Goal: Information Seeking & Learning: Learn about a topic

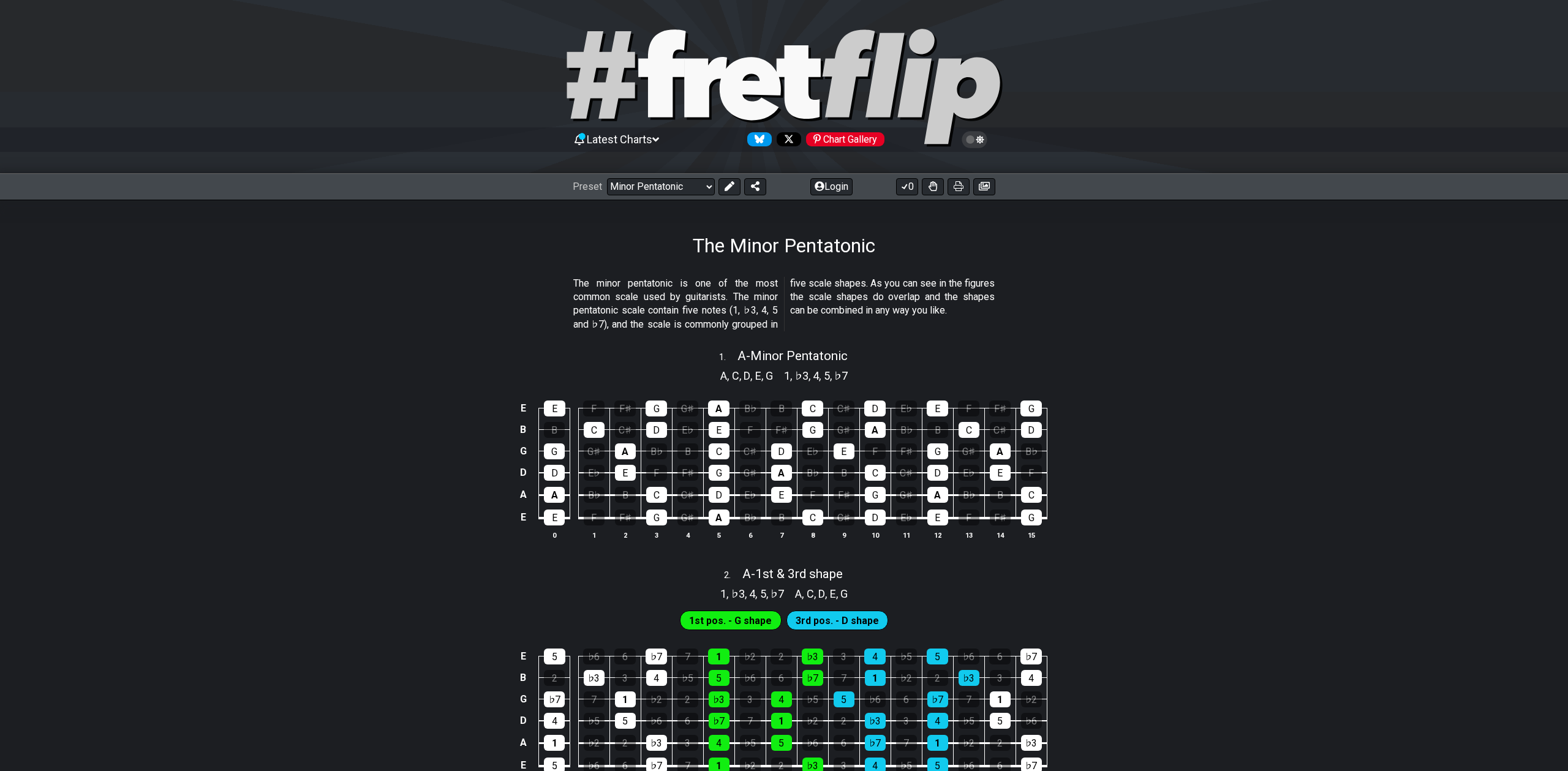
select select "C"
click at [677, 188] on select "Welcome to #fretflip! Initial Preset Custom Preset Minor Pentatonic Major Penta…" at bounding box center [661, 186] width 107 height 17
click at [607, 178] on select "Welcome to #fretflip! Initial Preset Custom Preset Minor Pentatonic Major Penta…" at bounding box center [661, 186] width 107 height 17
select select "/3nps-caged-shapes"
select select "A"
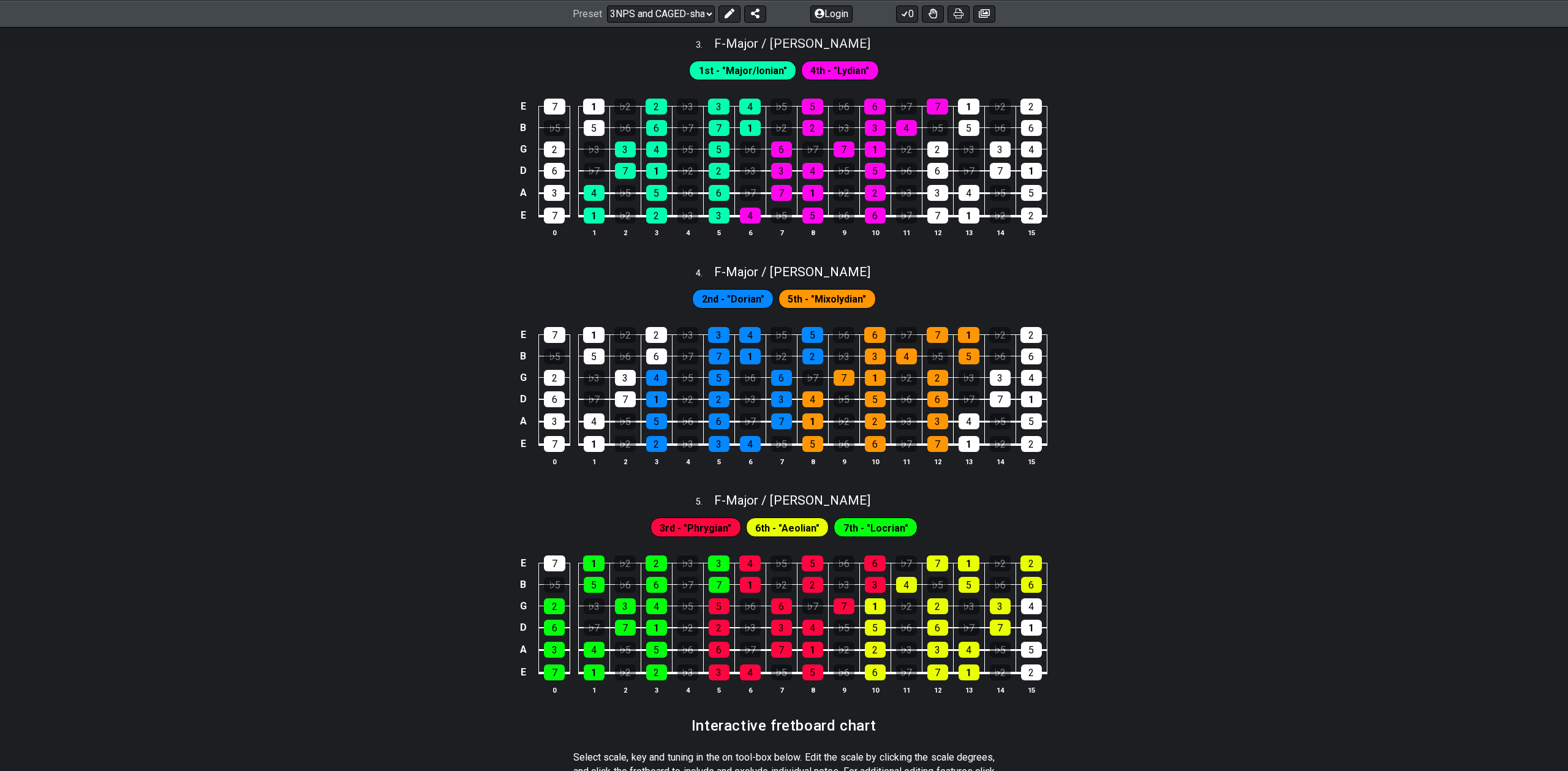
scroll to position [1082, 0]
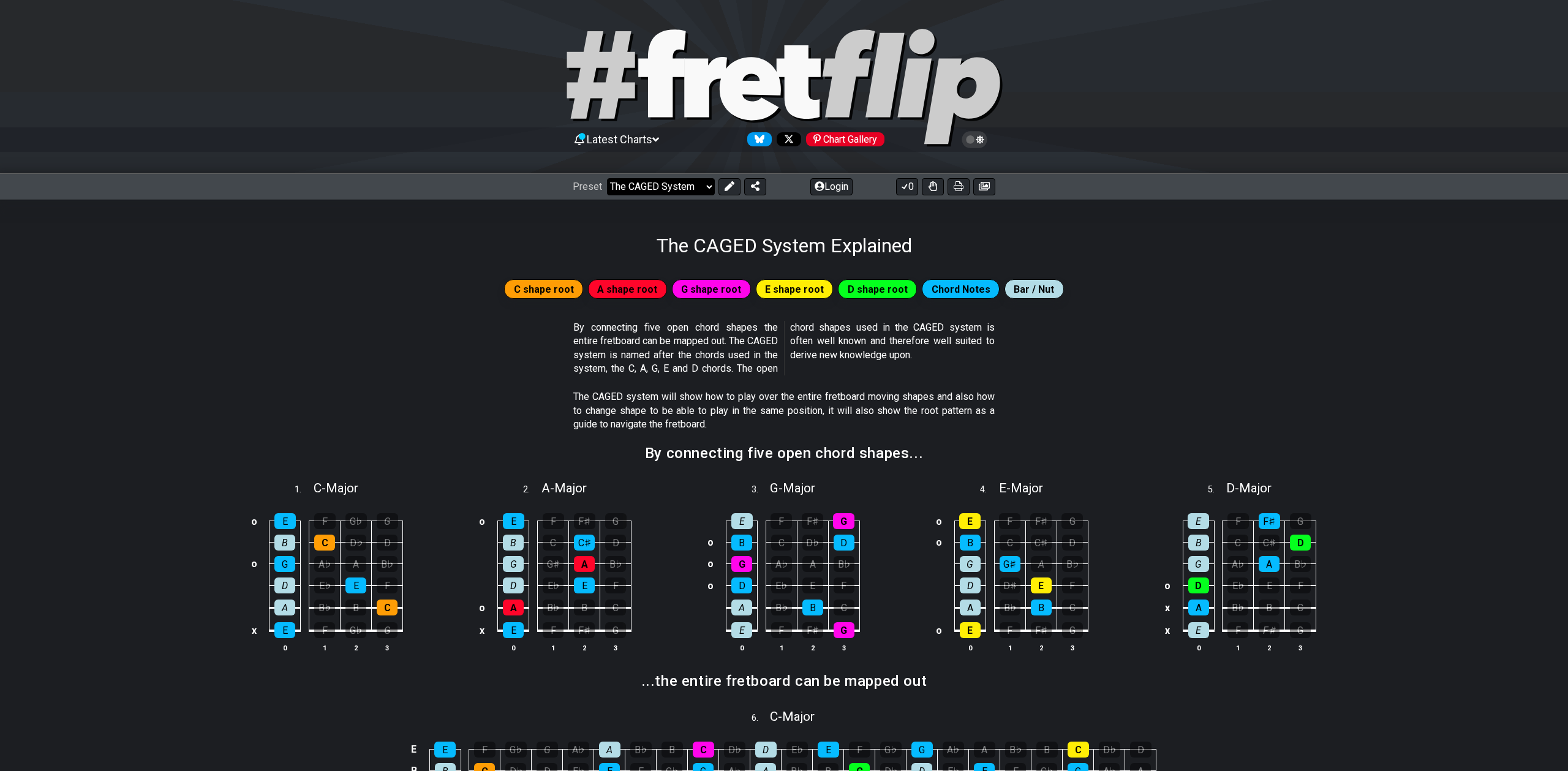
click at [668, 181] on select "Welcome to #fretflip! Initial Preset Custom Preset Minor Pentatonic Major Penta…" at bounding box center [661, 186] width 107 height 17
click at [607, 178] on select "Welcome to #fretflip! Initial Preset Custom Preset Minor Pentatonic Major Penta…" at bounding box center [661, 186] width 107 height 17
select select "/3nps-caged-shapes"
select select "A"
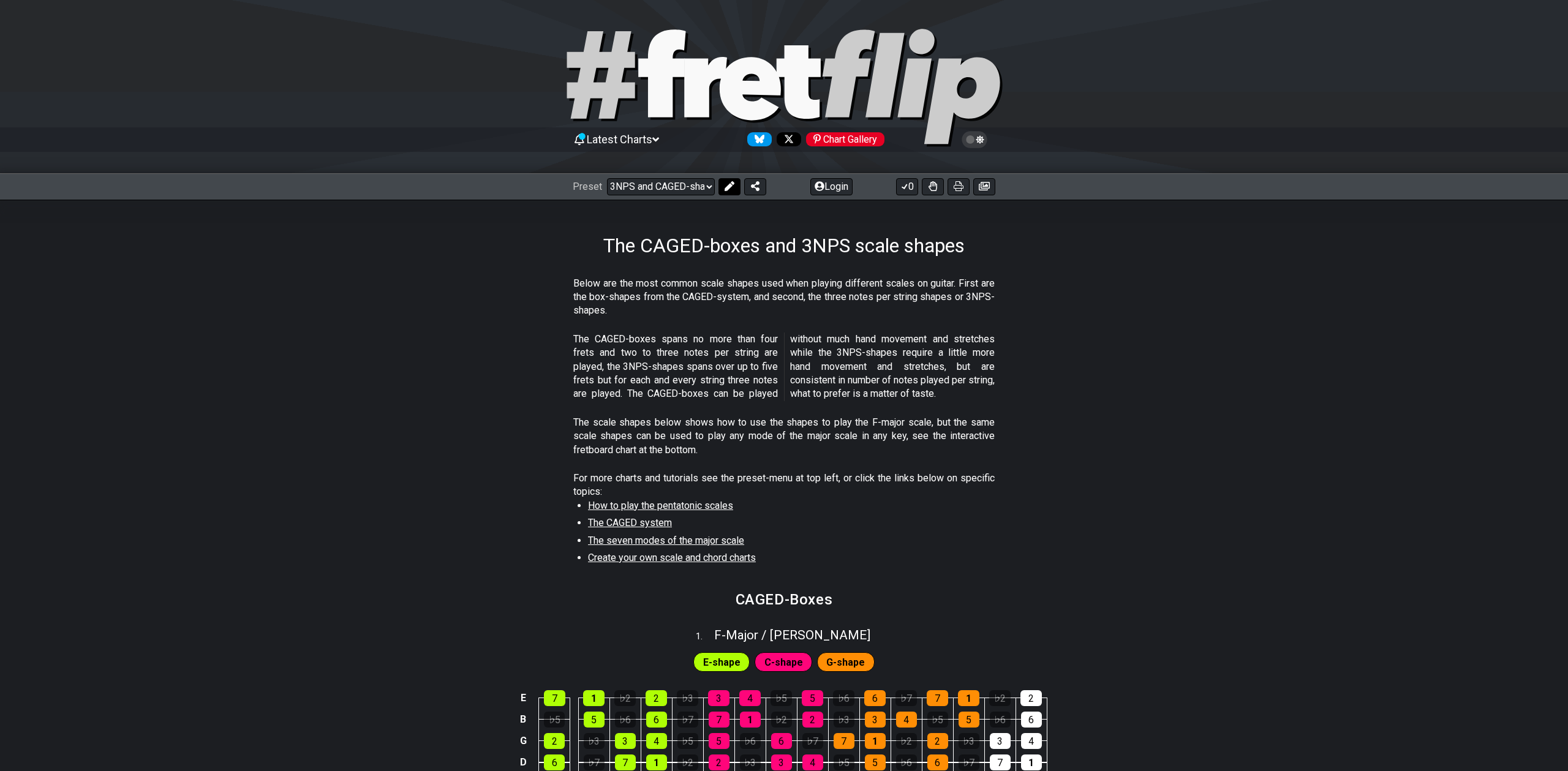
click at [725, 189] on icon at bounding box center [730, 186] width 10 height 10
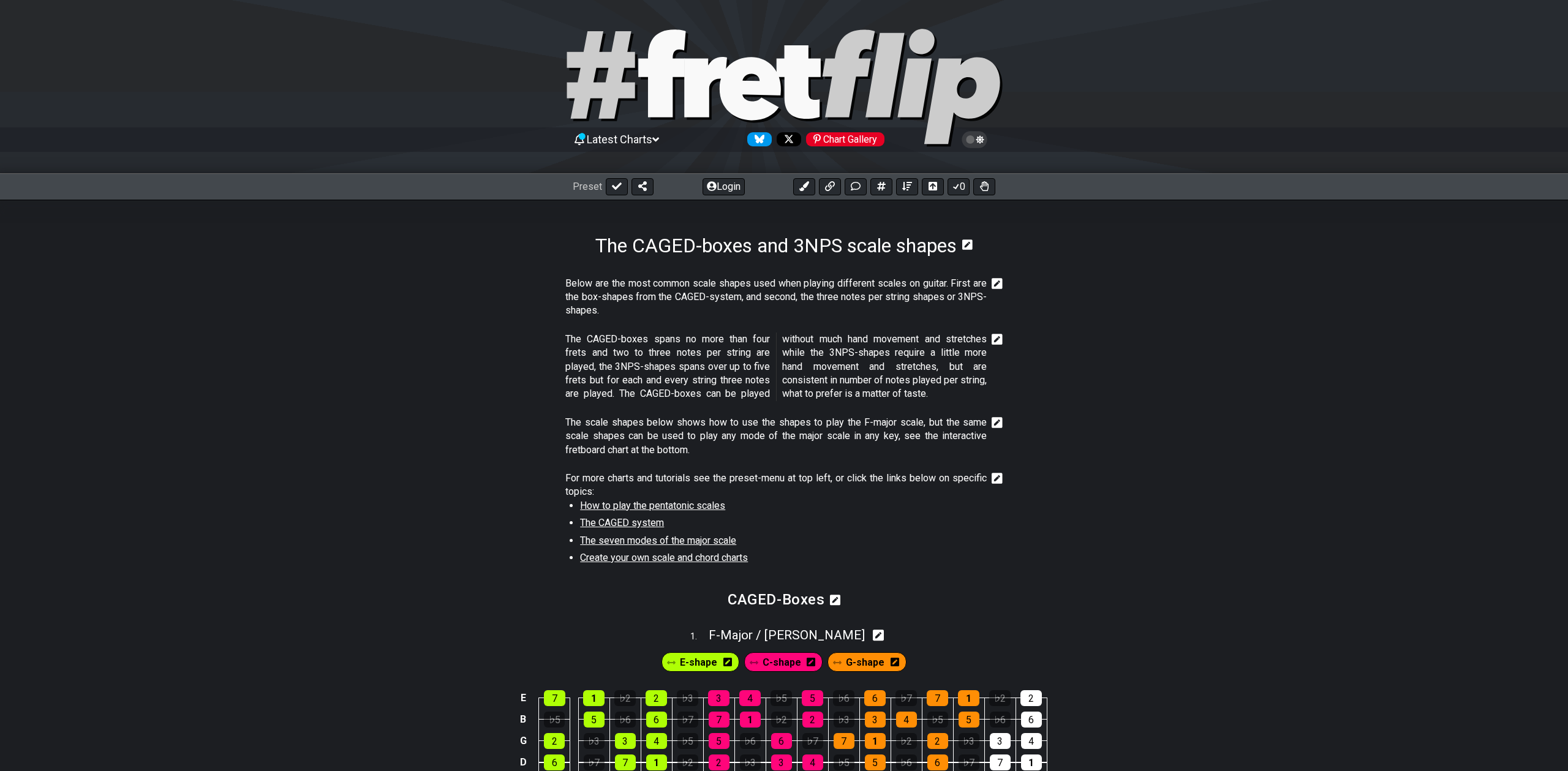
scroll to position [190, 0]
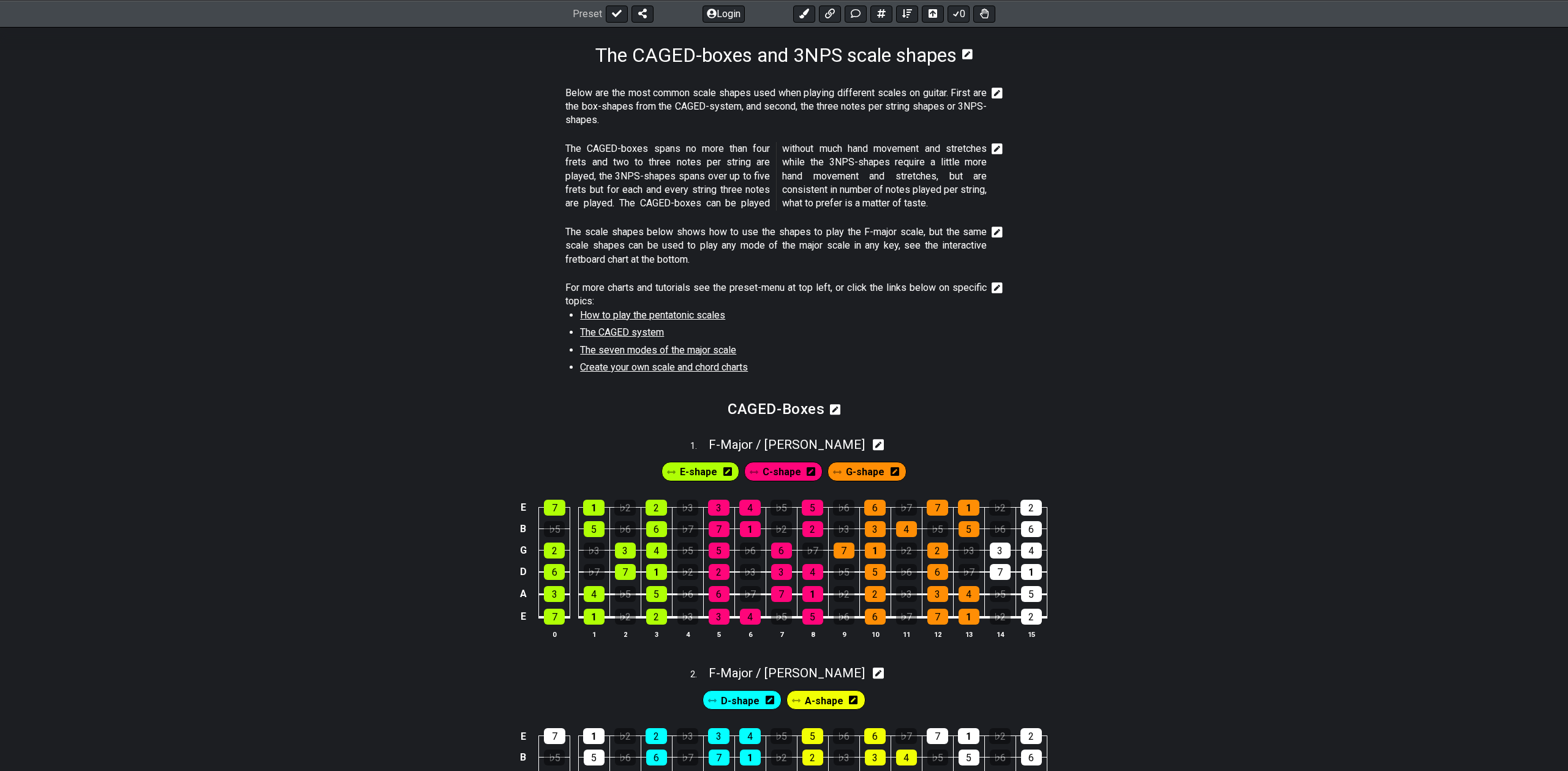
click at [873, 446] on icon at bounding box center [879, 445] width 12 height 13
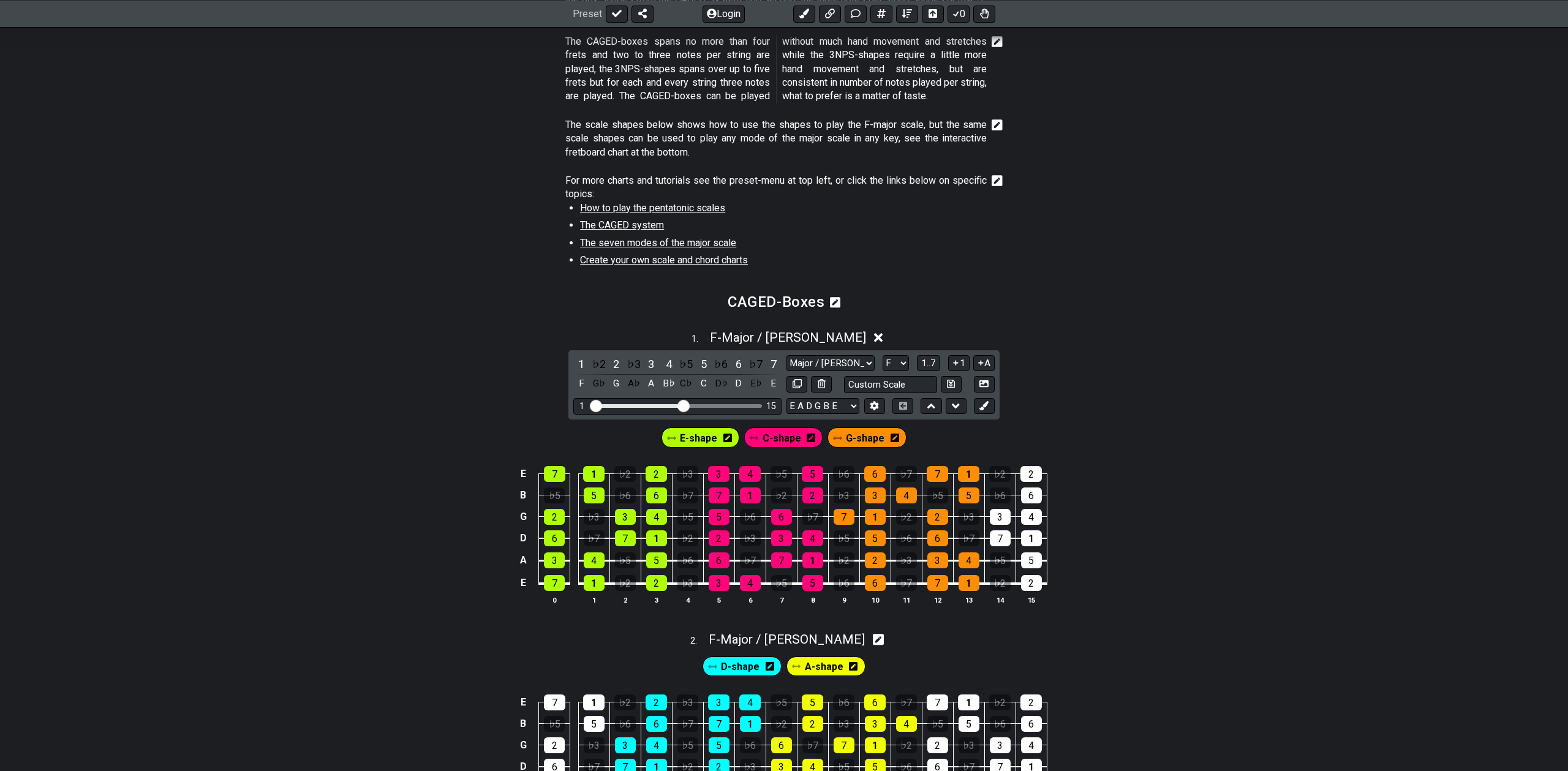
scroll to position [300, 0]
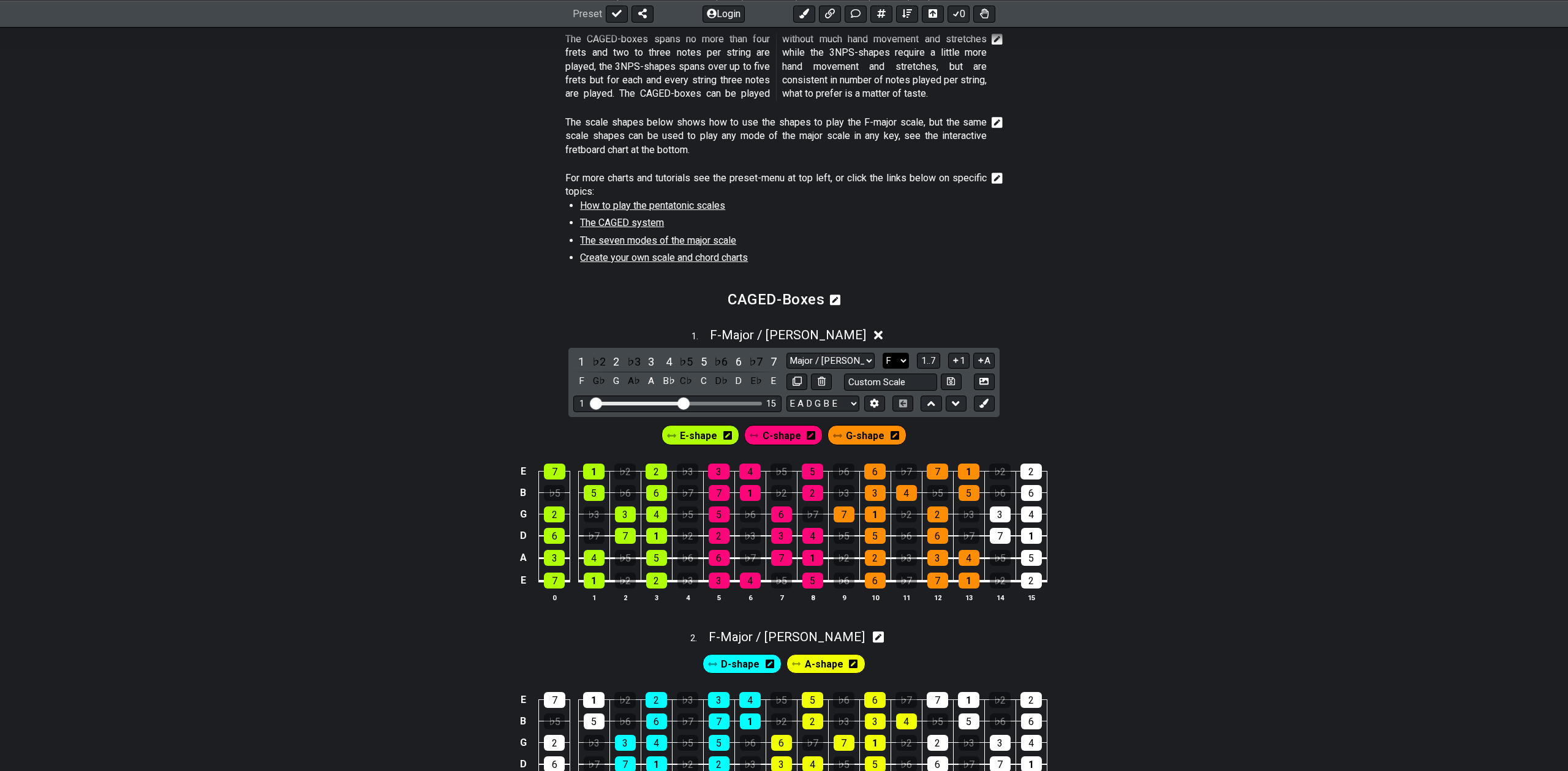
click at [899, 363] on select "A♭ A A♯ B♭ B C C♯ D♭ D D♯ E♭ E F F♯ G♭ G G♯" at bounding box center [895, 361] width 27 height 17
select select "A"
click at [883, 353] on select "A♭ A A♯ B♭ B C C♯ D♭ D D♯ E♭ E F F♯ G♭ G G♯" at bounding box center [895, 361] width 27 height 17
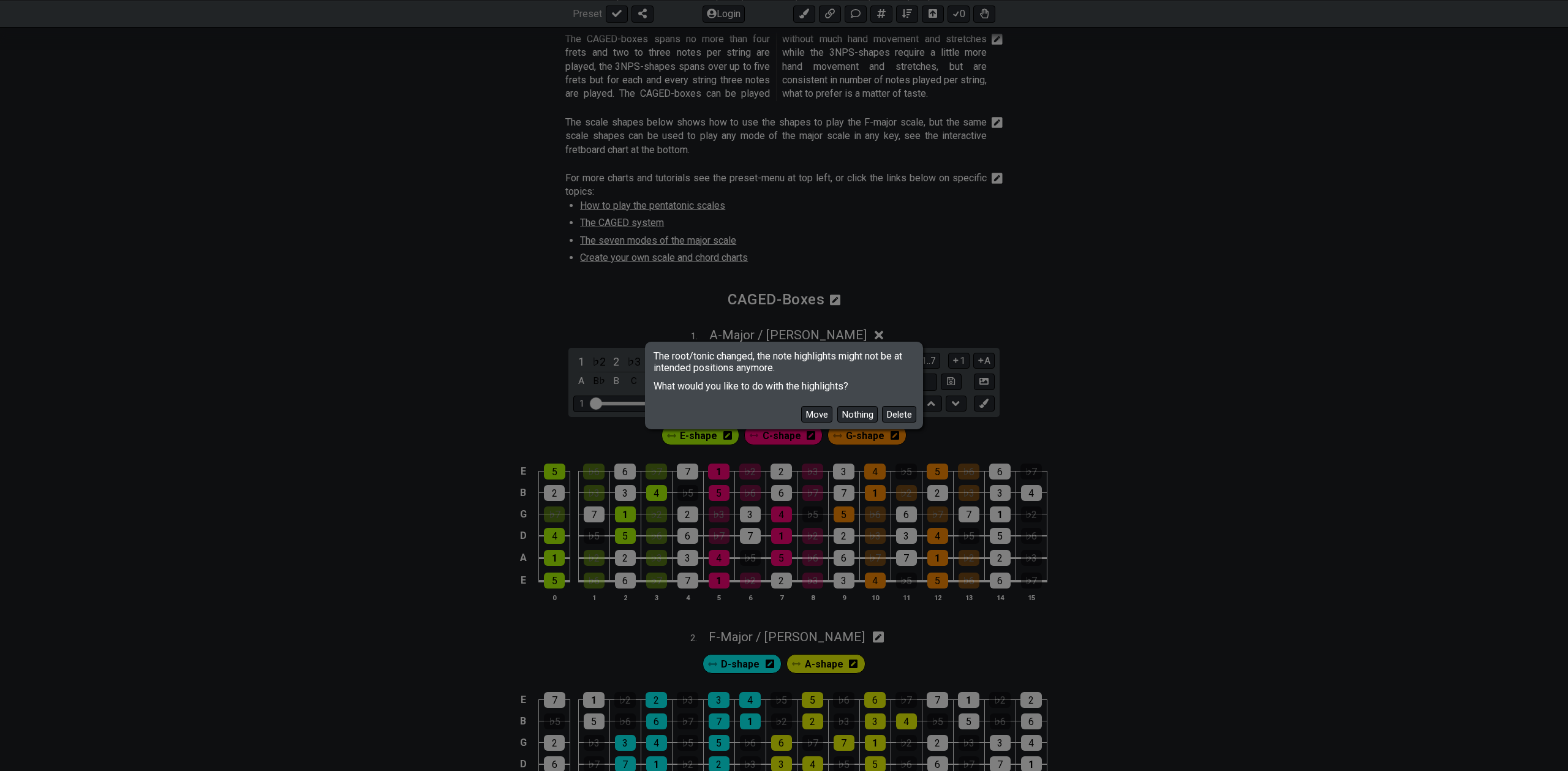
click at [816, 415] on button "Move" at bounding box center [817, 414] width 32 height 17
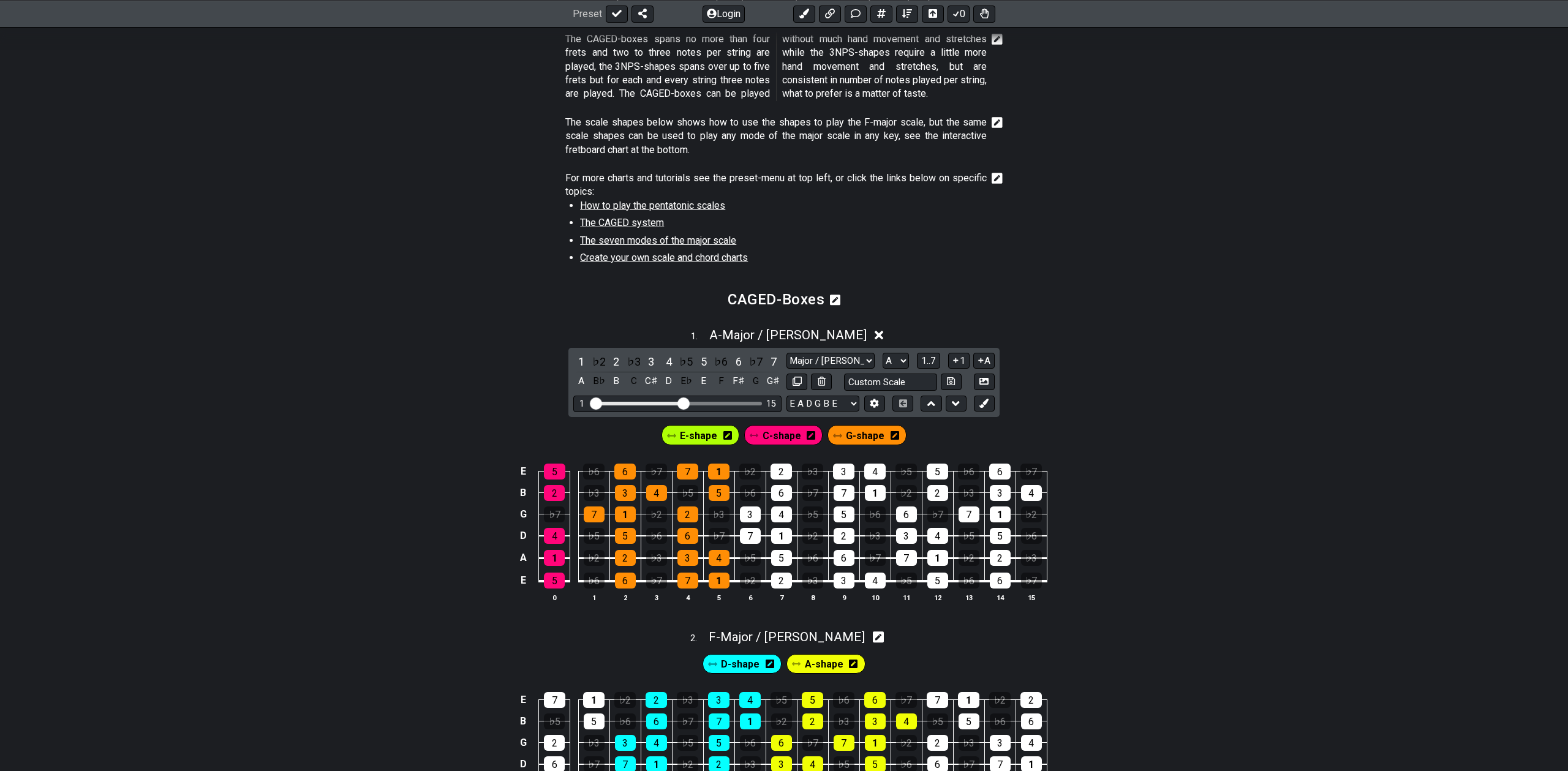
click at [390, 295] on section "CAGED-Boxes" at bounding box center [784, 304] width 1568 height 32
click at [875, 332] on icon at bounding box center [879, 335] width 9 height 9
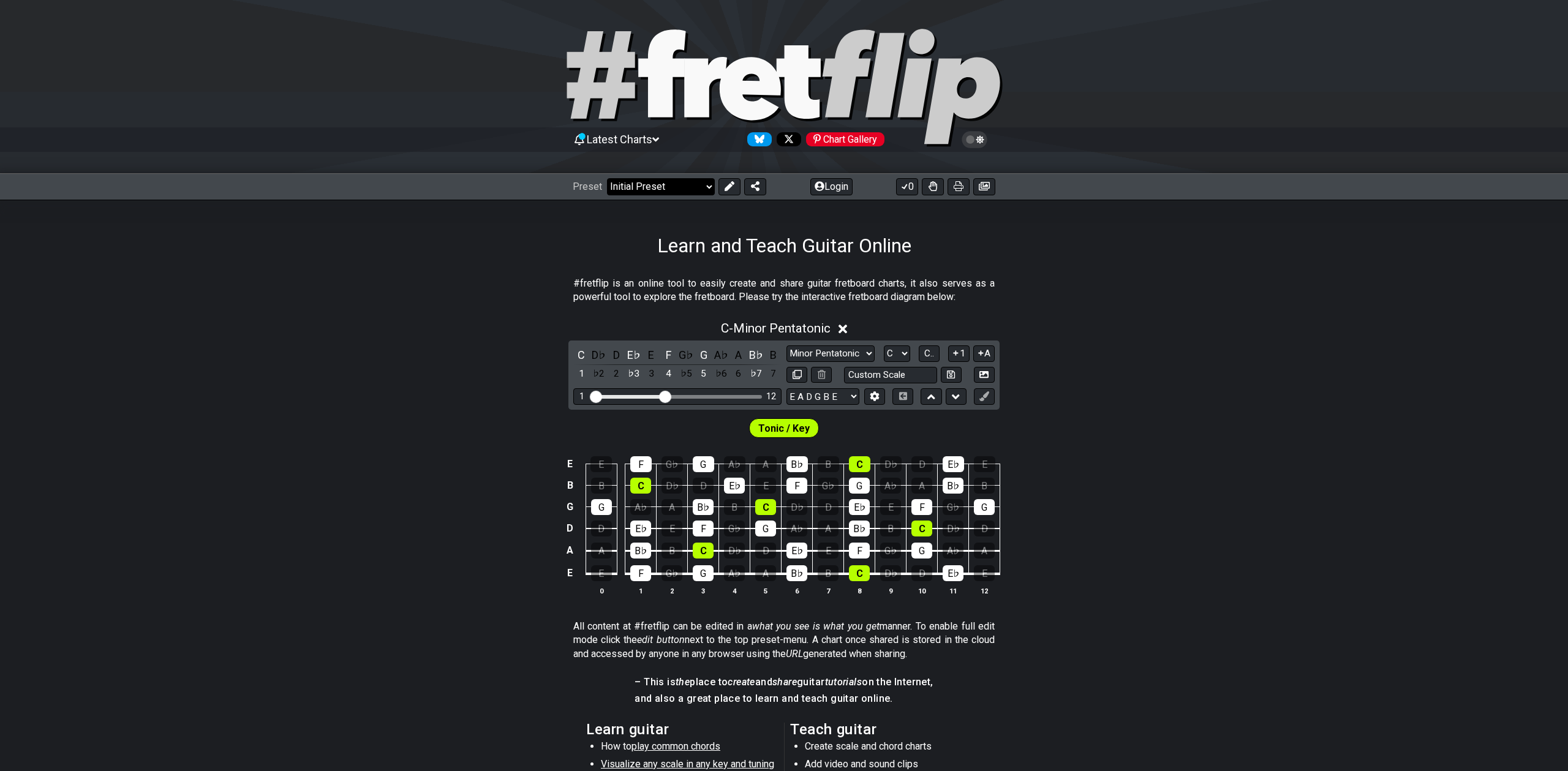
click at [637, 182] on select "Welcome to #fretflip! Initial Preset Custom Preset Minor Pentatonic Major Penta…" at bounding box center [661, 186] width 107 height 17
click at [607, 178] on select "Welcome to #fretflip! Initial Preset Custom Preset Minor Pentatonic Major Penta…" at bounding box center [661, 186] width 107 height 17
select select "/3nps-caged-shapes"
select select "A"
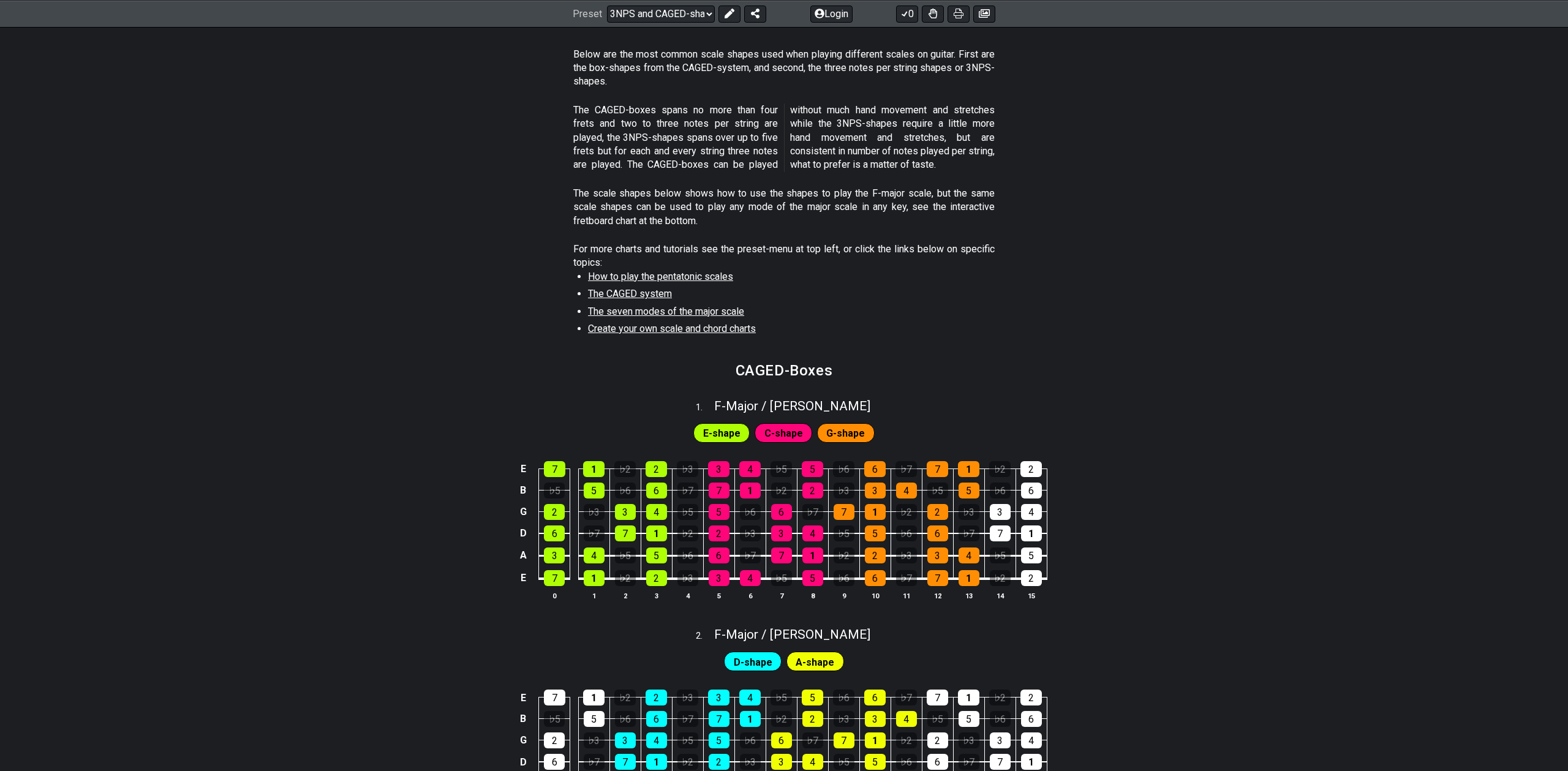
scroll to position [47, 0]
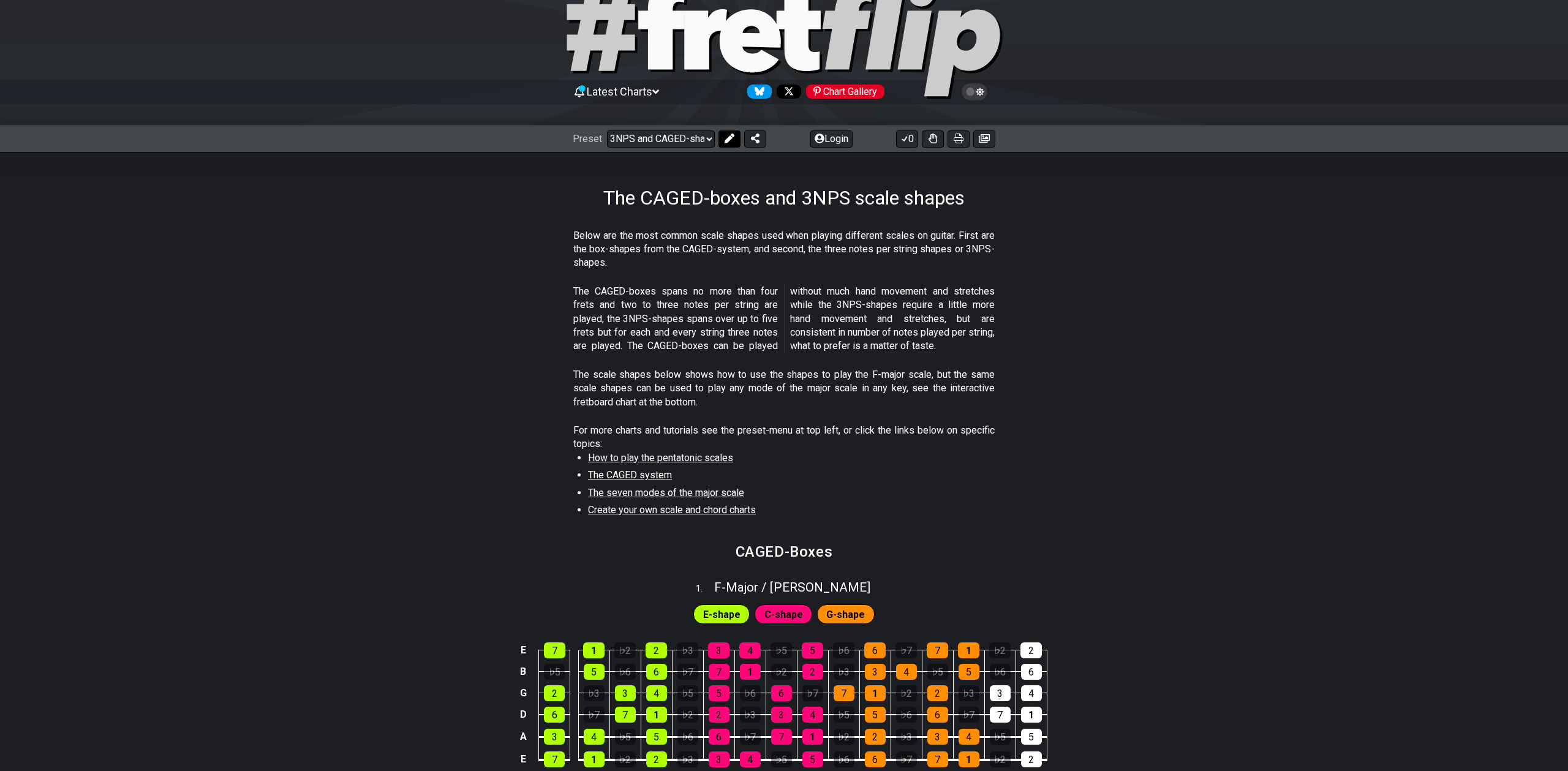
click at [722, 134] on button at bounding box center [730, 138] width 22 height 17
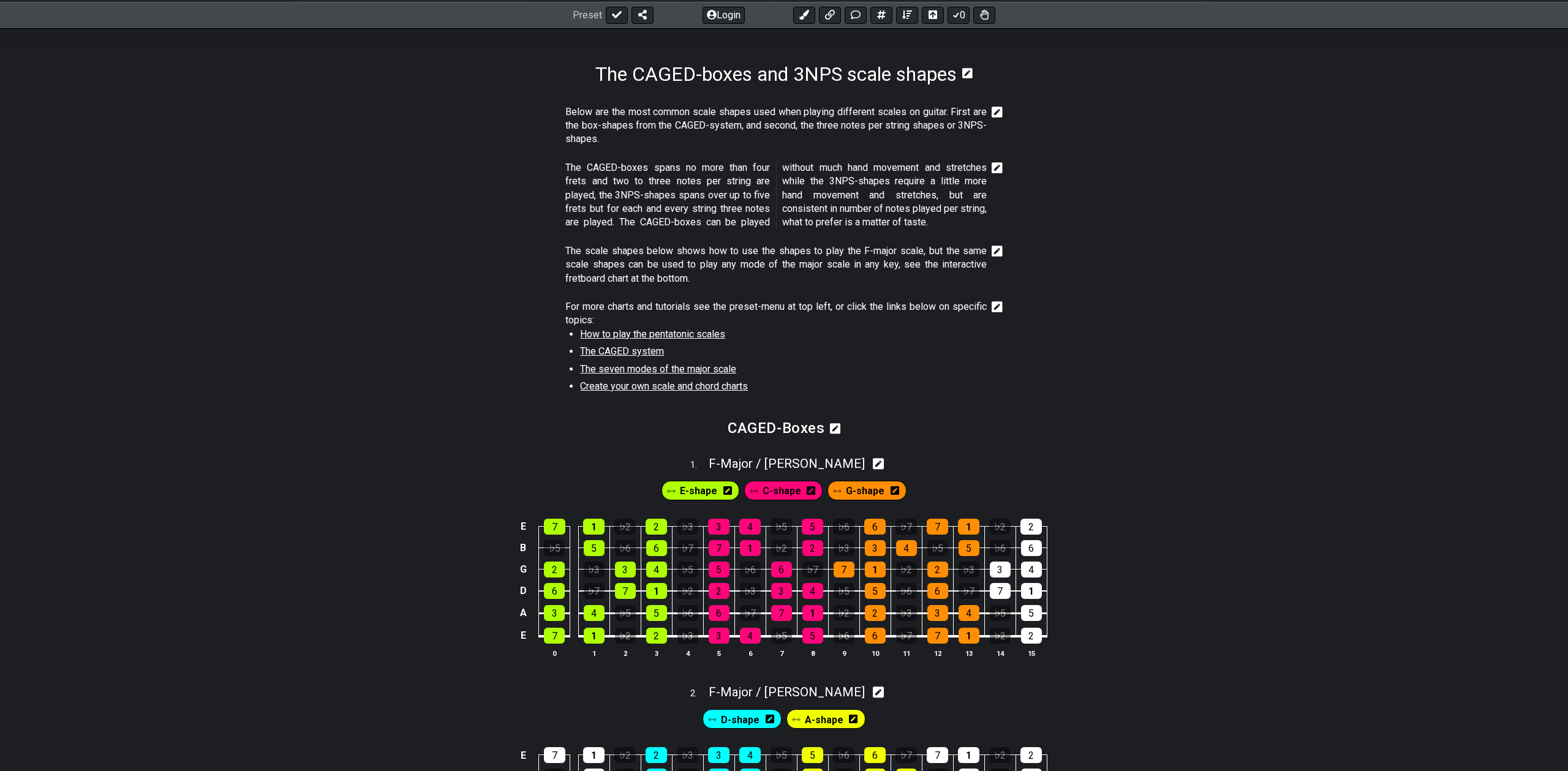
scroll to position [216, 0]
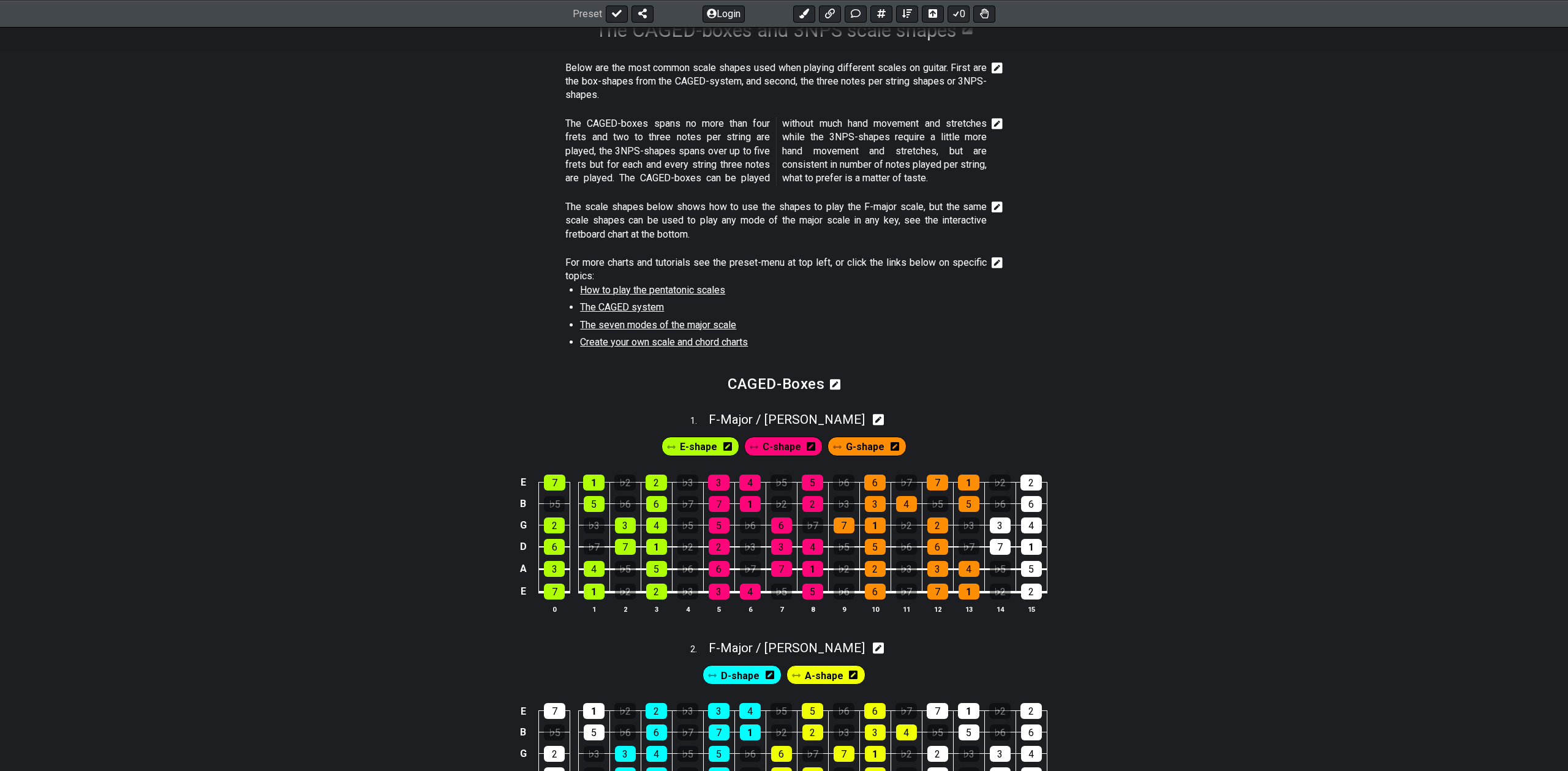
click at [873, 426] on icon at bounding box center [879, 419] width 12 height 13
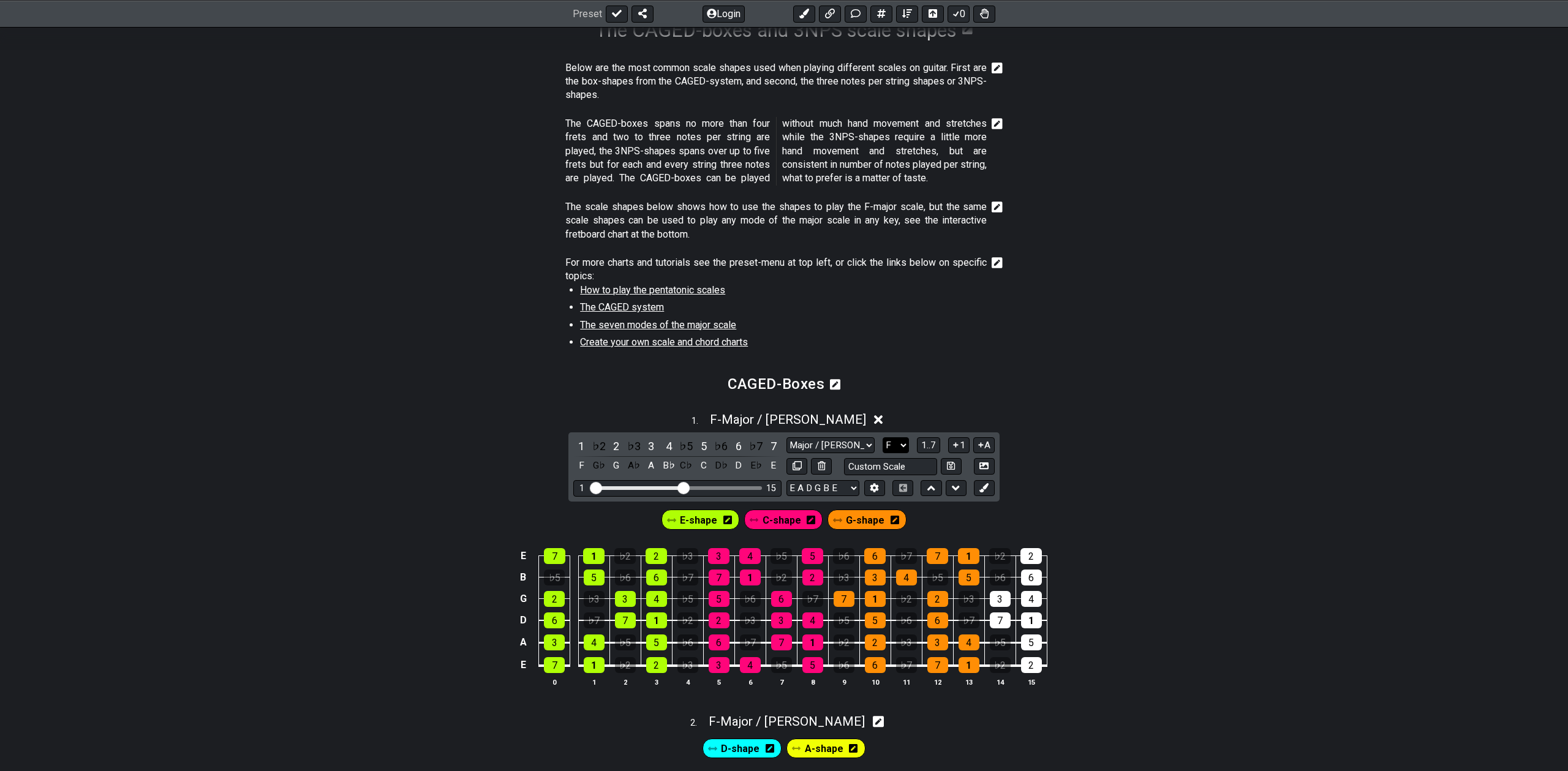
click at [898, 444] on select "A♭ A A♯ B♭ B C C♯ D♭ D D♯ E♭ E F F♯ G♭ G G♯" at bounding box center [895, 445] width 27 height 17
select select "A"
click at [883, 437] on select "A♭ A A♯ B♭ B C C♯ D♭ D D♯ E♭ E F F♯ G♭ G G♯" at bounding box center [895, 445] width 27 height 17
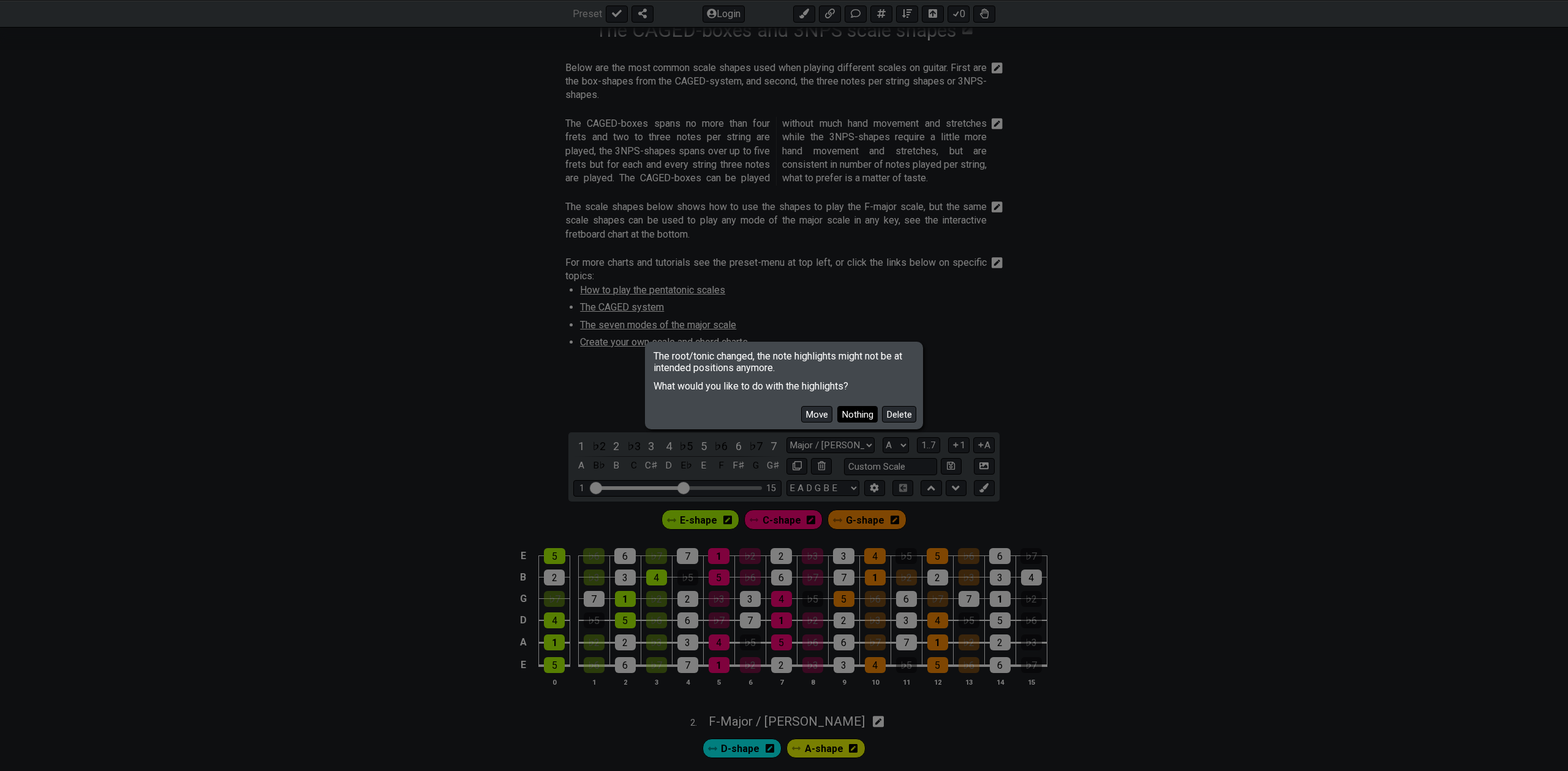
click at [860, 413] on button "Nothing" at bounding box center [857, 414] width 40 height 17
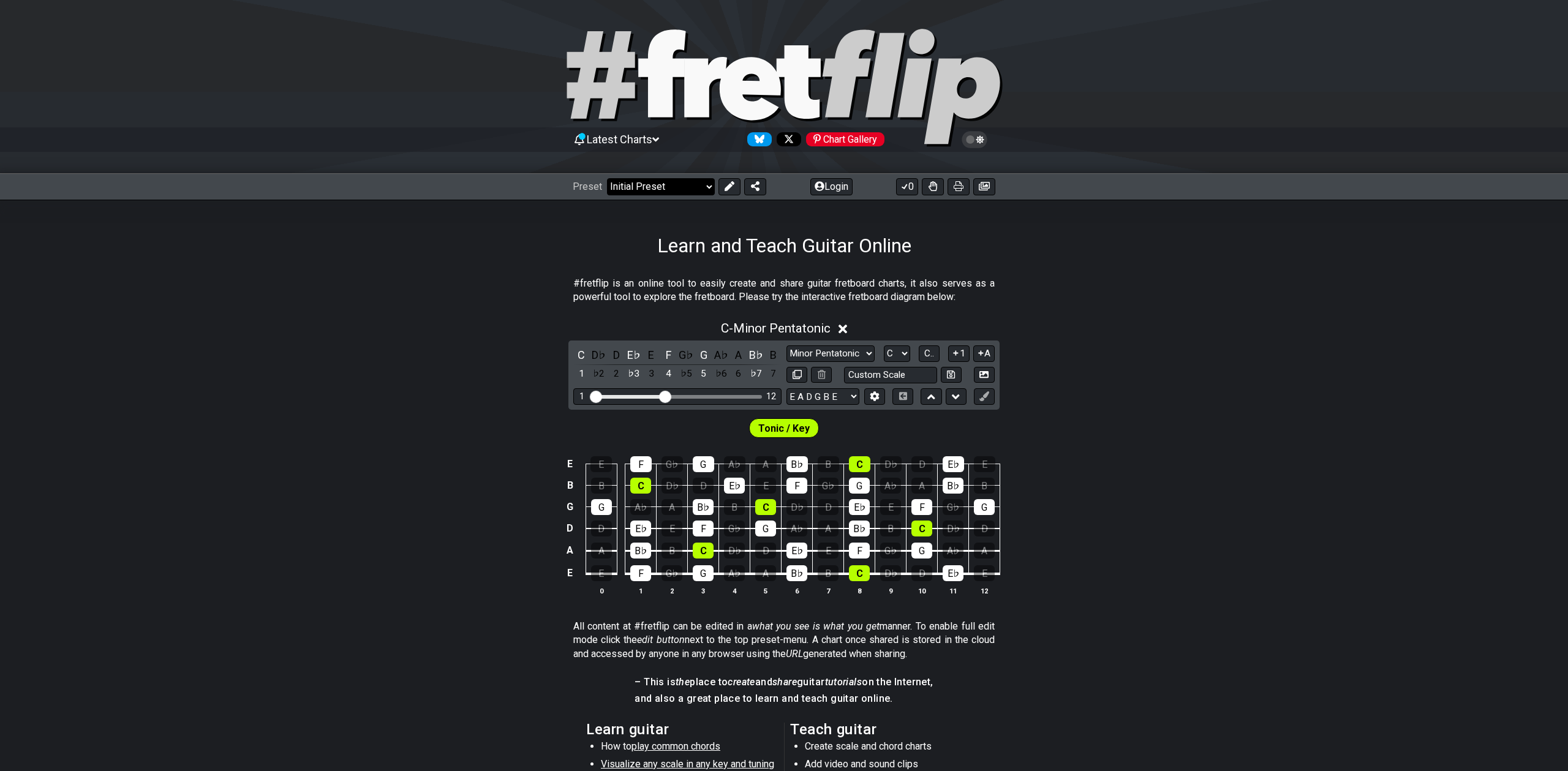
click at [677, 188] on select "Welcome to #fretflip! Initial Preset Custom Preset Minor Pentatonic Major Penta…" at bounding box center [661, 186] width 107 height 17
click at [607, 178] on select "Welcome to #fretflip! Initial Preset Custom Preset Minor Pentatonic Major Penta…" at bounding box center [661, 186] width 107 height 17
select select "/3nps-caged-shapes"
select select "A"
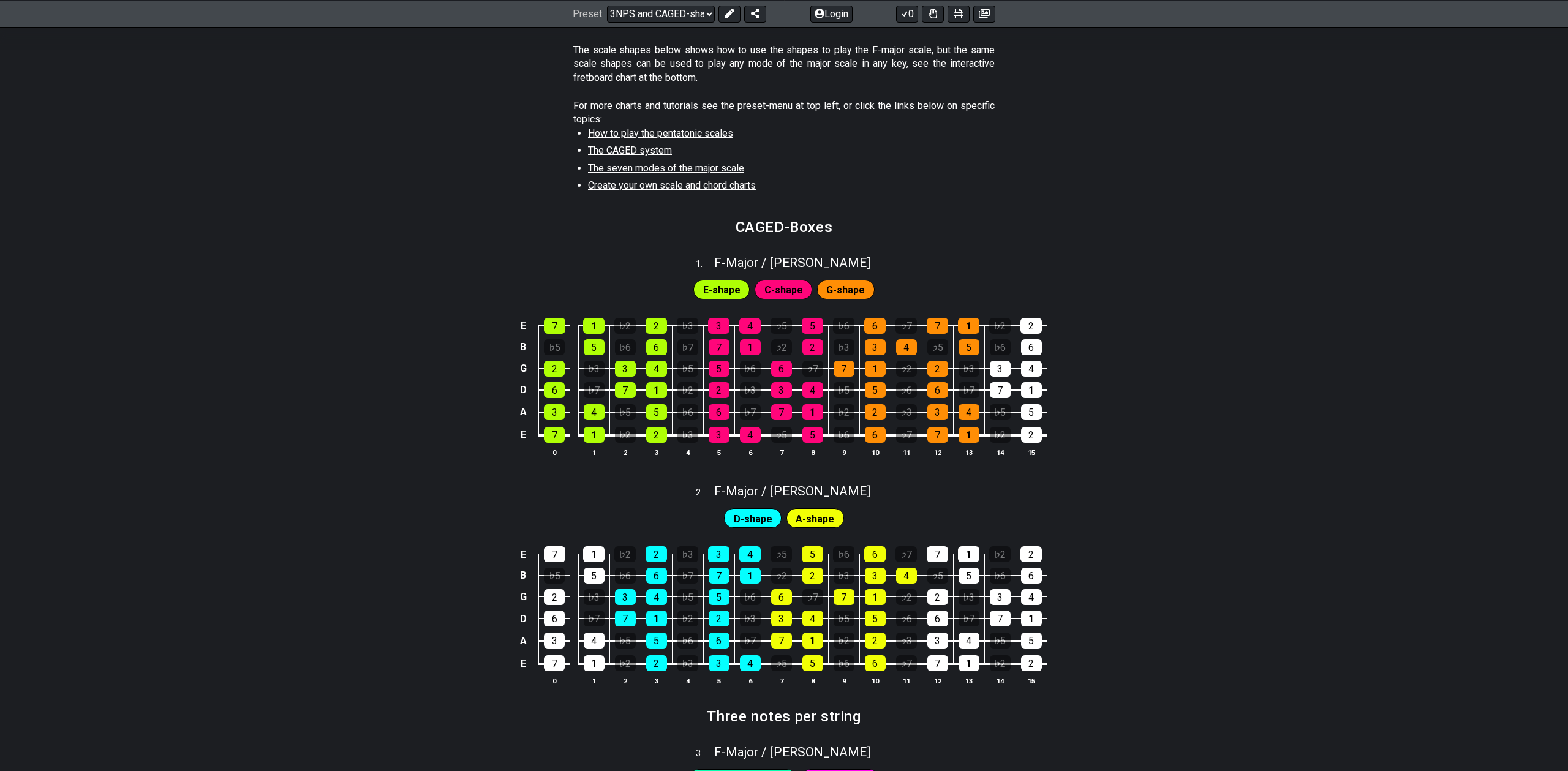
scroll to position [371, 0]
click at [705, 11] on select "Welcome to #fretflip! Initial Preset Custom Preset Minor Pentatonic Major Penta…" at bounding box center [661, 13] width 107 height 17
click at [607, 22] on select "Welcome to #fretflip! Initial Preset Custom Preset Minor Pentatonic Major Penta…" at bounding box center [661, 13] width 107 height 17
select select "/welcome"
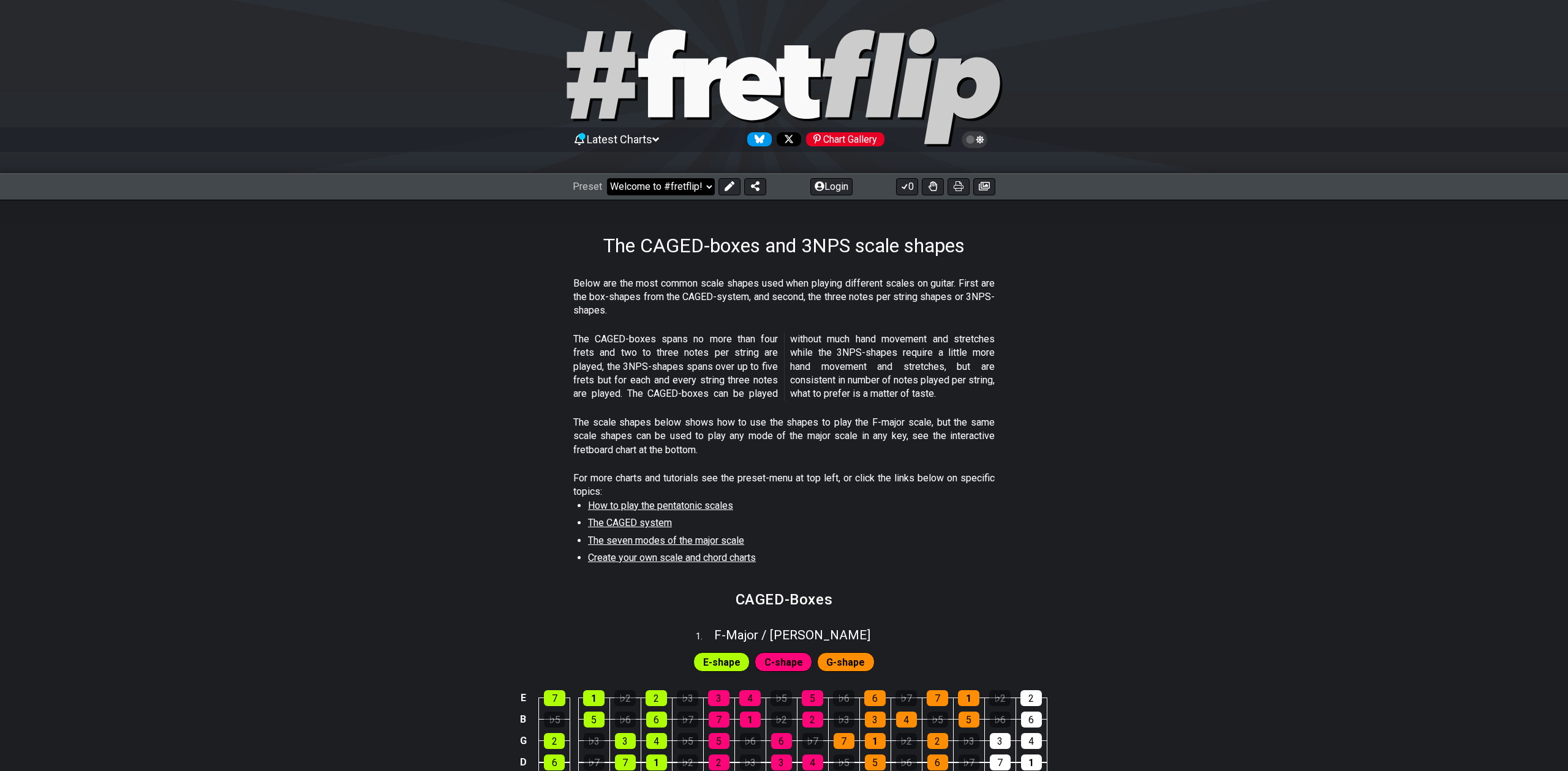
select select "C"
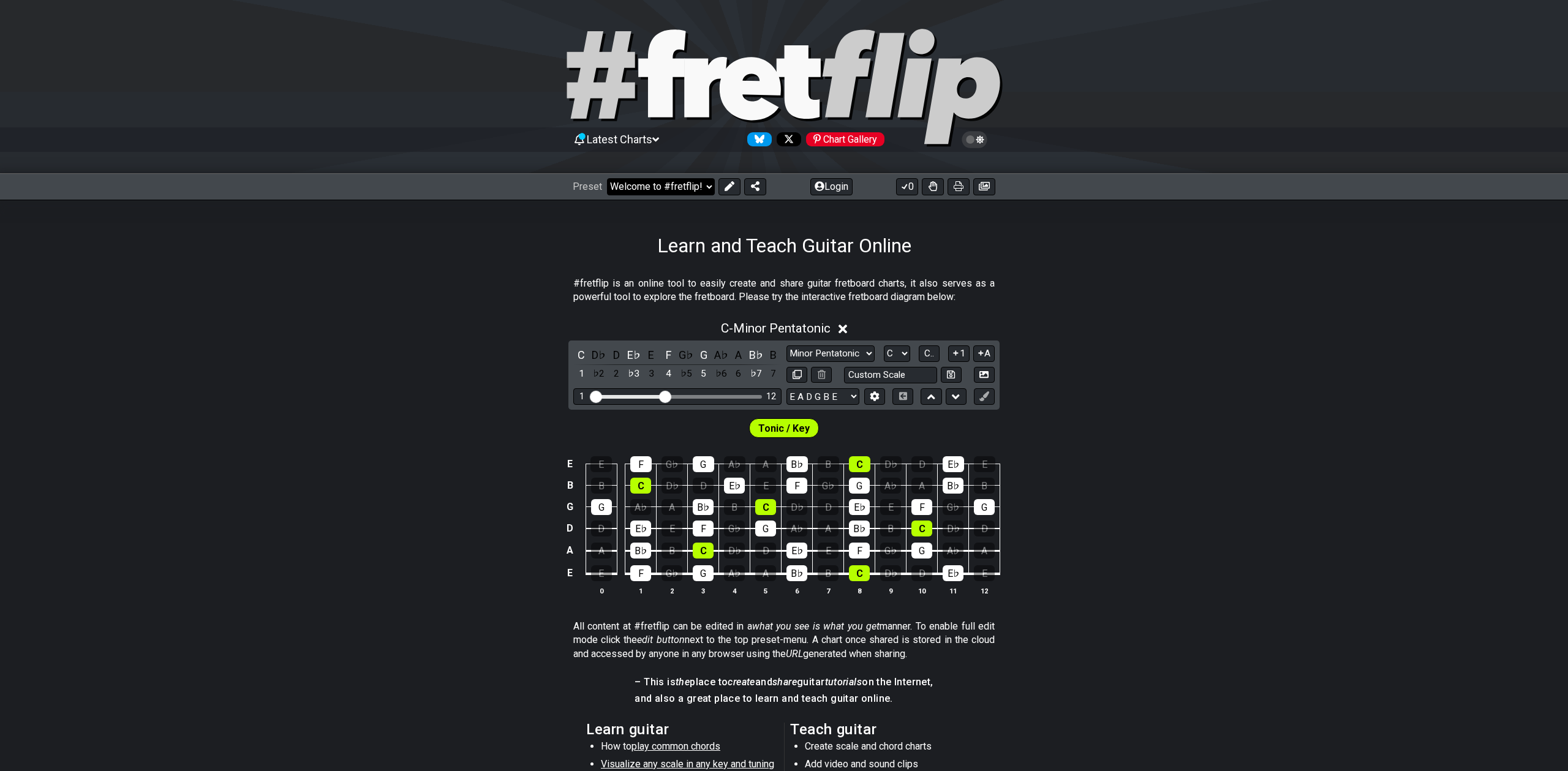
click at [654, 184] on select "Welcome to #fretflip! Initial Preset Custom Preset Minor Pentatonic Major Penta…" at bounding box center [661, 186] width 107 height 17
click at [607, 178] on select "Welcome to #fretflip! Initial Preset Custom Preset Minor Pentatonic Major Penta…" at bounding box center [661, 186] width 107 height 17
select select "/user-defined"
select select "A"
select select "Testing 1, 3 and 4"
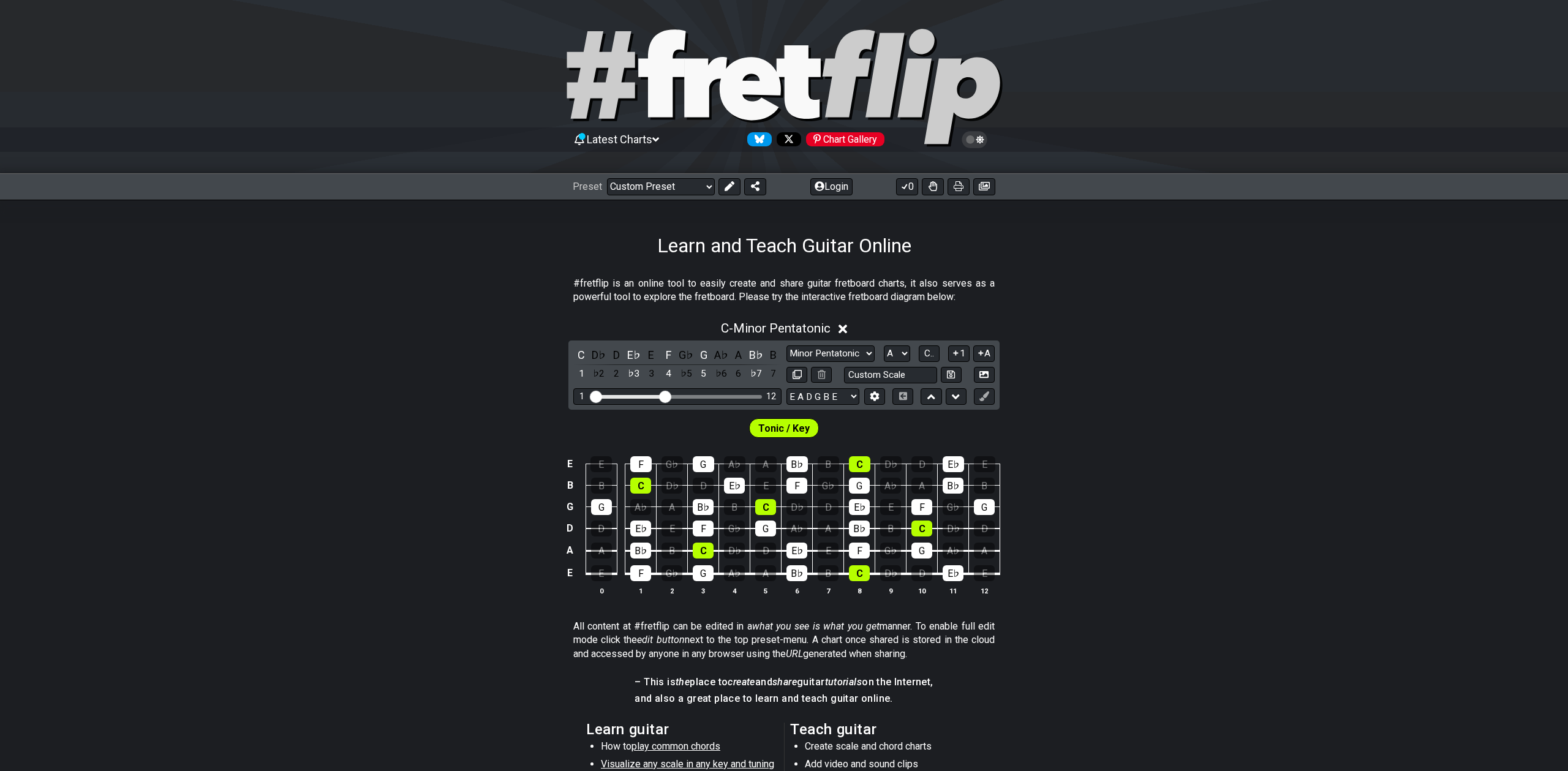
select select "C"
select select "A"
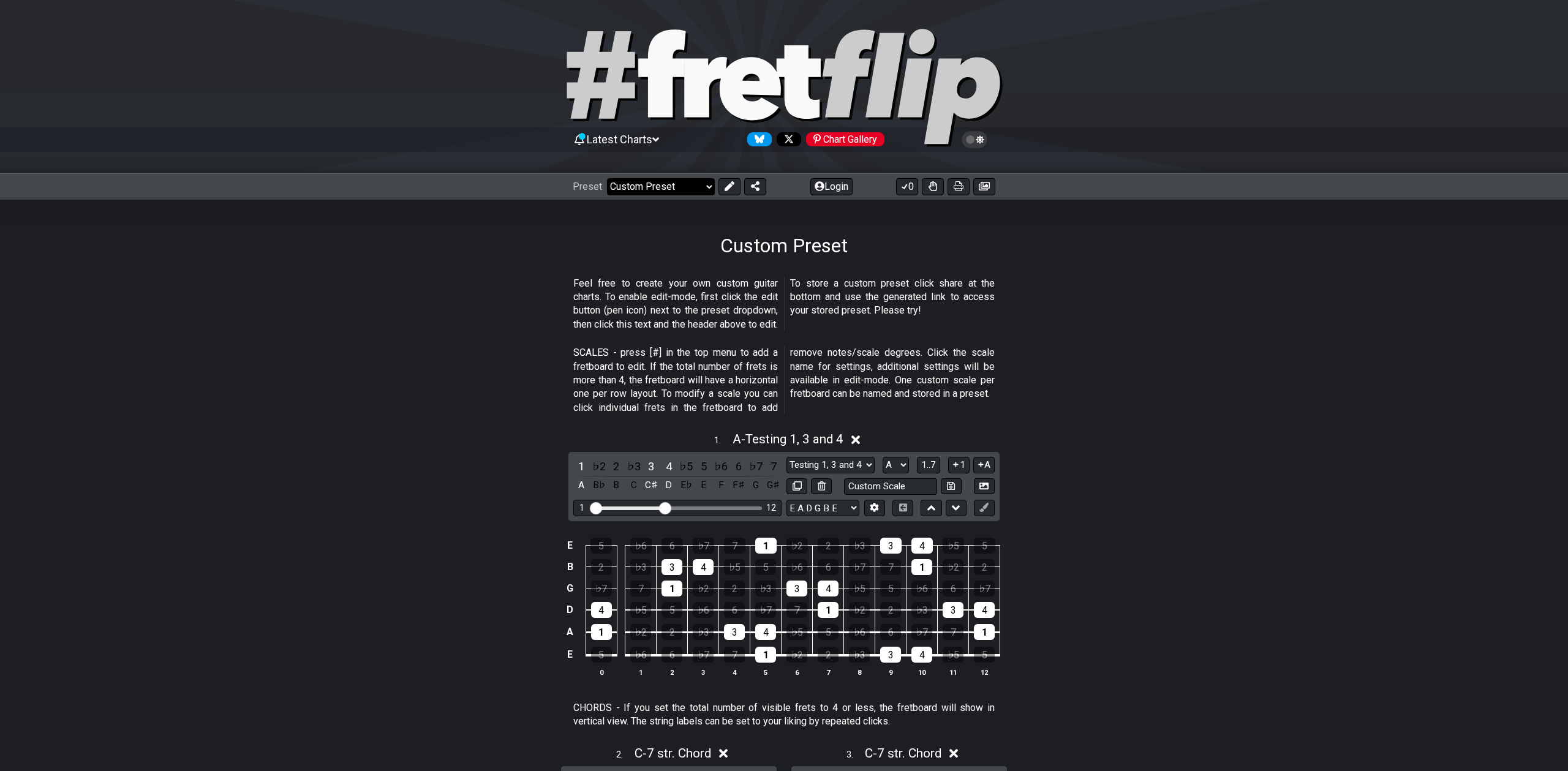
click at [659, 185] on select "Welcome to #fretflip! Initial Preset Custom Preset Minor Pentatonic Major Penta…" at bounding box center [661, 186] width 107 height 17
click at [607, 178] on select "Welcome to #fretflip! Initial Preset Custom Preset Minor Pentatonic Major Penta…" at bounding box center [661, 186] width 107 height 17
select select "/welcome"
select select "C"
select select "Minor Pentatonic"
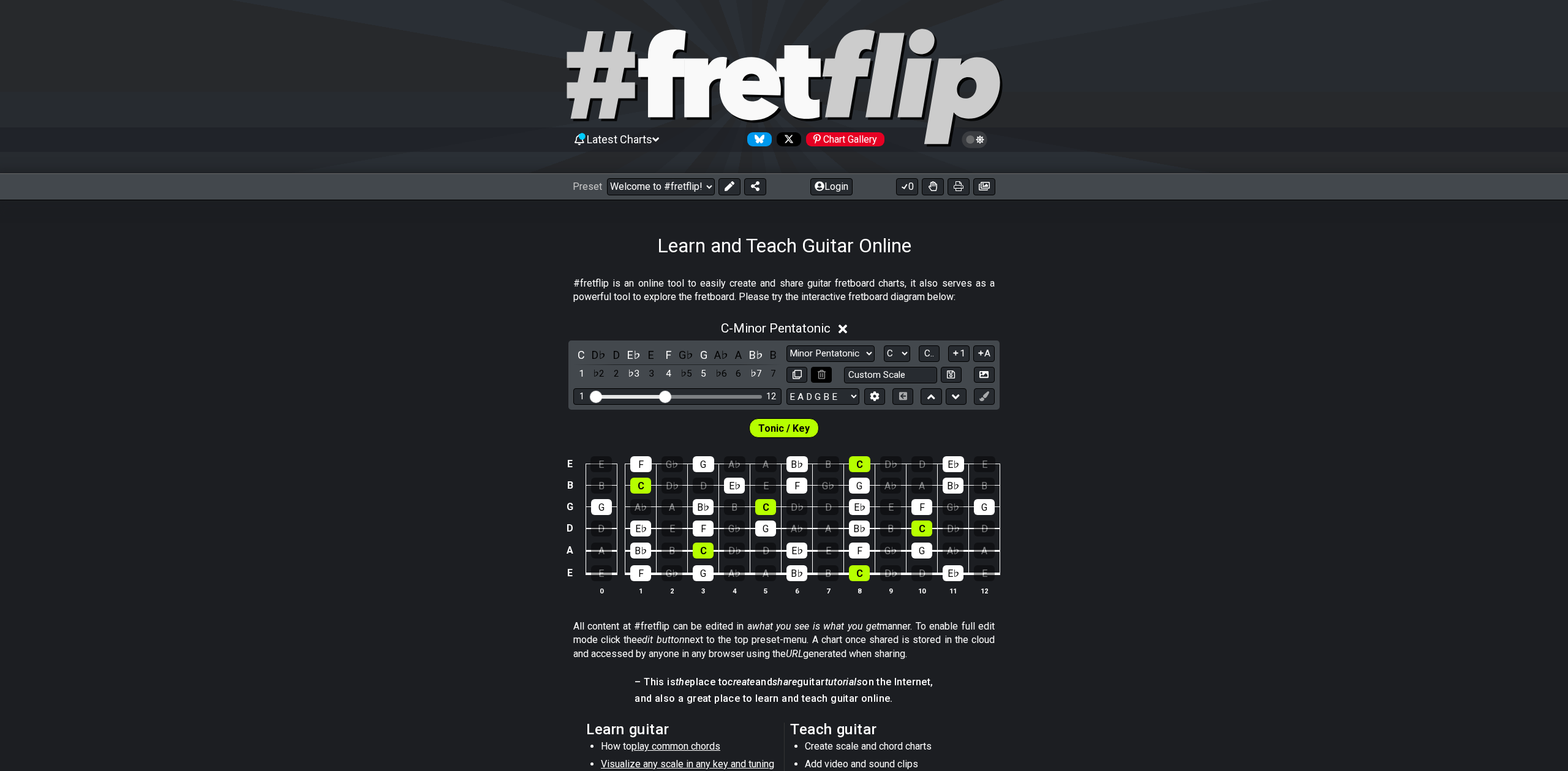
click at [819, 374] on icon at bounding box center [821, 374] width 8 height 9
click at [728, 191] on button at bounding box center [730, 186] width 22 height 17
click at [596, 507] on div "G" at bounding box center [601, 507] width 21 height 16
click at [638, 526] on div "E♭" at bounding box center [640, 528] width 21 height 16
click at [639, 546] on div "B♭" at bounding box center [640, 550] width 21 height 16
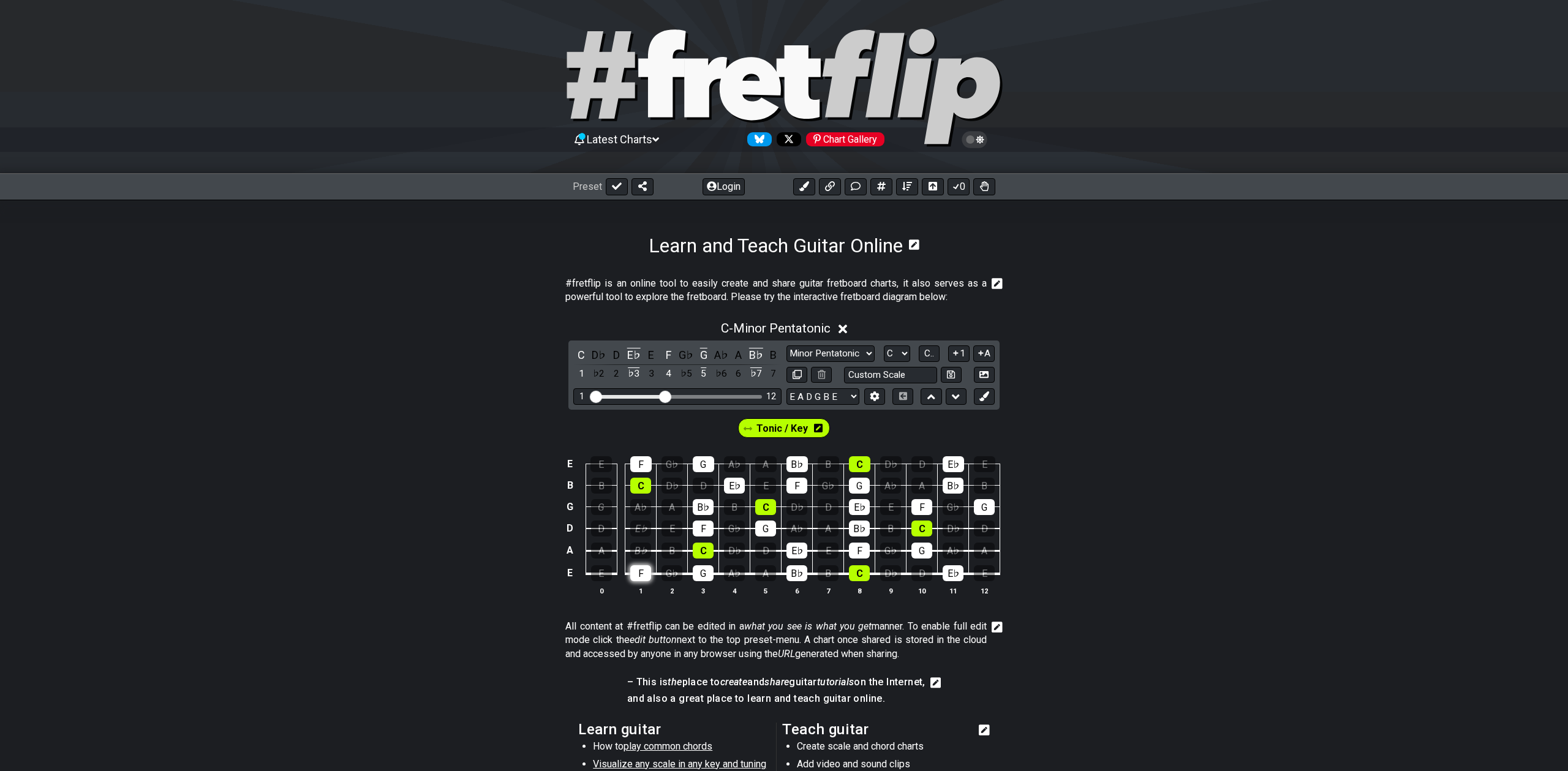
click at [639, 570] on div "F" at bounding box center [640, 573] width 21 height 16
click at [896, 348] on select "A♭ A A♯ B♭ B C C♯ D♭ D D♯ E♭ E F F♯ G♭ G G♯" at bounding box center [896, 353] width 27 height 17
click at [891, 354] on select "A♭ A A♯ B♭ B C C♯ D♭ D D♯ E♭ E F F♯ G♭ G G♯" at bounding box center [896, 353] width 27 height 17
drag, startPoint x: 664, startPoint y: 395, endPoint x: 686, endPoint y: 393, distance: 22.1
click at [686, 395] on input "Visible fret range" at bounding box center [677, 395] width 174 height 0
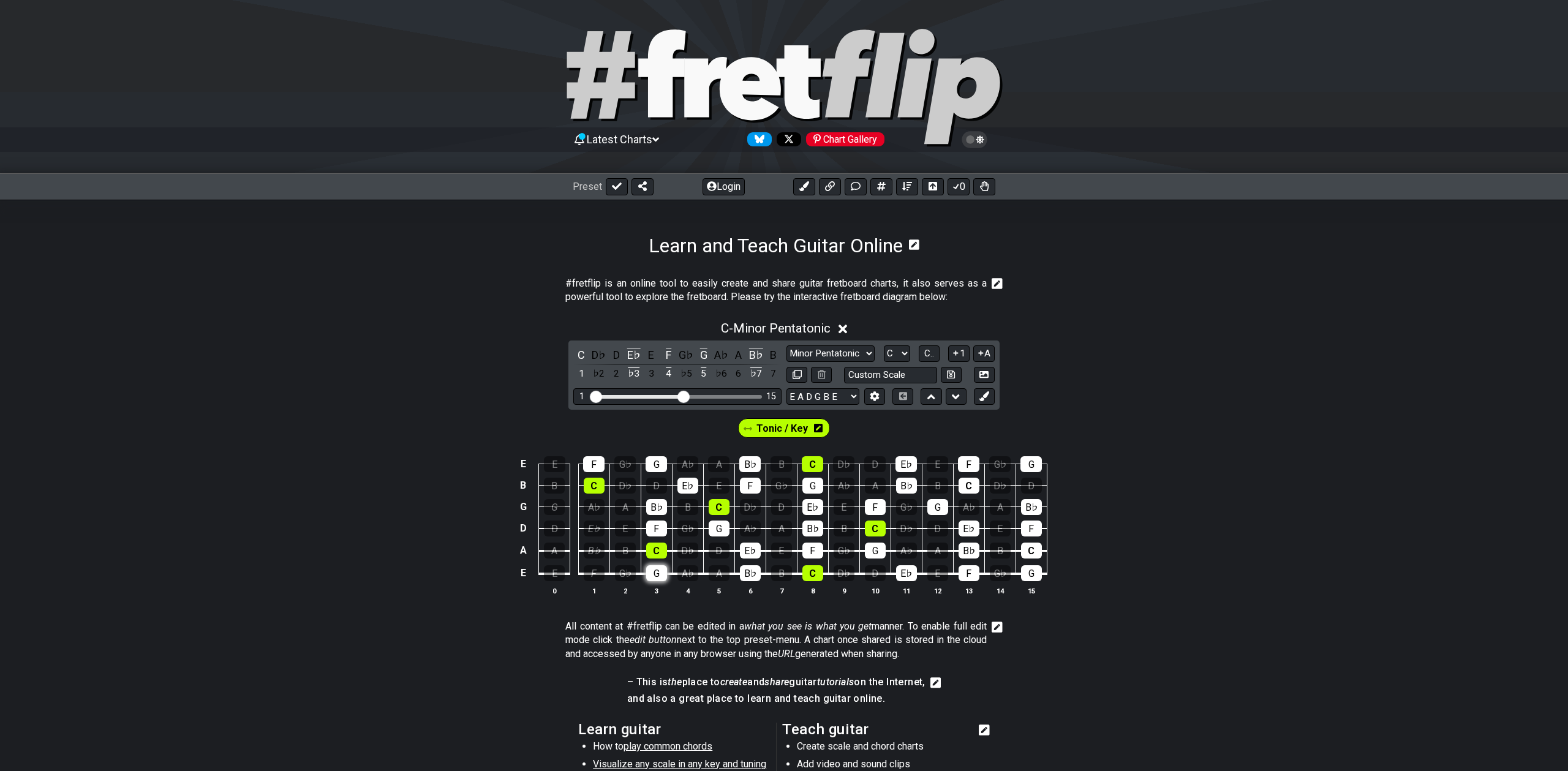
click at [647, 570] on div "G" at bounding box center [656, 573] width 21 height 16
click at [651, 559] on td "G" at bounding box center [657, 563] width 32 height 24
click at [653, 552] on div "C" at bounding box center [656, 550] width 21 height 16
click at [654, 512] on div "B♭" at bounding box center [656, 507] width 21 height 16
click at [657, 525] on div "F" at bounding box center [656, 528] width 21 height 16
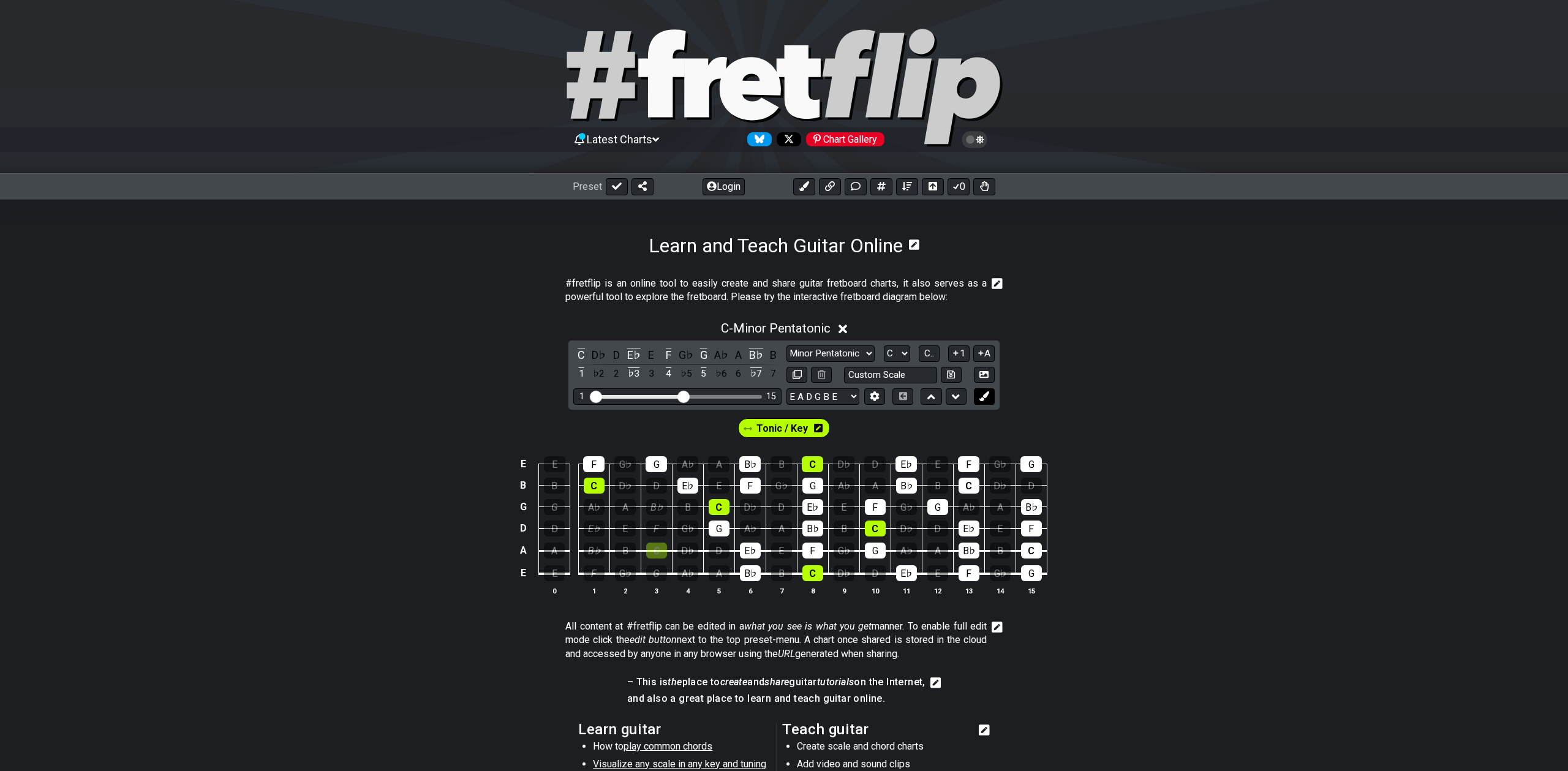
click at [982, 391] on icon at bounding box center [983, 395] width 9 height 9
click at [766, 429] on icon at bounding box center [769, 428] width 9 height 10
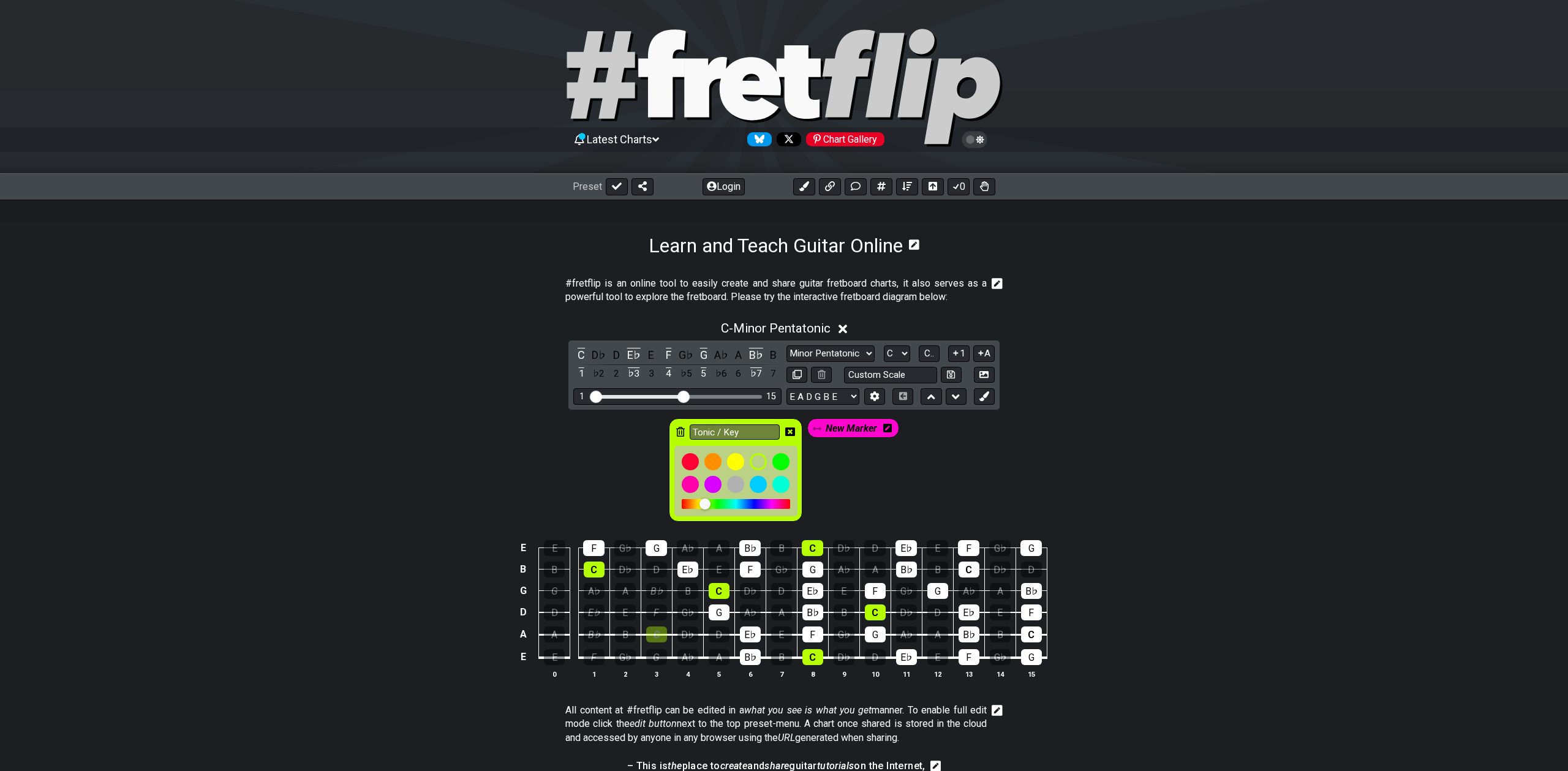
click at [788, 432] on icon at bounding box center [790, 432] width 10 height 10
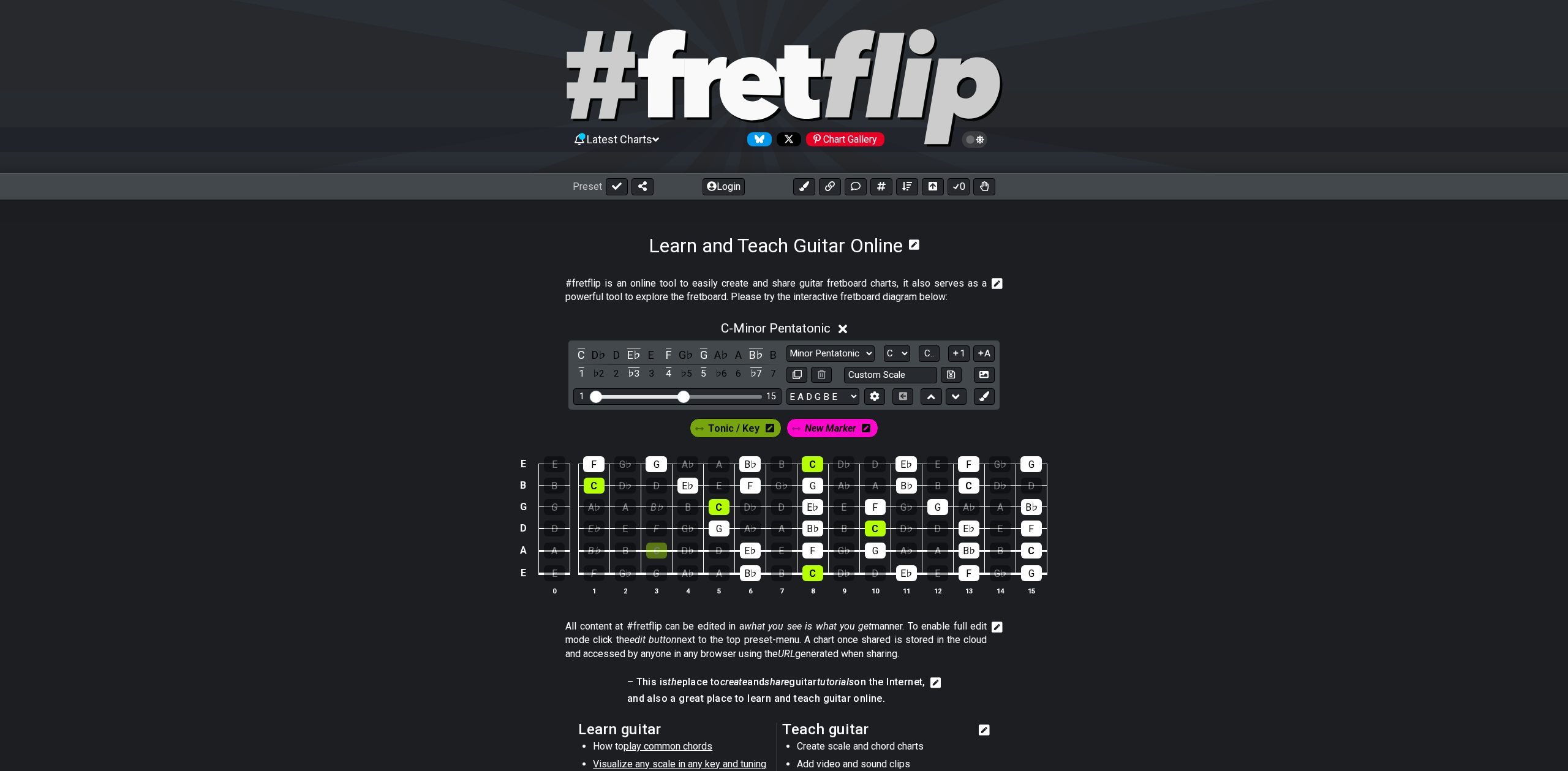
click at [770, 431] on icon at bounding box center [769, 428] width 9 height 9
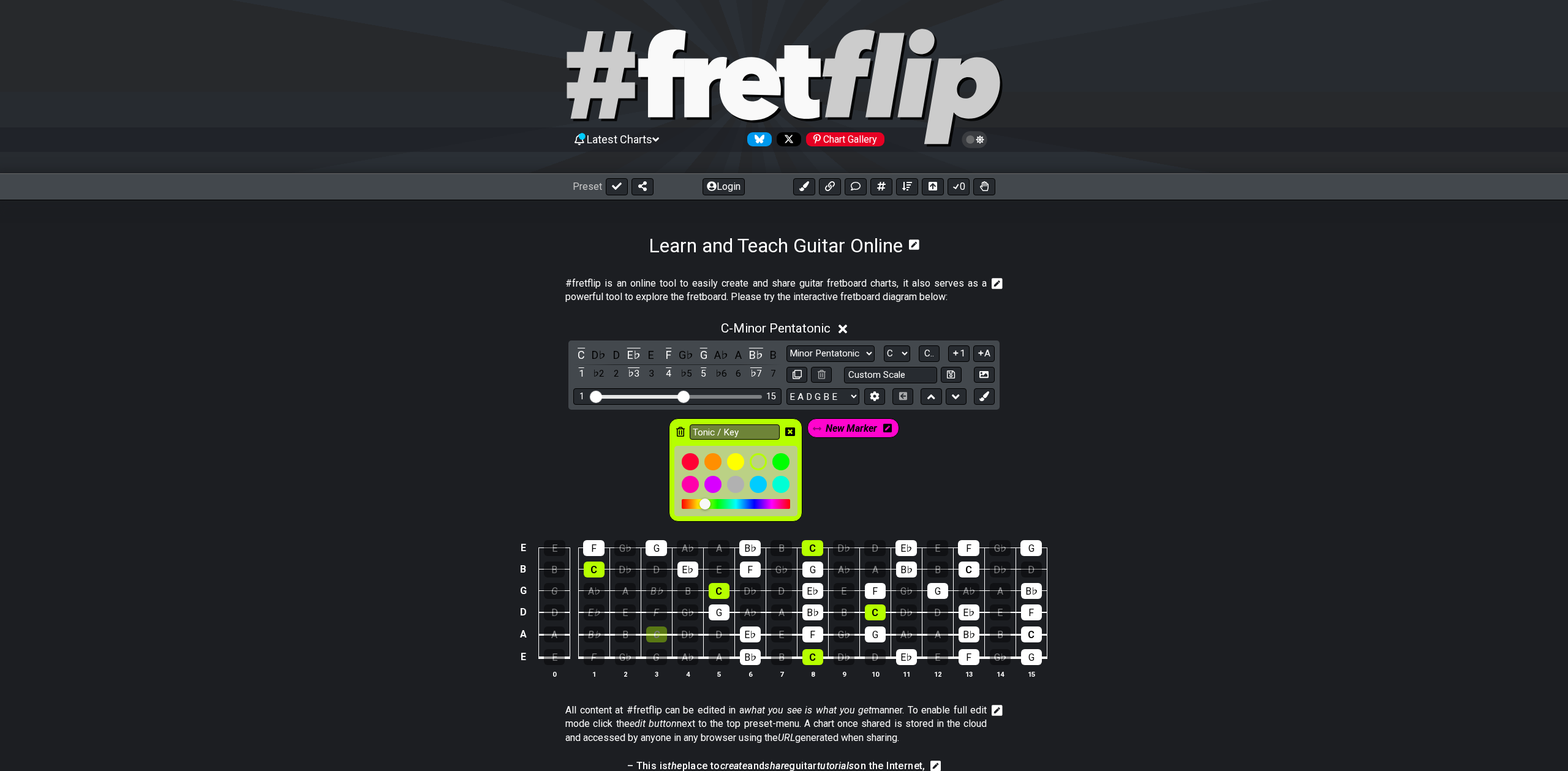
click at [679, 429] on icon at bounding box center [680, 432] width 9 height 10
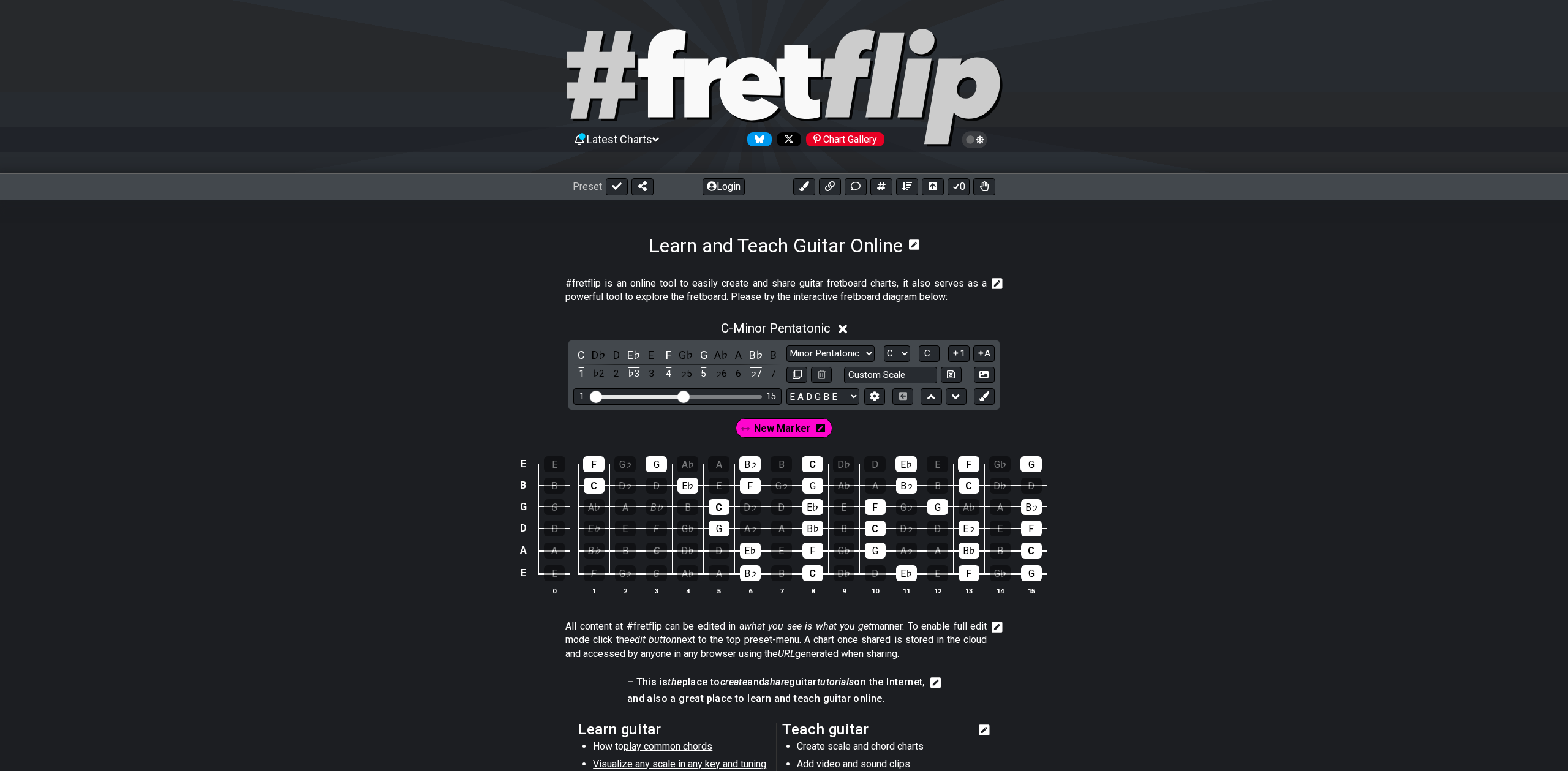
click at [818, 427] on icon at bounding box center [820, 428] width 9 height 9
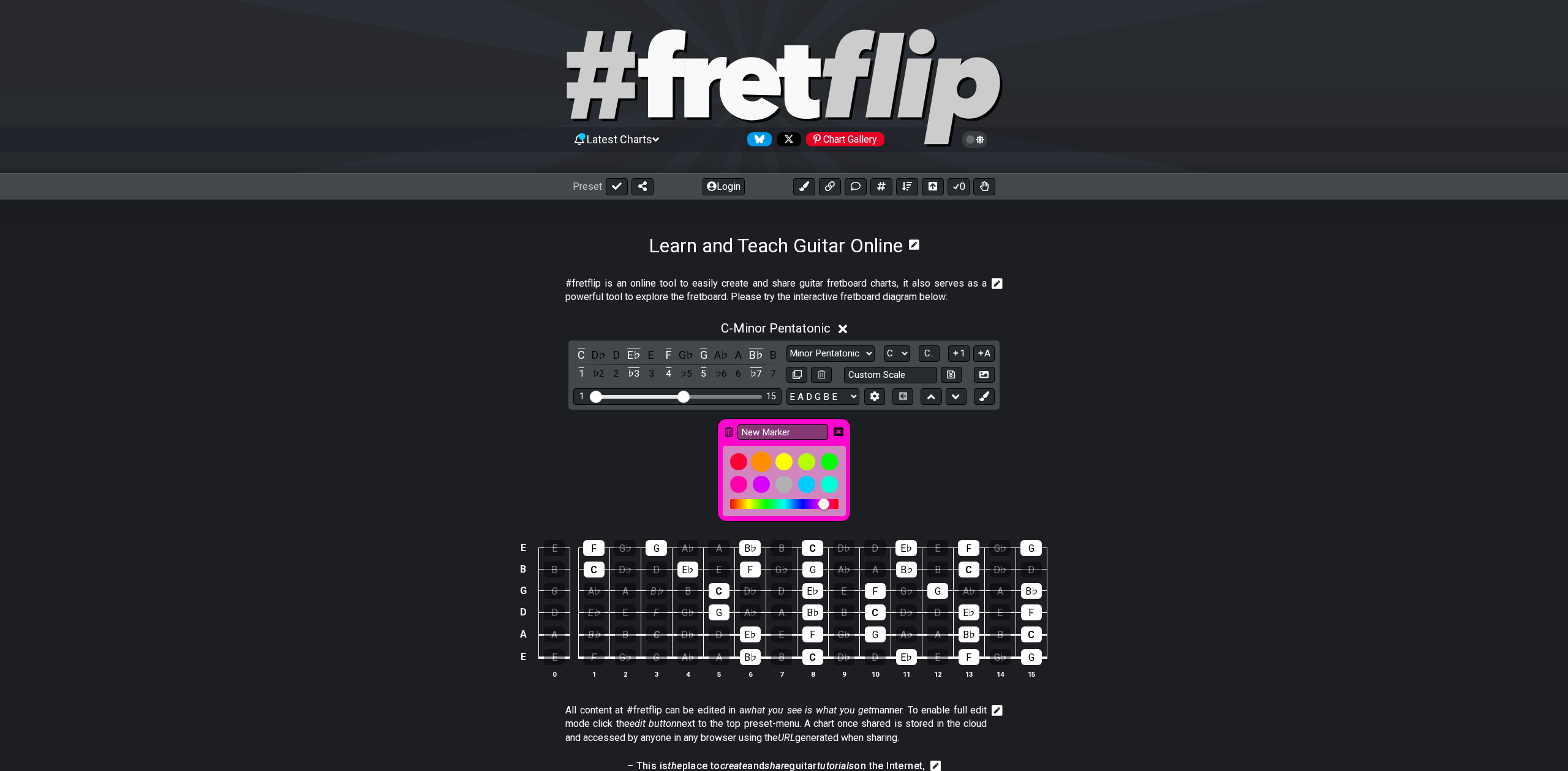
click at [762, 458] on div at bounding box center [761, 461] width 21 height 21
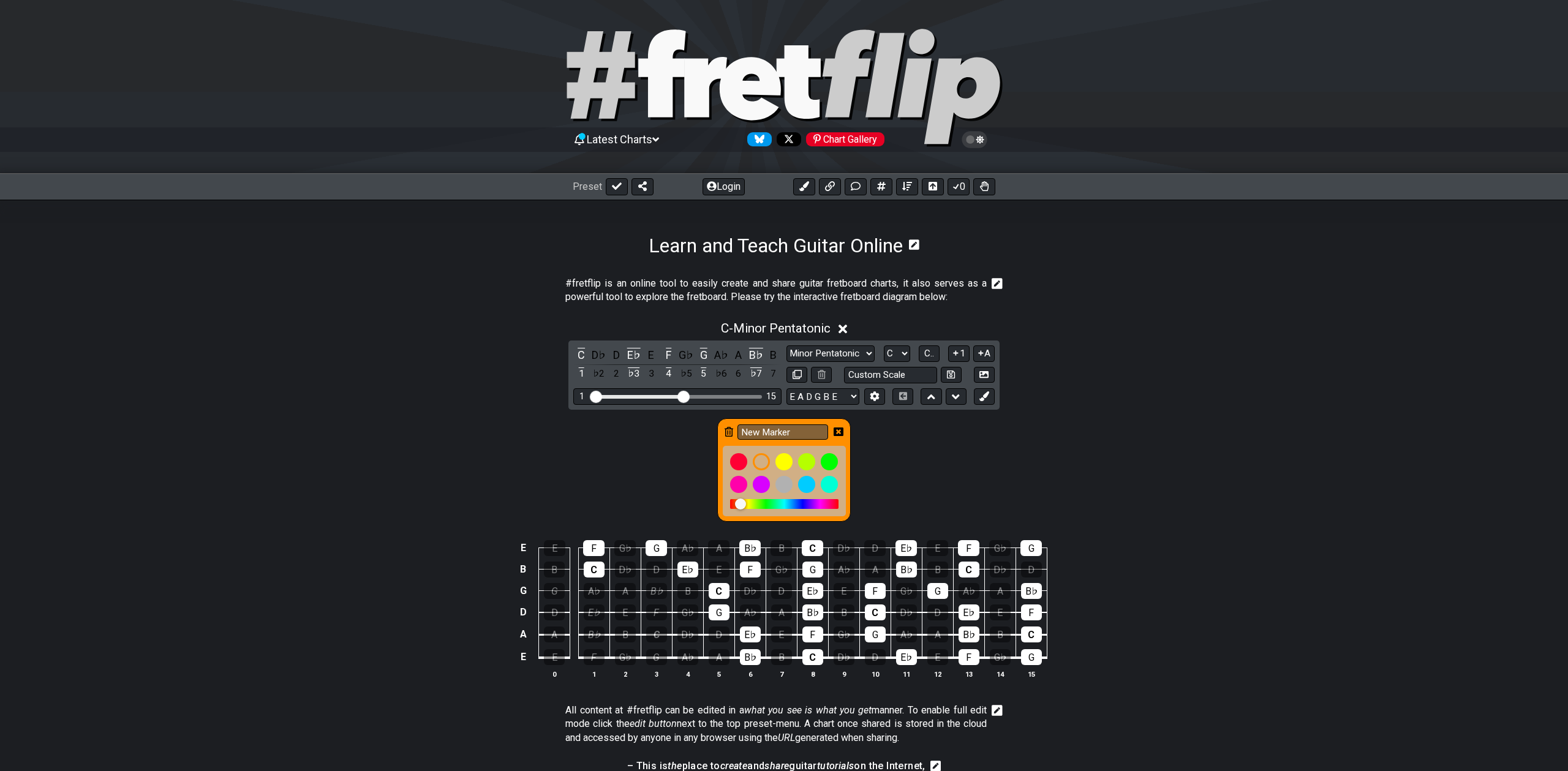
click at [691, 444] on div "New Marker" at bounding box center [784, 467] width 1568 height 114
click at [983, 398] on icon at bounding box center [983, 395] width 9 height 9
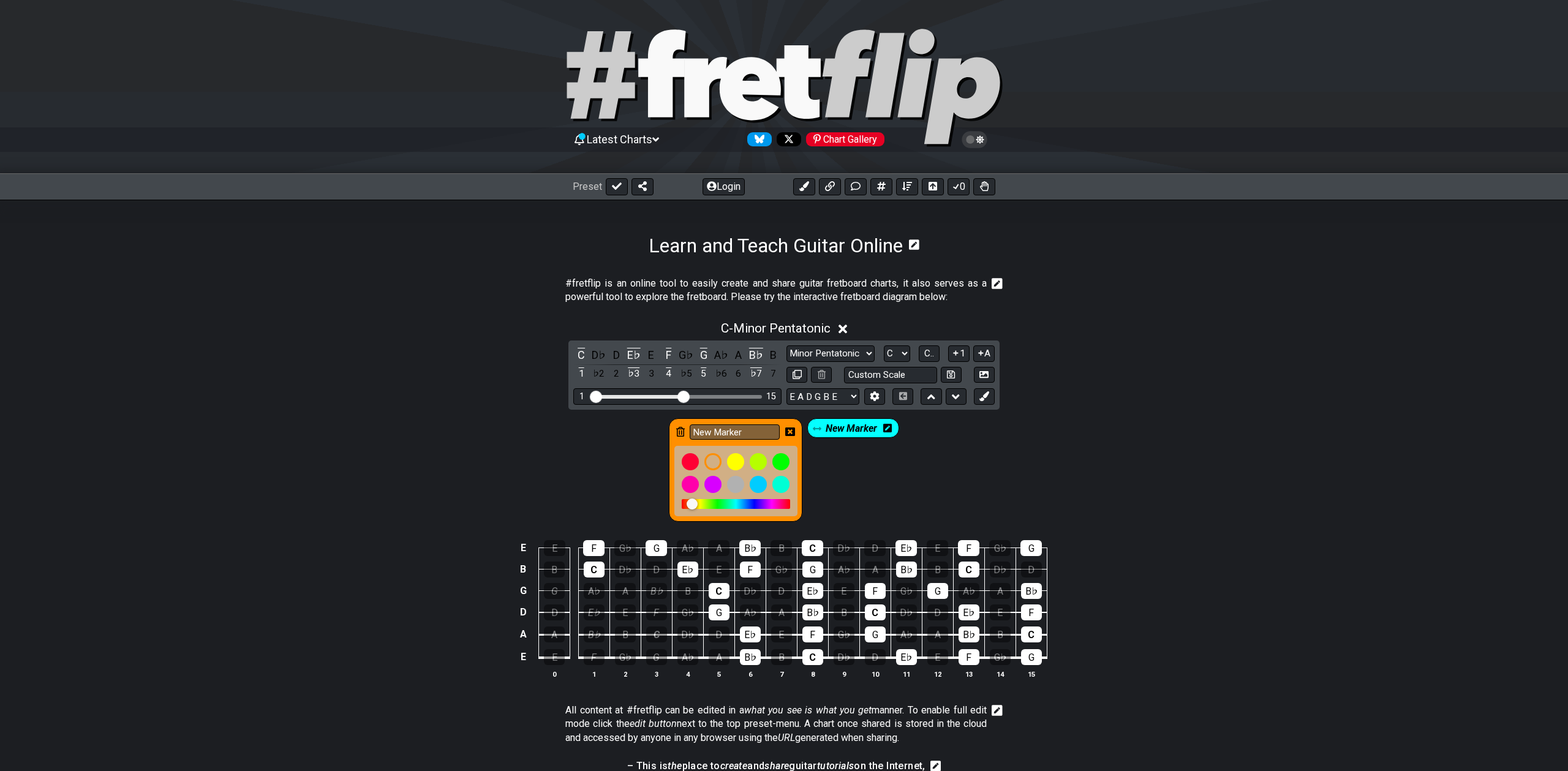
click at [886, 430] on icon at bounding box center [888, 428] width 9 height 10
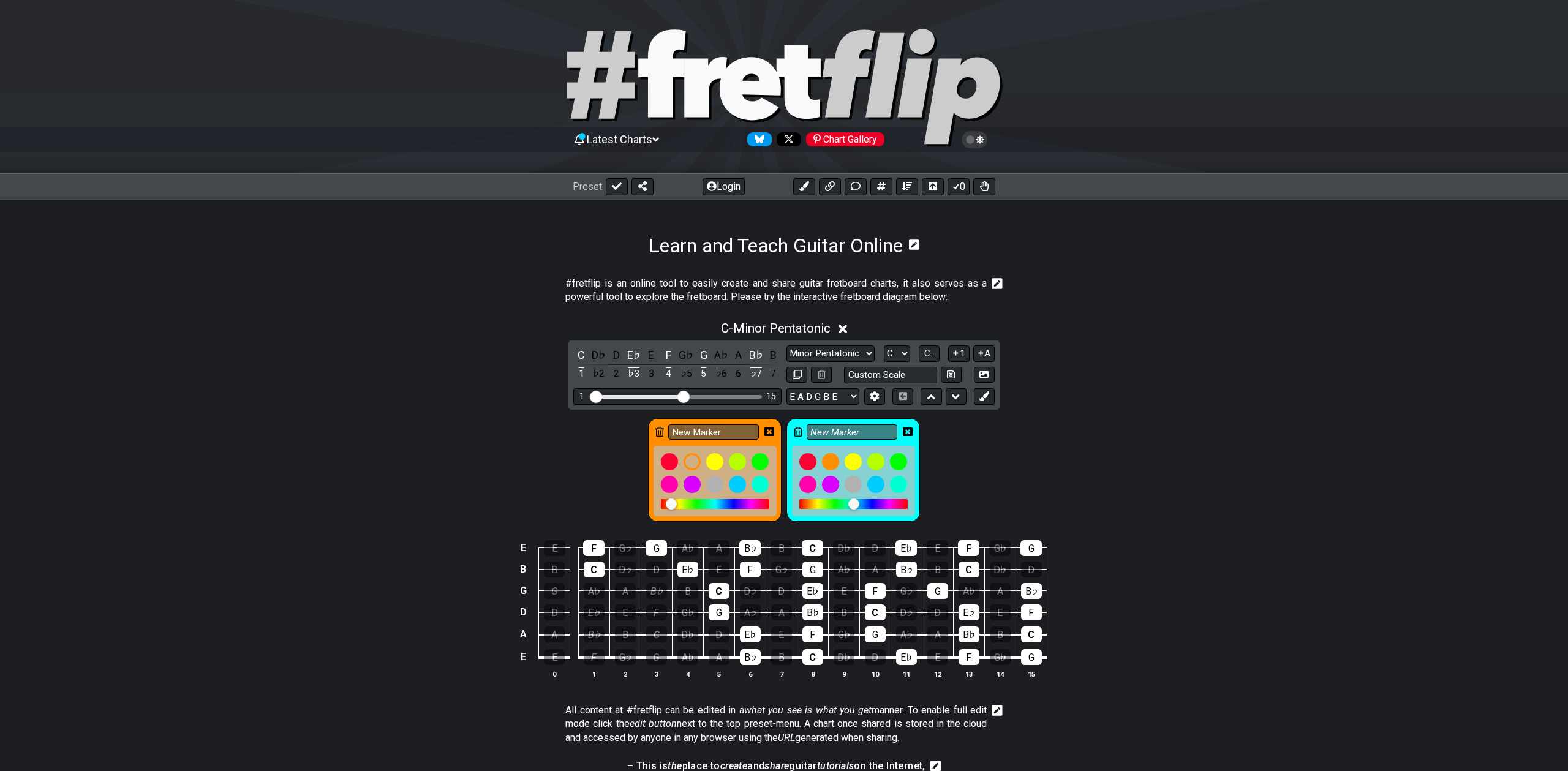
click at [796, 428] on icon at bounding box center [798, 432] width 9 height 10
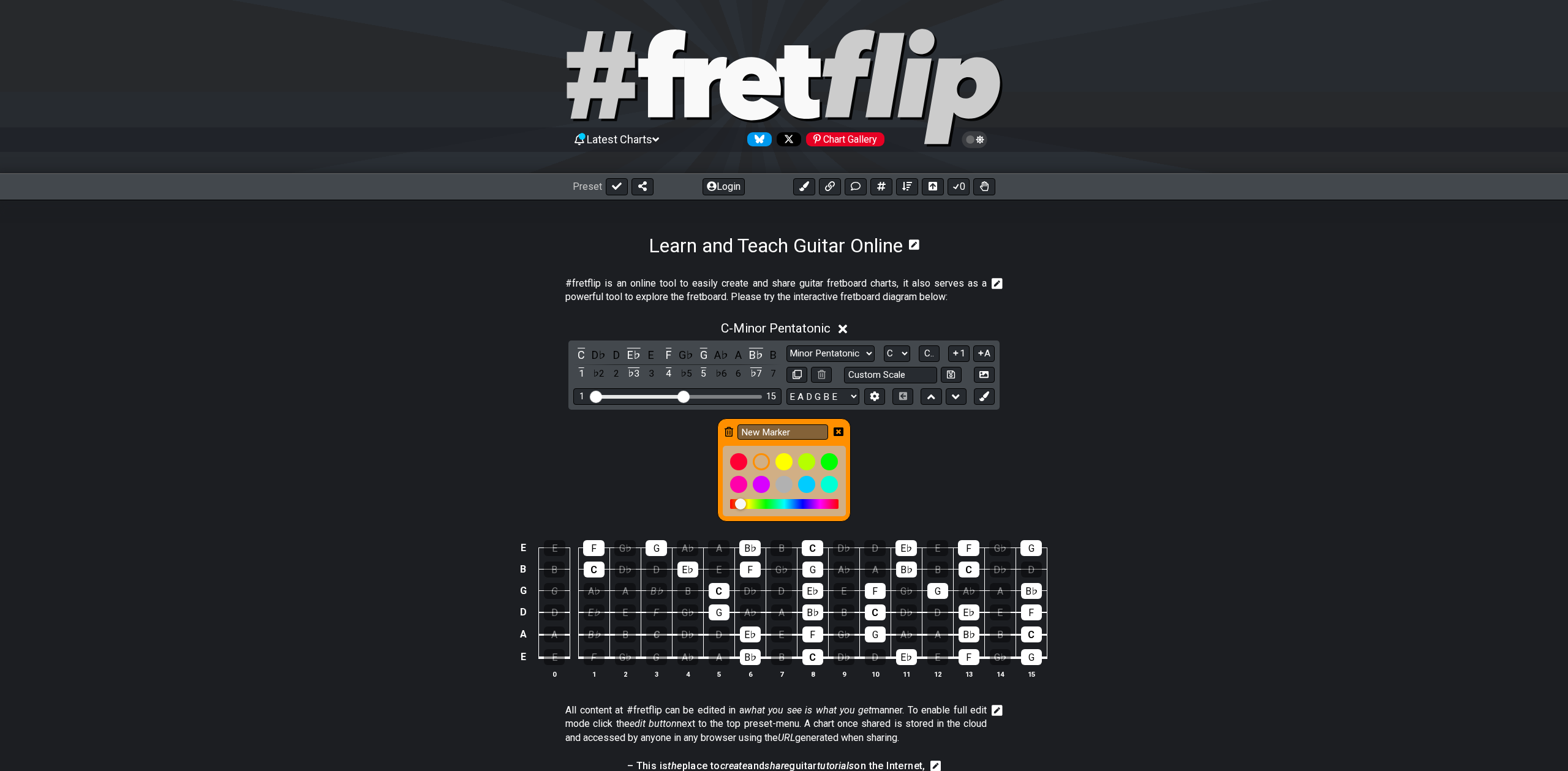
click at [731, 441] on div "New Marker" at bounding box center [783, 469] width 133 height 104
click at [842, 433] on icon at bounding box center [838, 432] width 10 height 9
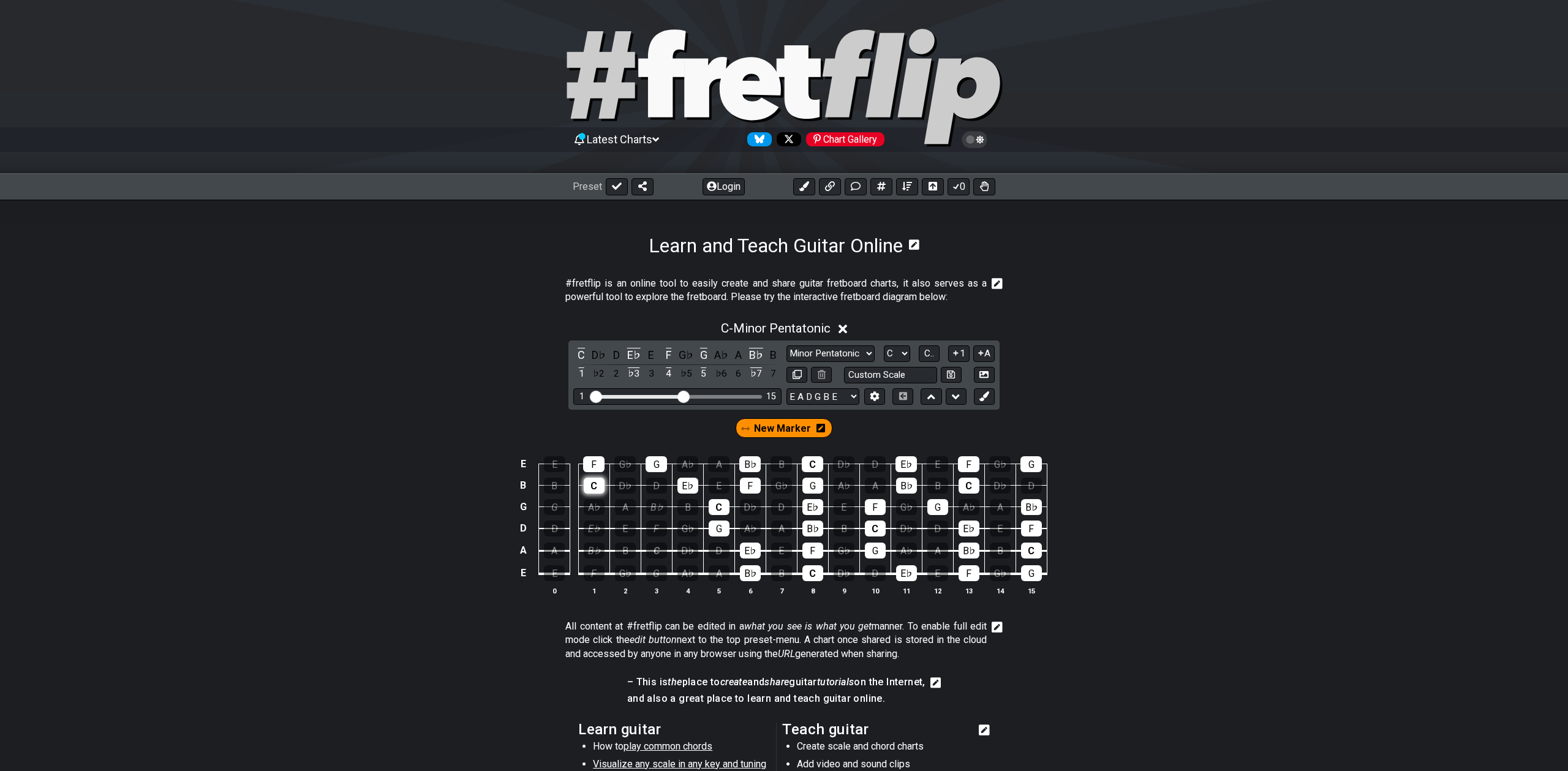
click at [590, 486] on div "C" at bounding box center [594, 485] width 21 height 16
click at [591, 461] on div "F" at bounding box center [594, 464] width 22 height 16
click at [578, 360] on div "C" at bounding box center [581, 355] width 16 height 17
click at [631, 353] on div "E♭" at bounding box center [634, 355] width 16 height 17
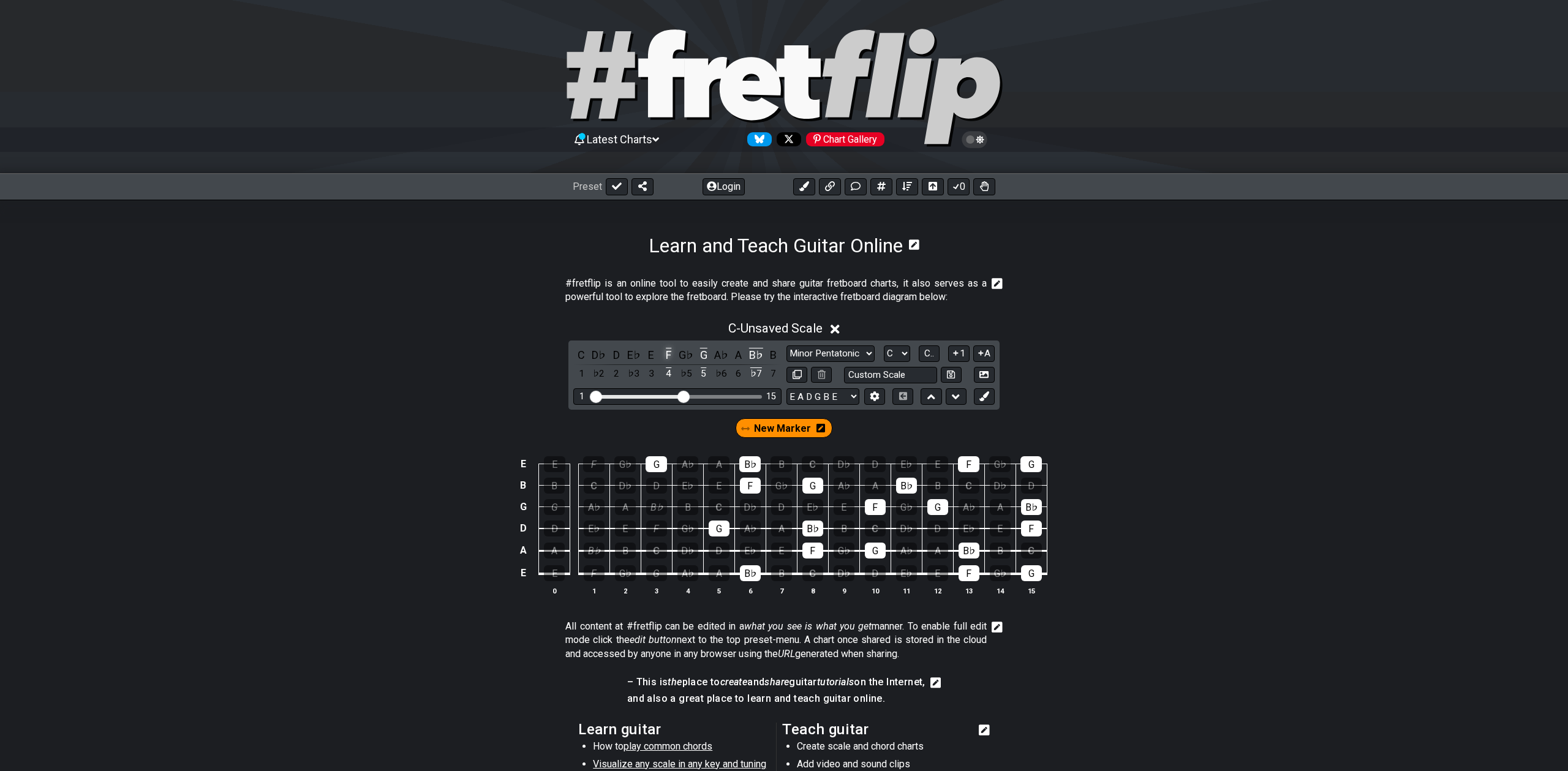
click at [664, 353] on div "F" at bounding box center [669, 355] width 16 height 17
click at [700, 353] on div "G" at bounding box center [704, 355] width 16 height 17
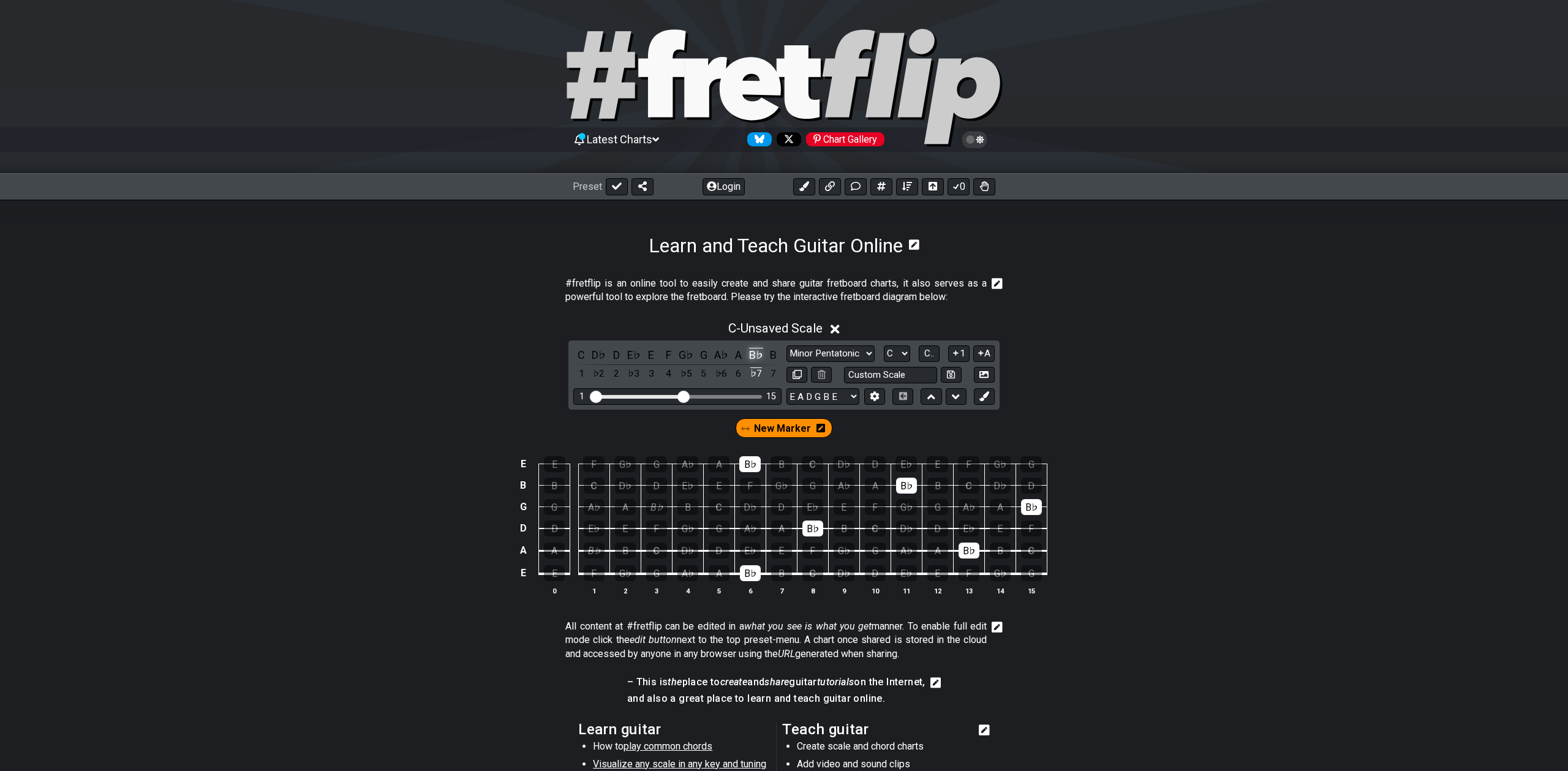
click at [755, 353] on div "B♭" at bounding box center [755, 355] width 16 height 17
click at [585, 352] on div "C" at bounding box center [581, 355] width 16 height 17
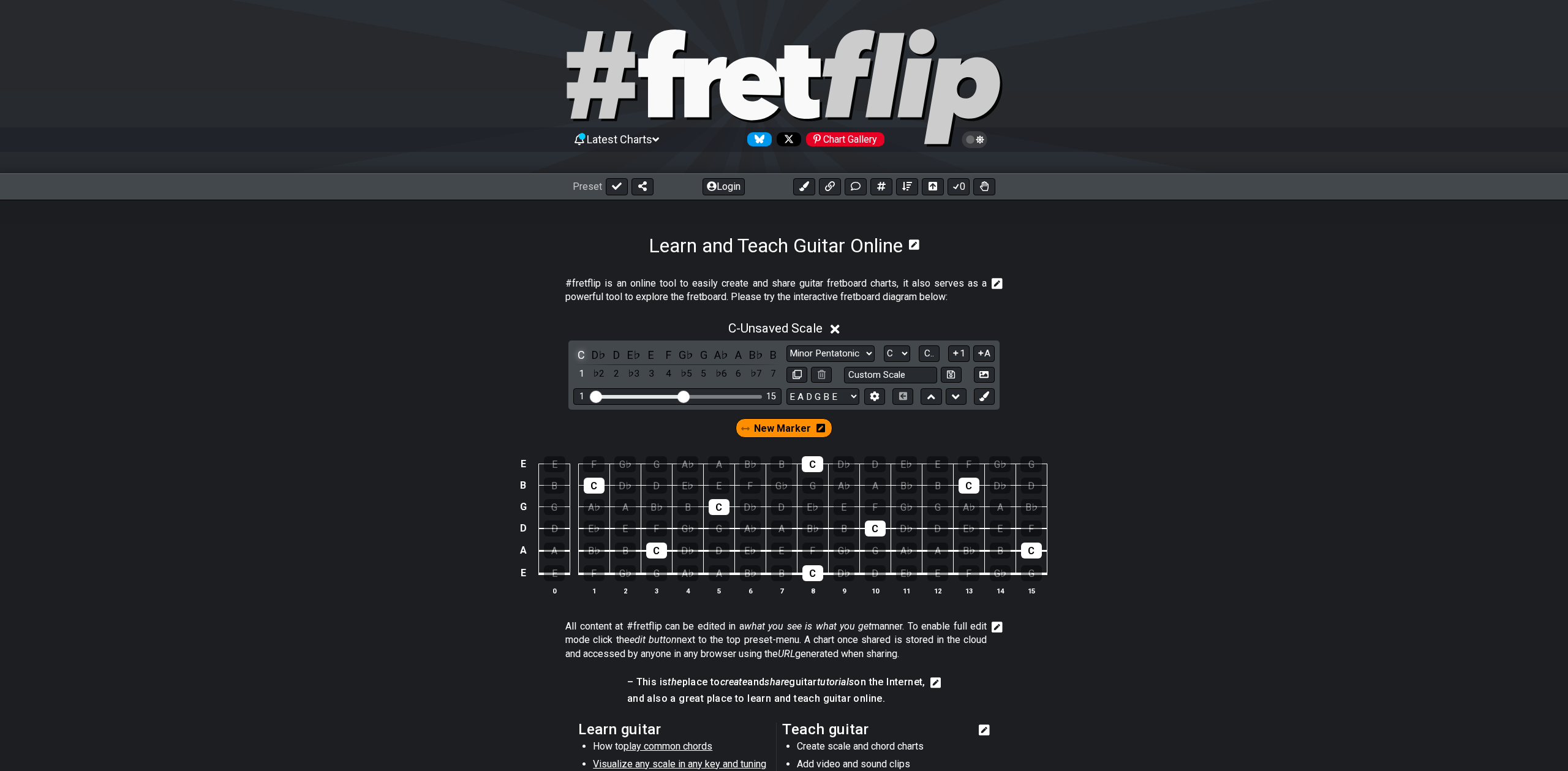
click at [584, 352] on div "C" at bounding box center [581, 355] width 16 height 17
click at [808, 568] on div "C" at bounding box center [813, 573] width 21 height 16
click at [874, 572] on div "D" at bounding box center [875, 573] width 21 height 16
click at [901, 573] on div "E♭" at bounding box center [906, 573] width 21 height 16
click at [939, 350] on button "C.." at bounding box center [929, 353] width 21 height 17
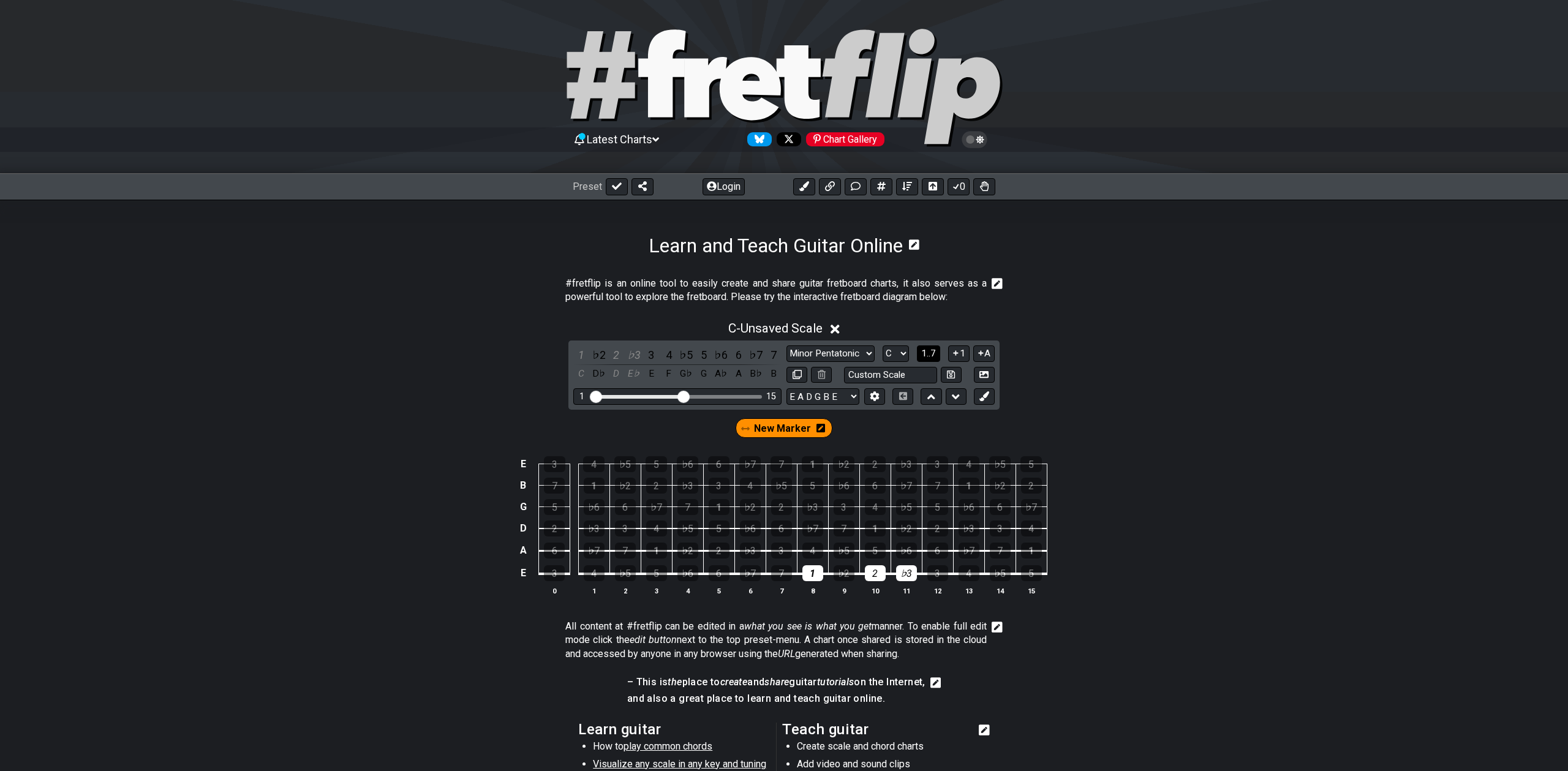
click at [934, 350] on span "1..7" at bounding box center [928, 353] width 15 height 11
click at [933, 350] on button "..." at bounding box center [929, 353] width 21 height 17
click at [933, 350] on span "C.." at bounding box center [929, 353] width 10 height 11
click at [815, 546] on div "4" at bounding box center [813, 550] width 21 height 16
click at [884, 547] on div "5" at bounding box center [875, 550] width 21 height 16
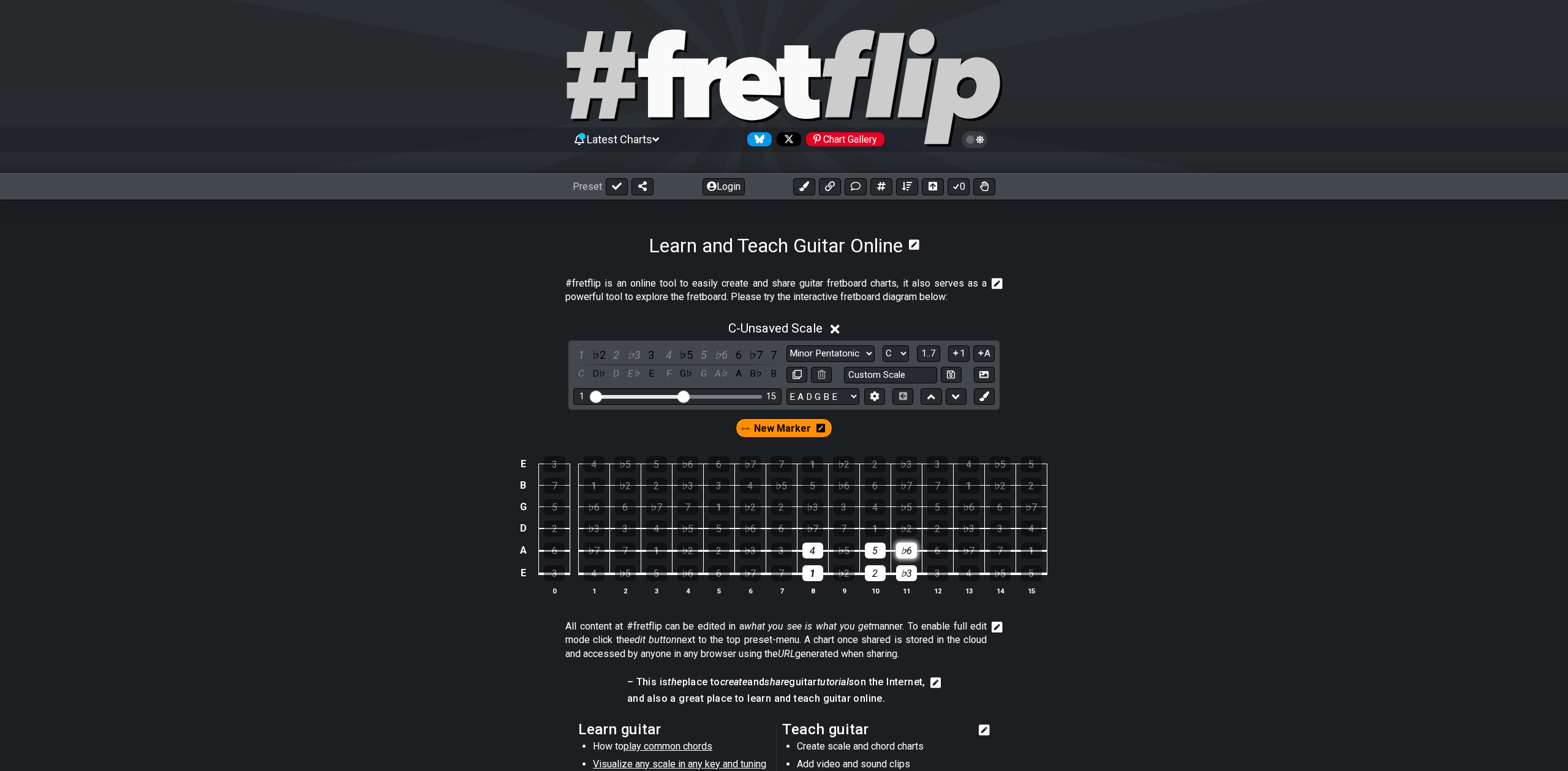
click at [902, 549] on div "♭6" at bounding box center [906, 550] width 21 height 16
click at [811, 526] on div "♭7" at bounding box center [813, 528] width 21 height 16
click at [872, 526] on div "1" at bounding box center [875, 528] width 21 height 16
click at [781, 504] on div "2" at bounding box center [781, 507] width 21 height 16
click at [814, 504] on div "♭3" at bounding box center [813, 507] width 21 height 16
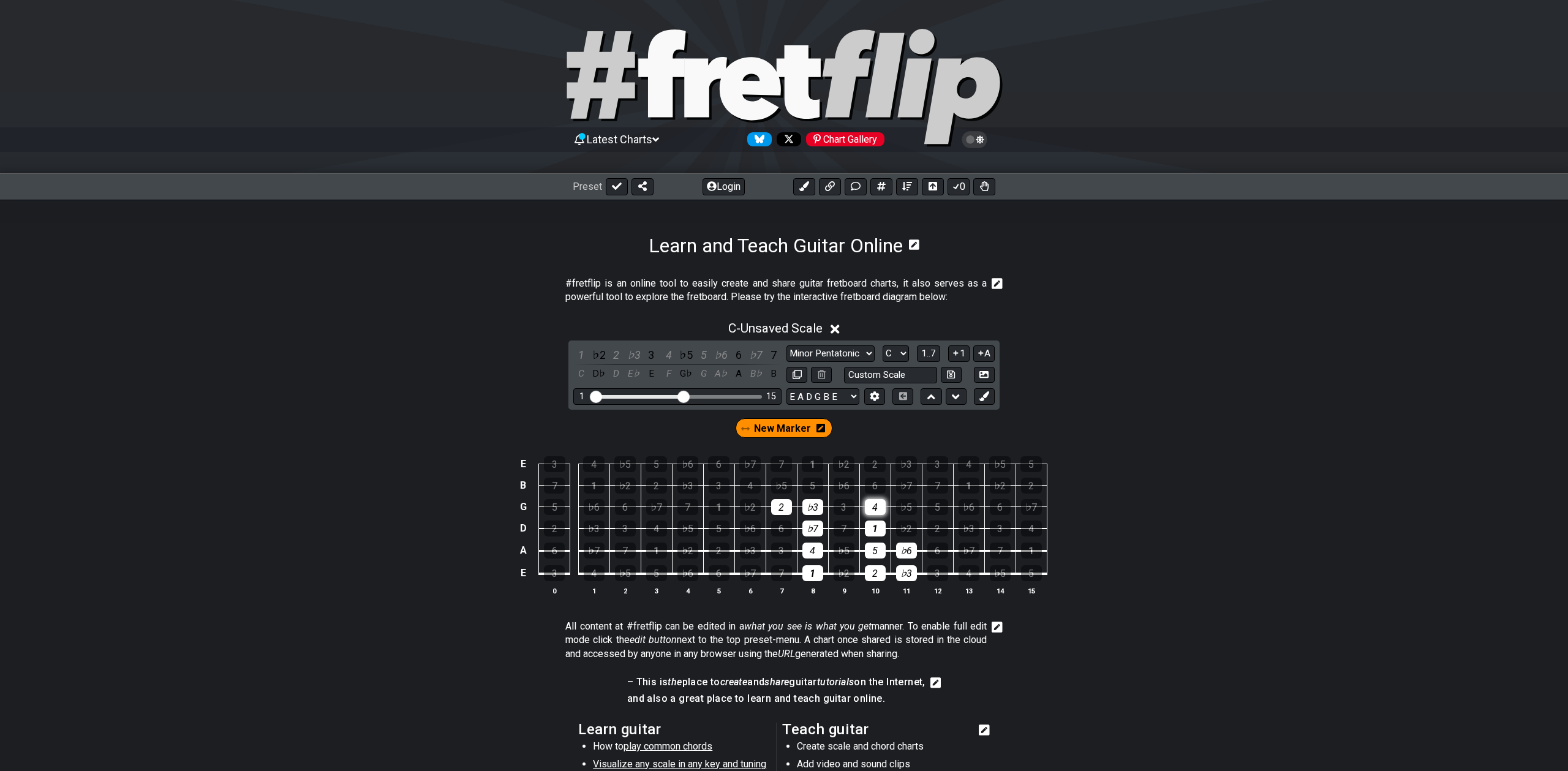
click at [879, 507] on div "4" at bounding box center [875, 507] width 21 height 16
click at [814, 482] on div "5" at bounding box center [813, 485] width 21 height 16
click at [842, 482] on div "♭6" at bounding box center [843, 485] width 21 height 16
click at [904, 487] on div "♭7" at bounding box center [906, 485] width 21 height 16
click at [813, 461] on div "1" at bounding box center [813, 464] width 22 height 16
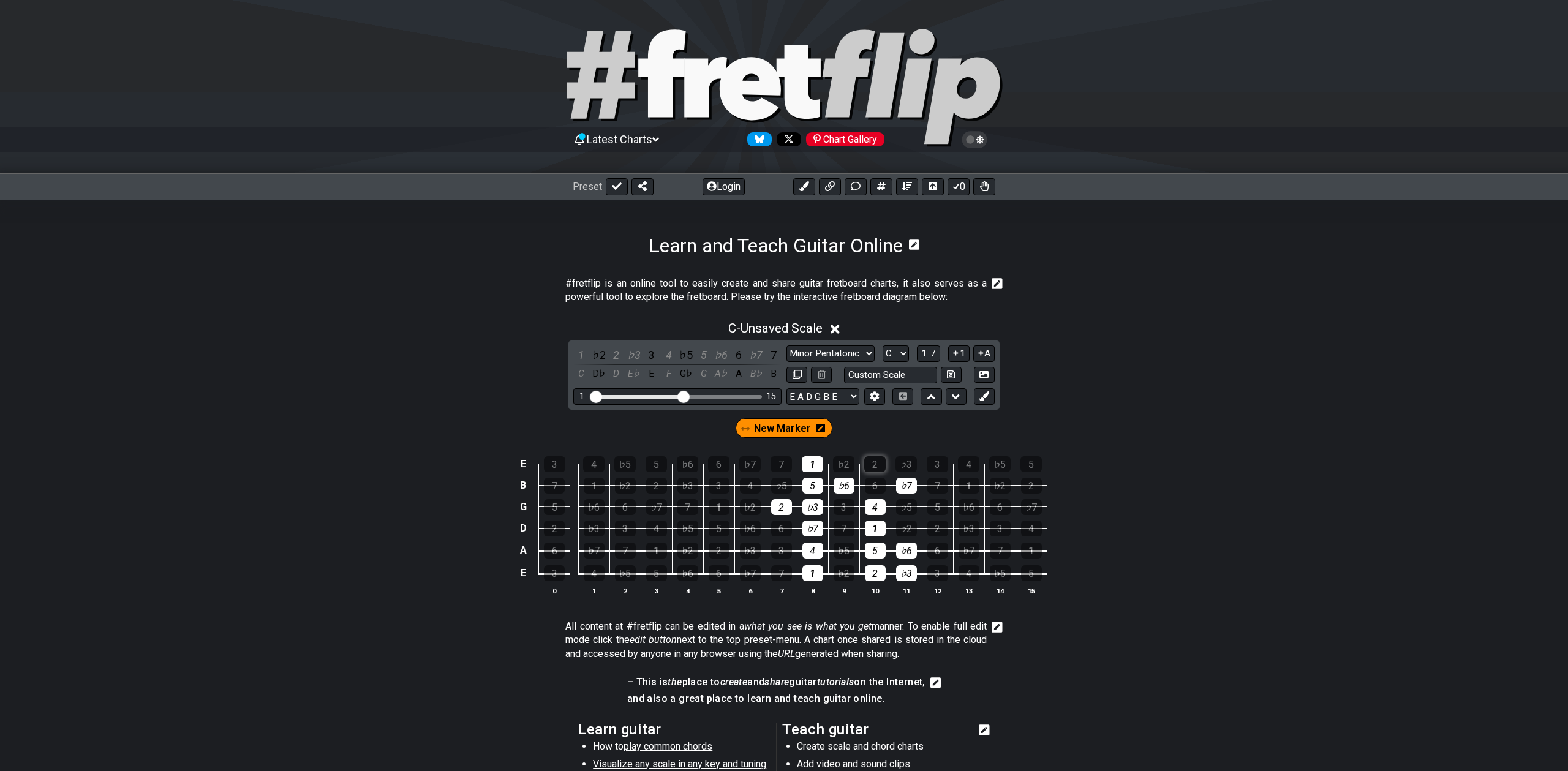
click at [874, 466] on div "2" at bounding box center [875, 464] width 22 height 16
click at [904, 465] on div "♭3" at bounding box center [906, 464] width 22 height 16
click at [802, 378] on button at bounding box center [797, 375] width 21 height 17
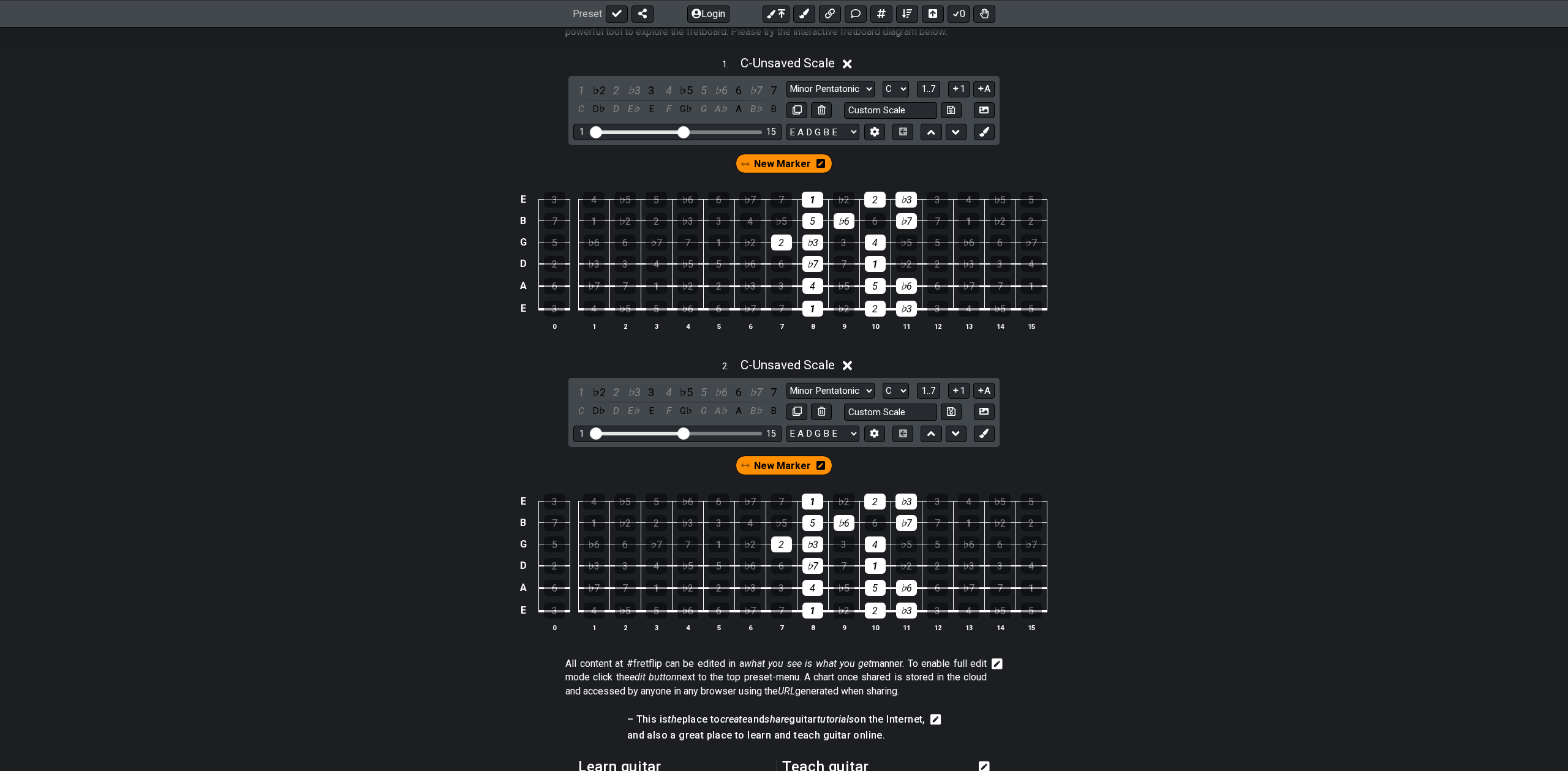
scroll to position [269, 0]
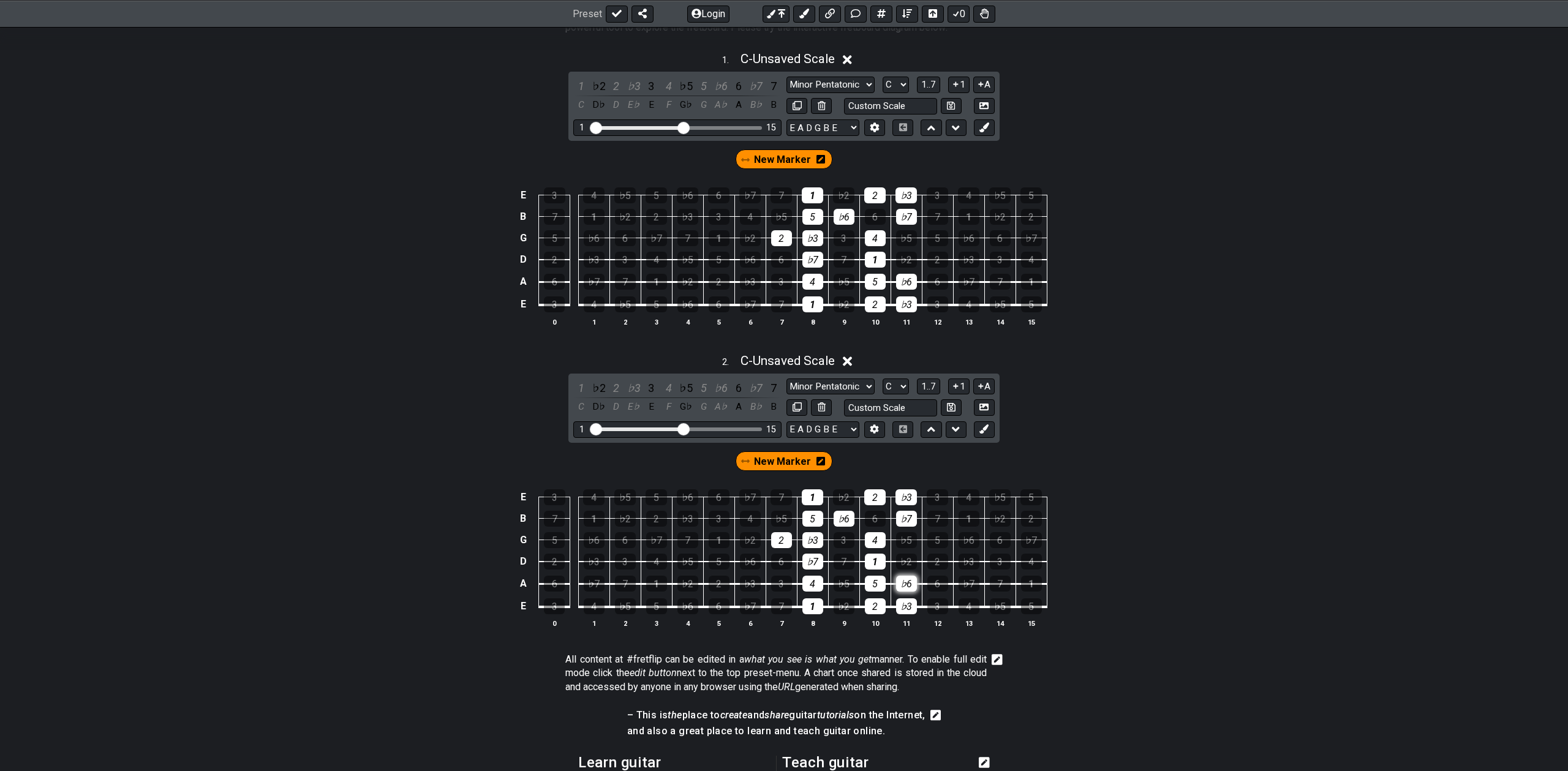
click at [906, 585] on div "♭6" at bounding box center [906, 584] width 21 height 16
click at [782, 561] on div "6" at bounding box center [781, 561] width 21 height 16
click at [846, 519] on div "♭6" at bounding box center [843, 519] width 21 height 16
click at [873, 518] on div "6" at bounding box center [875, 519] width 21 height 16
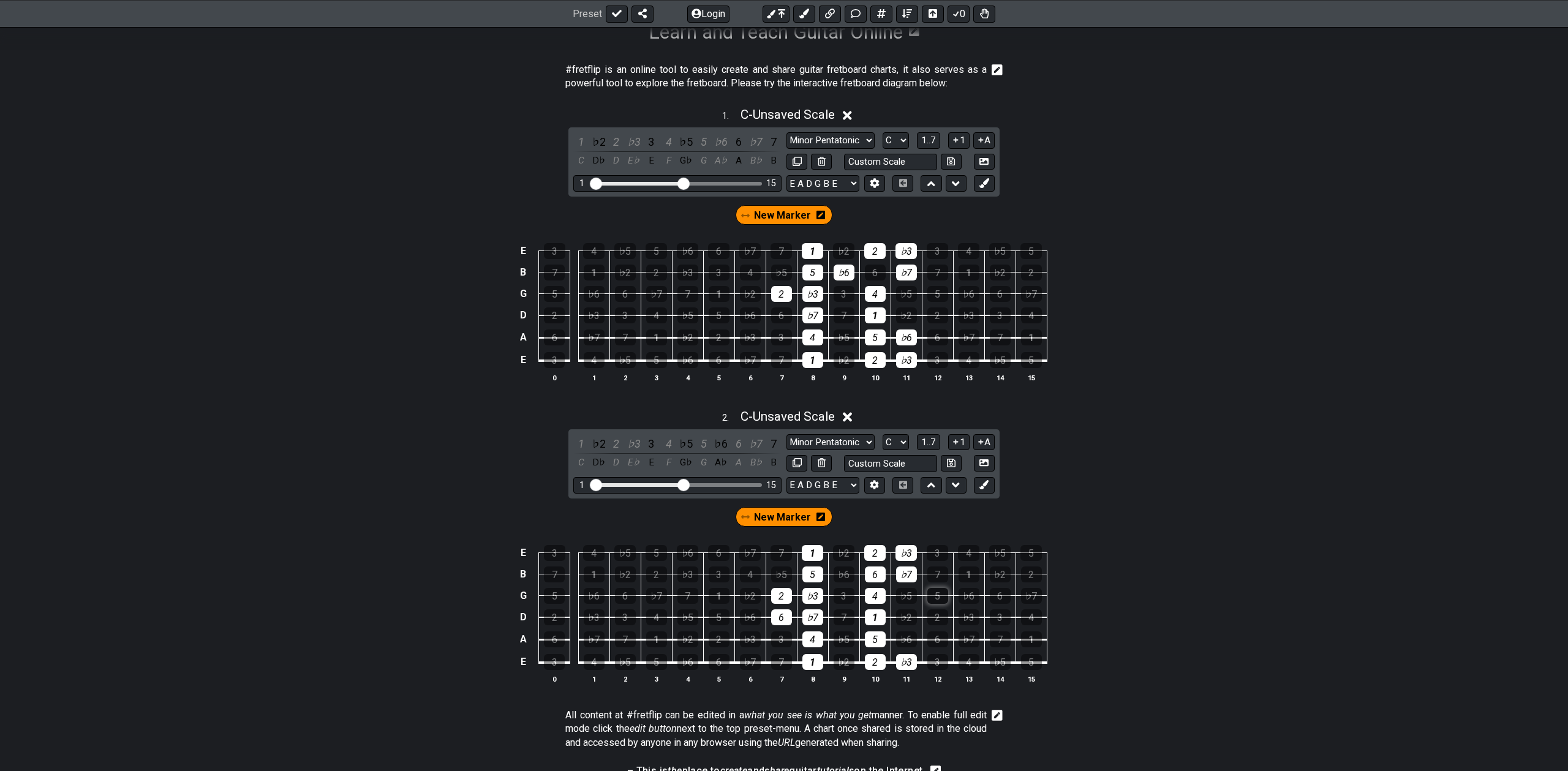
scroll to position [216, 0]
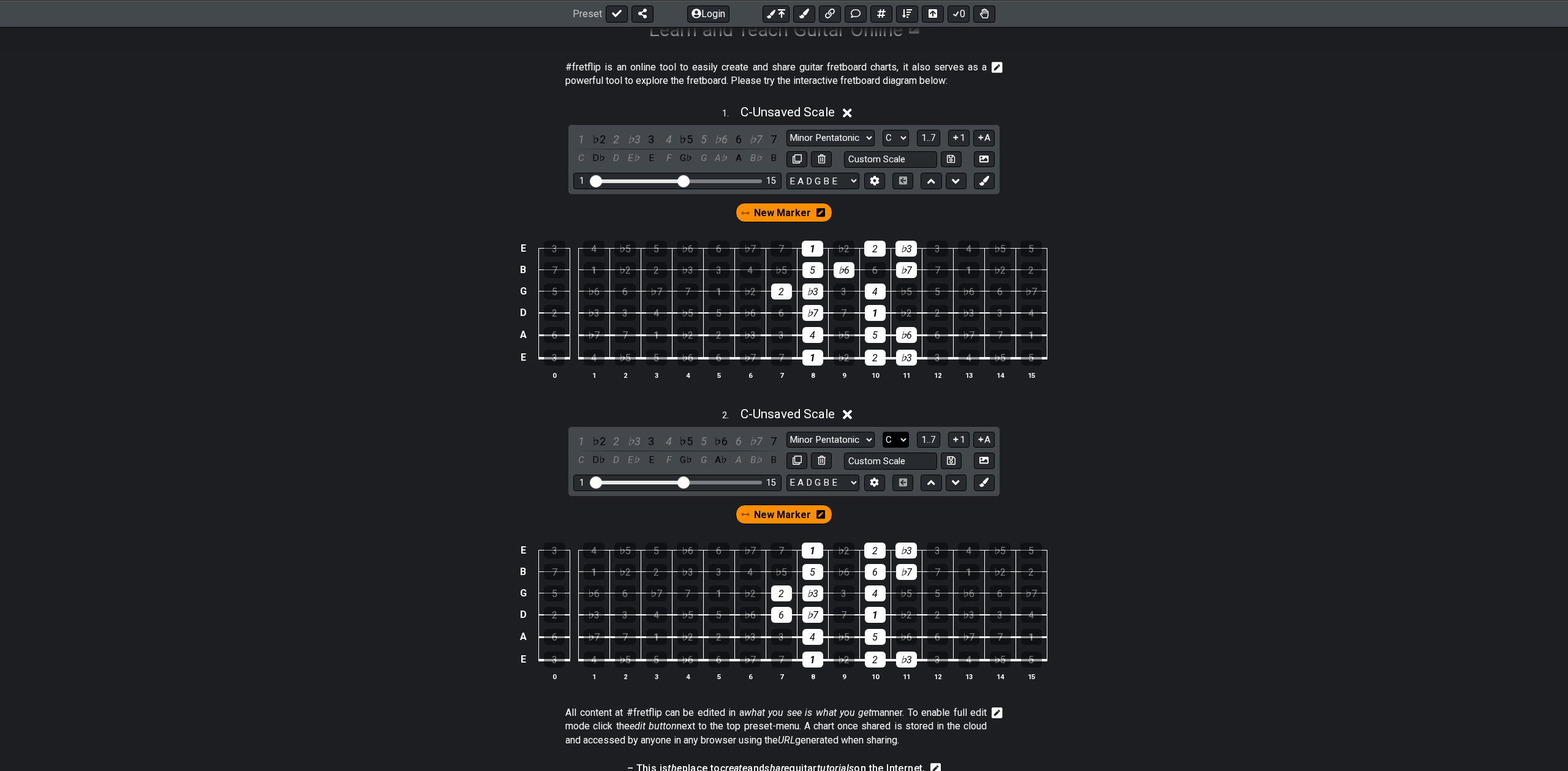
click at [890, 441] on select "A♭ A A♯ B♭ B C C♯ D♭ D D♯ E♭ E F F♯ G♭ G G♯" at bounding box center [895, 440] width 27 height 17
click at [883, 432] on select "A♭ A A♯ B♭ B C C♯ D♭ D D♯ E♭ E F F♯ G♭ G G♯" at bounding box center [895, 440] width 27 height 17
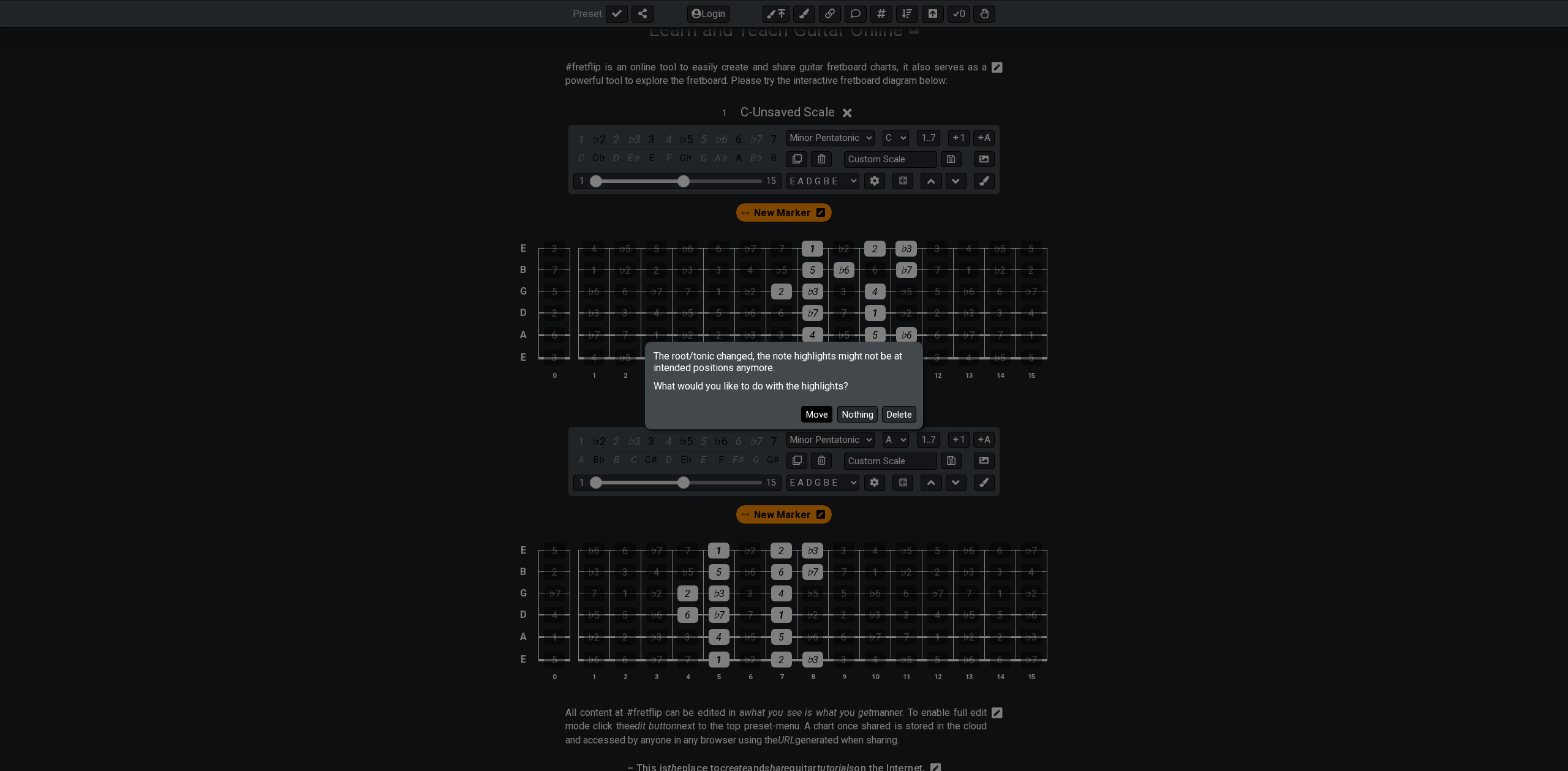
click at [821, 418] on button "Move" at bounding box center [817, 414] width 32 height 17
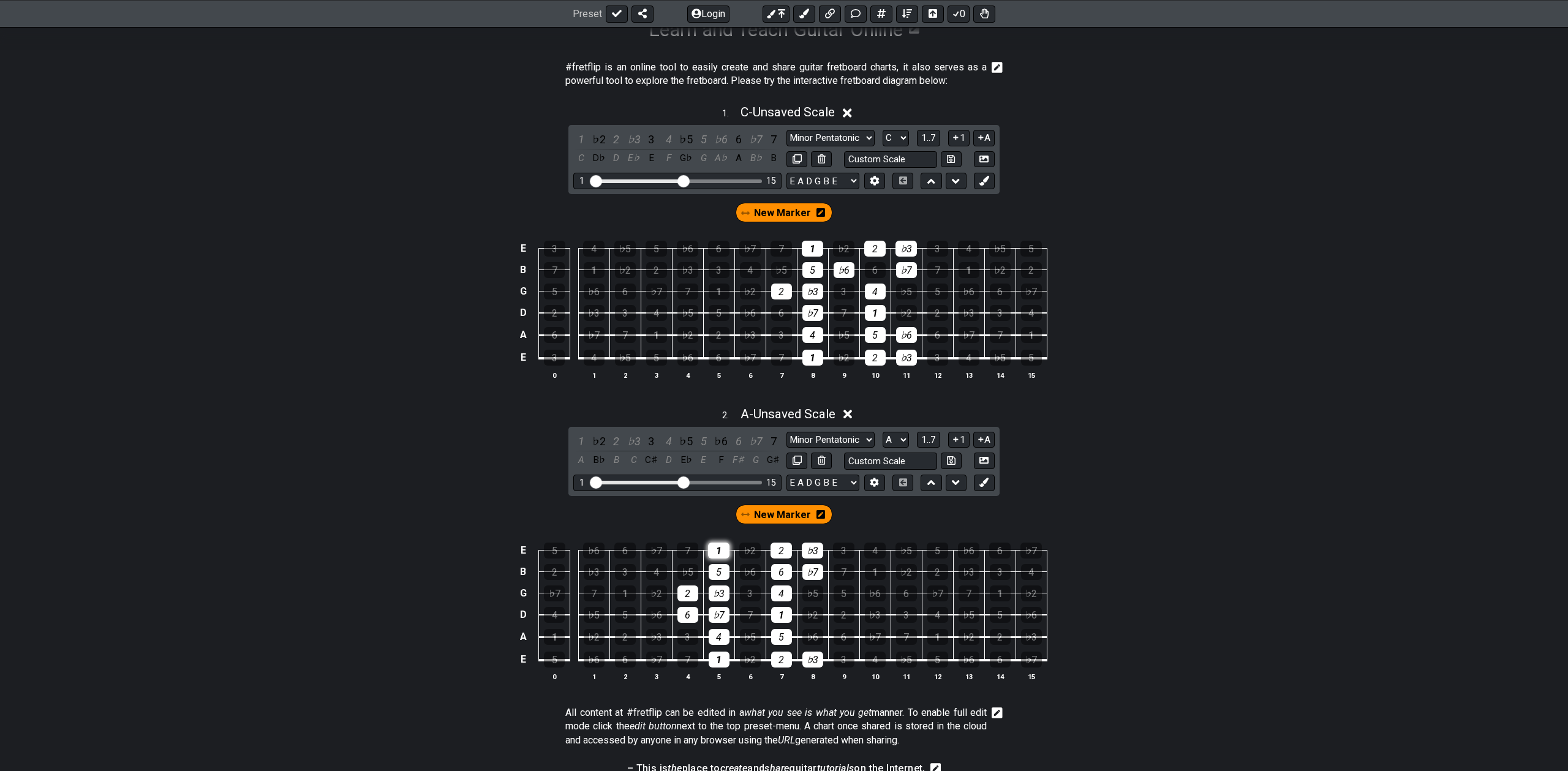
click at [719, 550] on div "1" at bounding box center [719, 550] width 22 height 16
click at [719, 570] on div "5" at bounding box center [719, 572] width 21 height 16
click at [580, 441] on div "1" at bounding box center [581, 441] width 16 height 17
click at [613, 442] on div "2" at bounding box center [616, 441] width 16 height 17
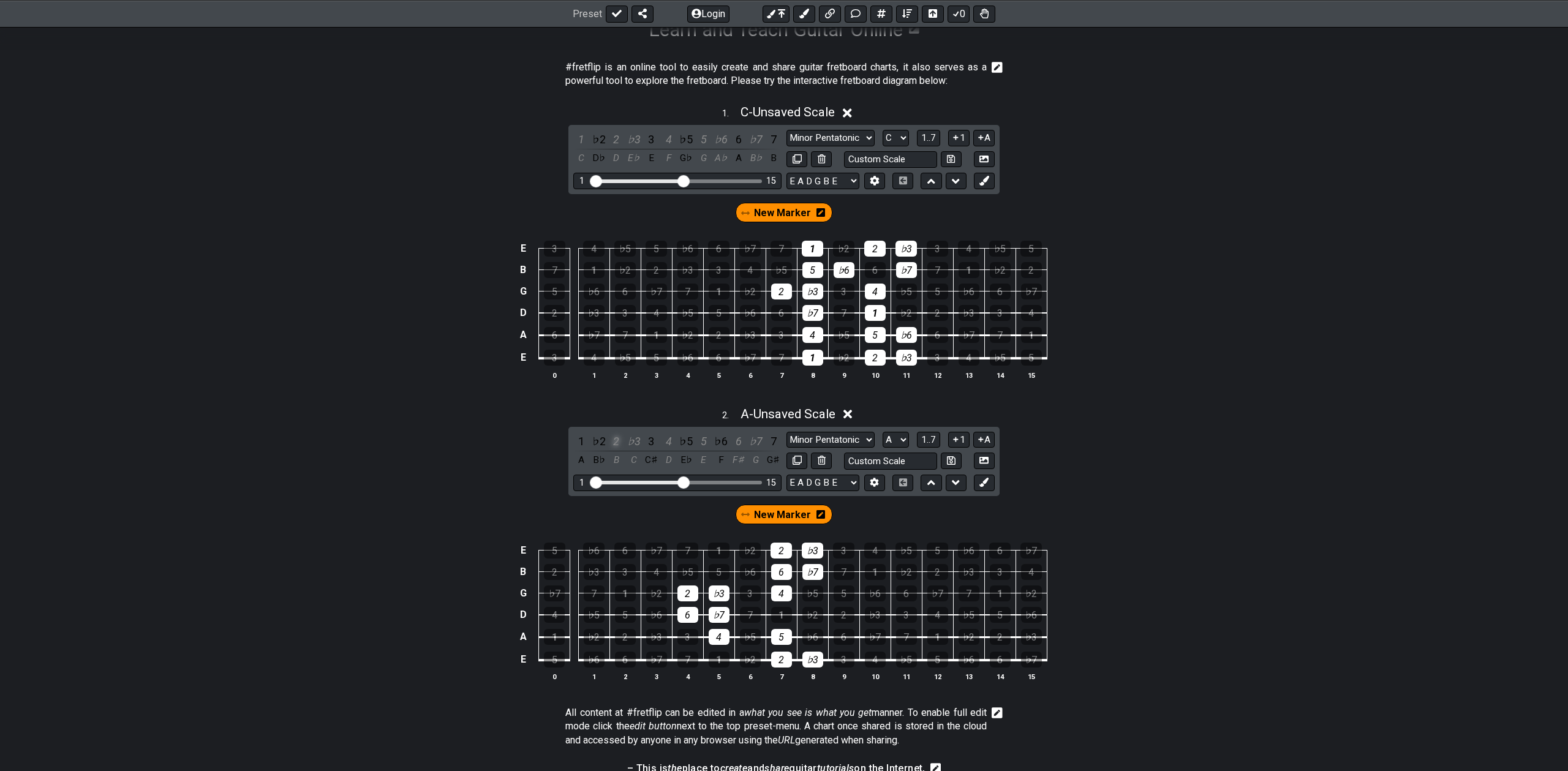
click at [613, 442] on div "2" at bounding box center [616, 441] width 16 height 17
click at [601, 440] on div "♭2" at bounding box center [599, 441] width 16 height 17
click at [600, 440] on div "♭2" at bounding box center [599, 441] width 16 height 17
click at [630, 441] on div "♭3" at bounding box center [634, 441] width 16 height 17
click at [631, 441] on div "♭3" at bounding box center [634, 441] width 16 height 17
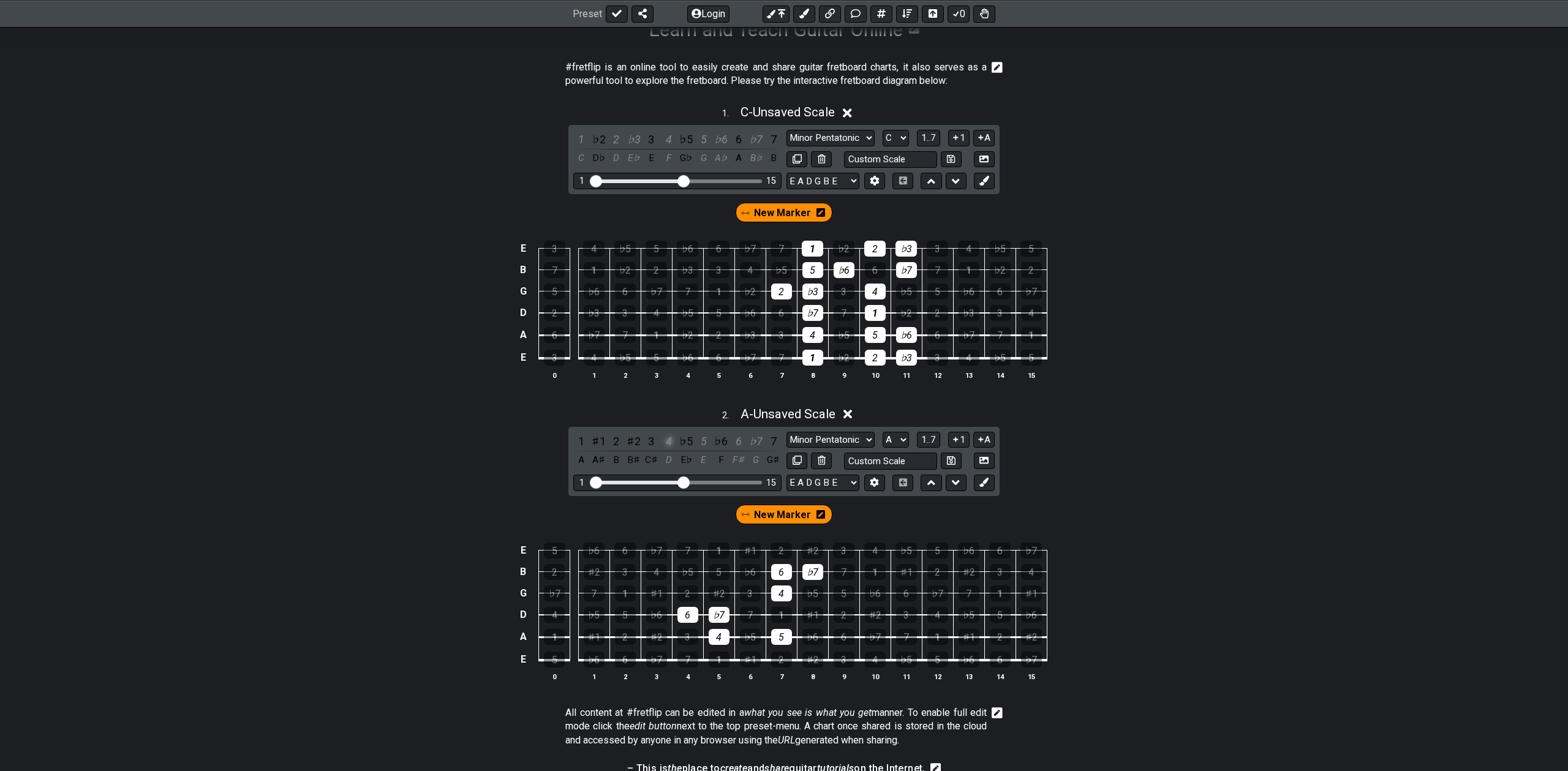
click at [667, 442] on div "4" at bounding box center [669, 441] width 16 height 17
click at [705, 439] on div "5" at bounding box center [704, 441] width 16 height 17
click at [742, 441] on div "6" at bounding box center [739, 441] width 16 height 17
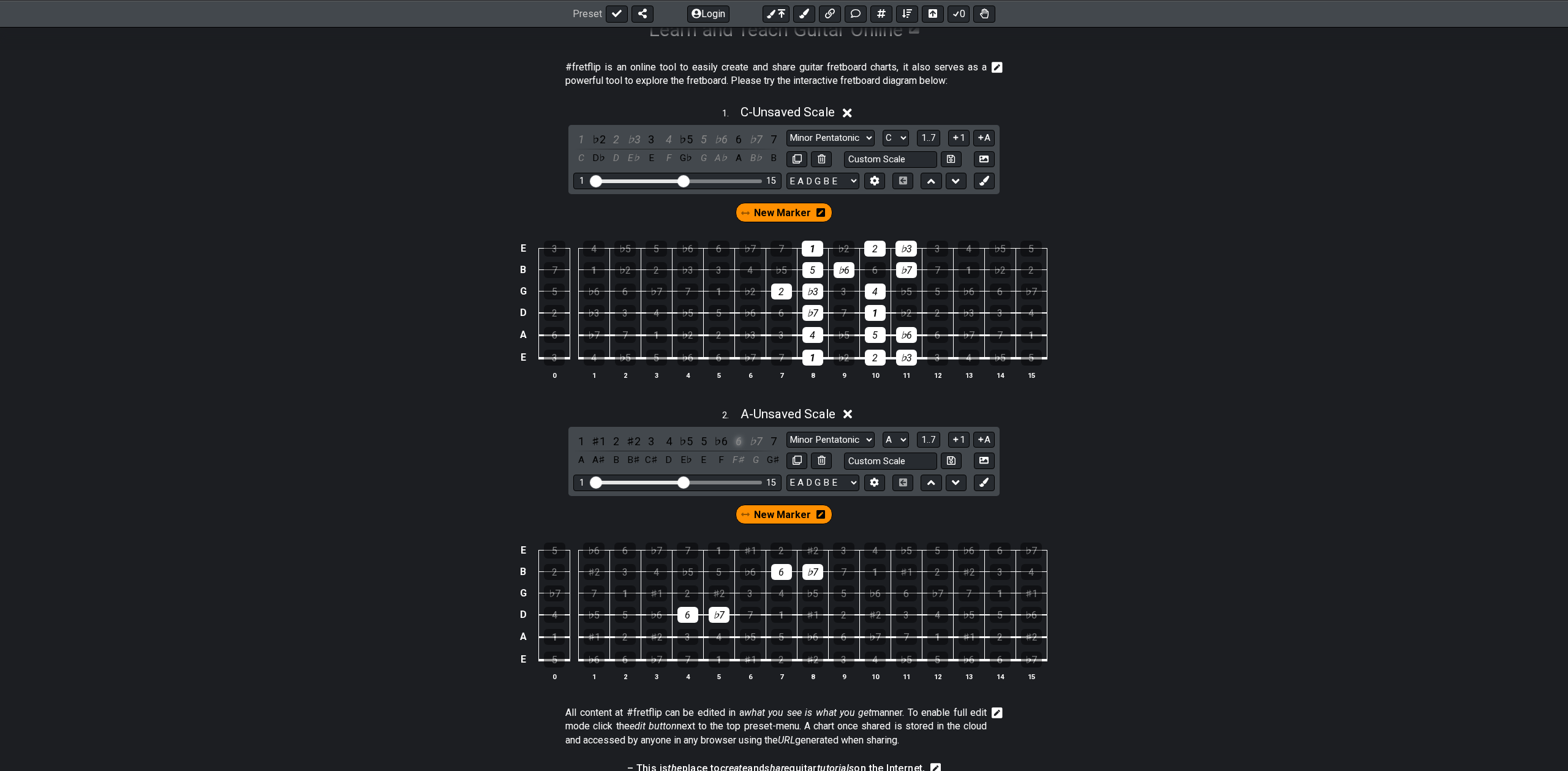
click at [742, 441] on div "6" at bounding box center [739, 441] width 16 height 17
click at [754, 441] on div "♭7" at bounding box center [755, 441] width 16 height 17
drag, startPoint x: 685, startPoint y: 481, endPoint x: 729, endPoint y: 480, distance: 44.0
click at [729, 481] on input "Visible fret range" at bounding box center [677, 481] width 174 height 0
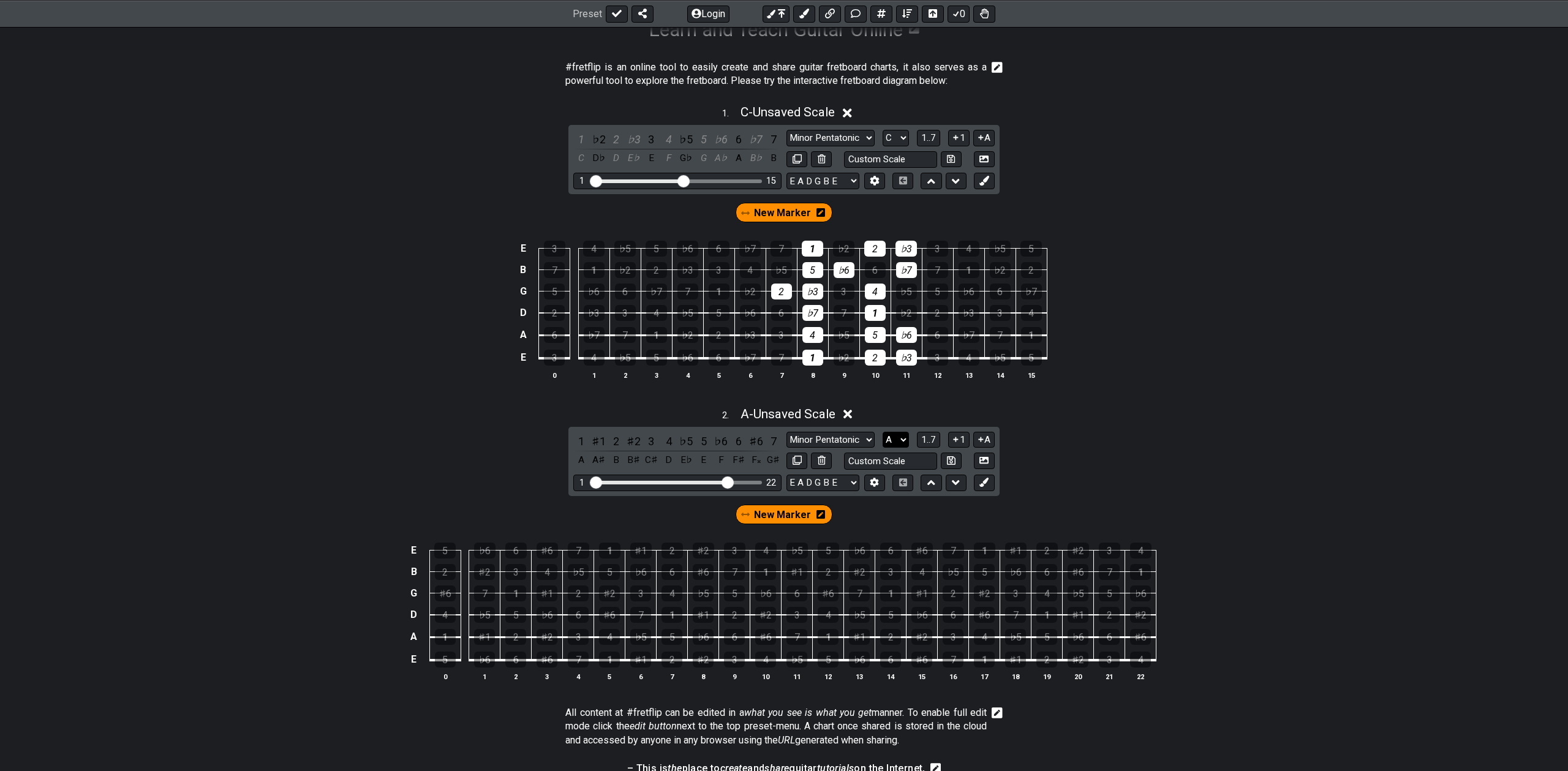
click at [898, 443] on select "A♭ A A♯ B♭ B C C♯ D♭ D D♯ E♭ E F F♯ G♭ G G♯" at bounding box center [895, 440] width 27 height 17
click at [883, 432] on select "A♭ A A♯ B♭ B C C♯ D♭ D D♯ E♭ E F F♯ G♭ G G♯" at bounding box center [895, 440] width 27 height 17
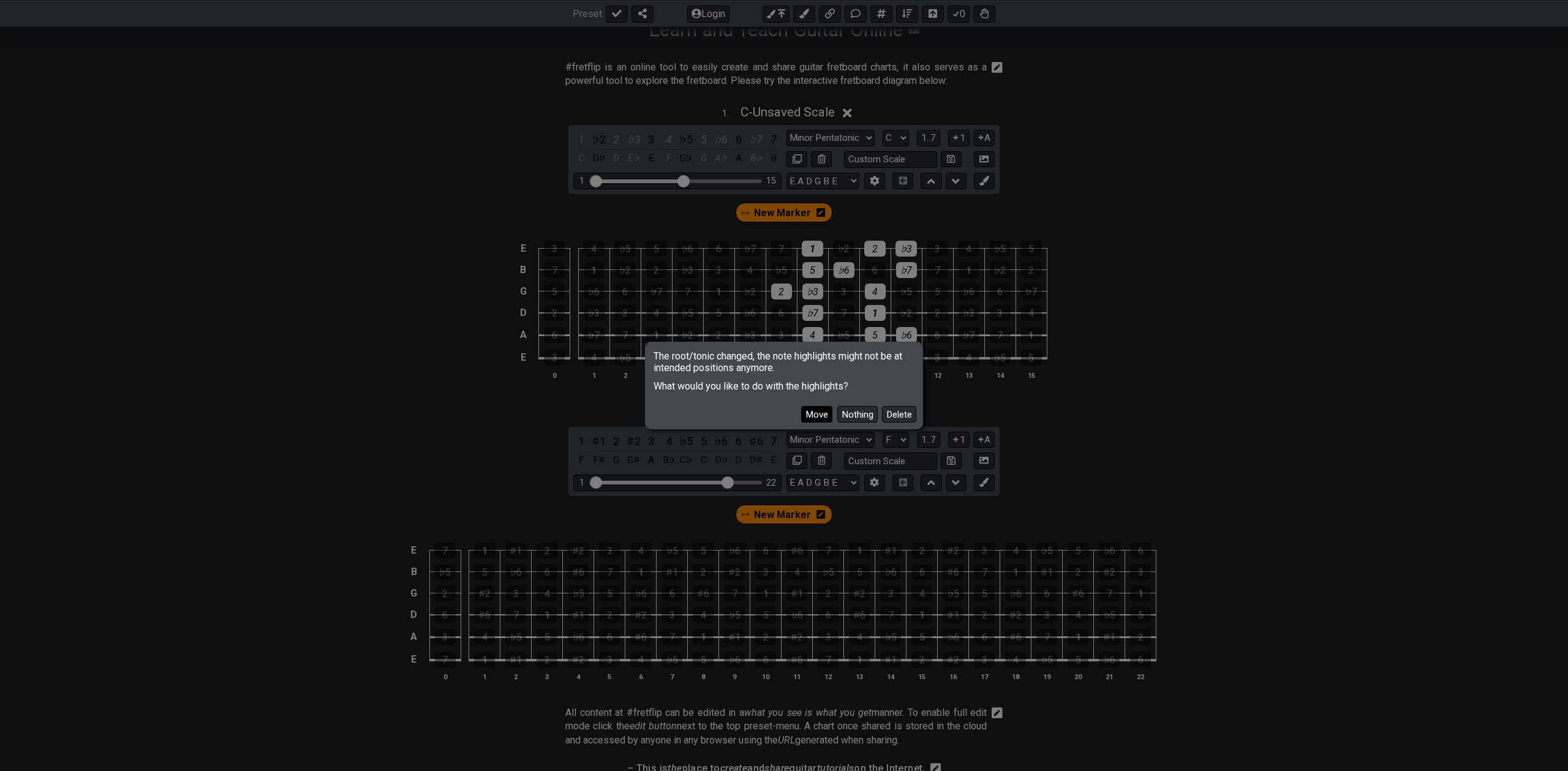
click at [818, 413] on button "Move" at bounding box center [817, 414] width 32 height 17
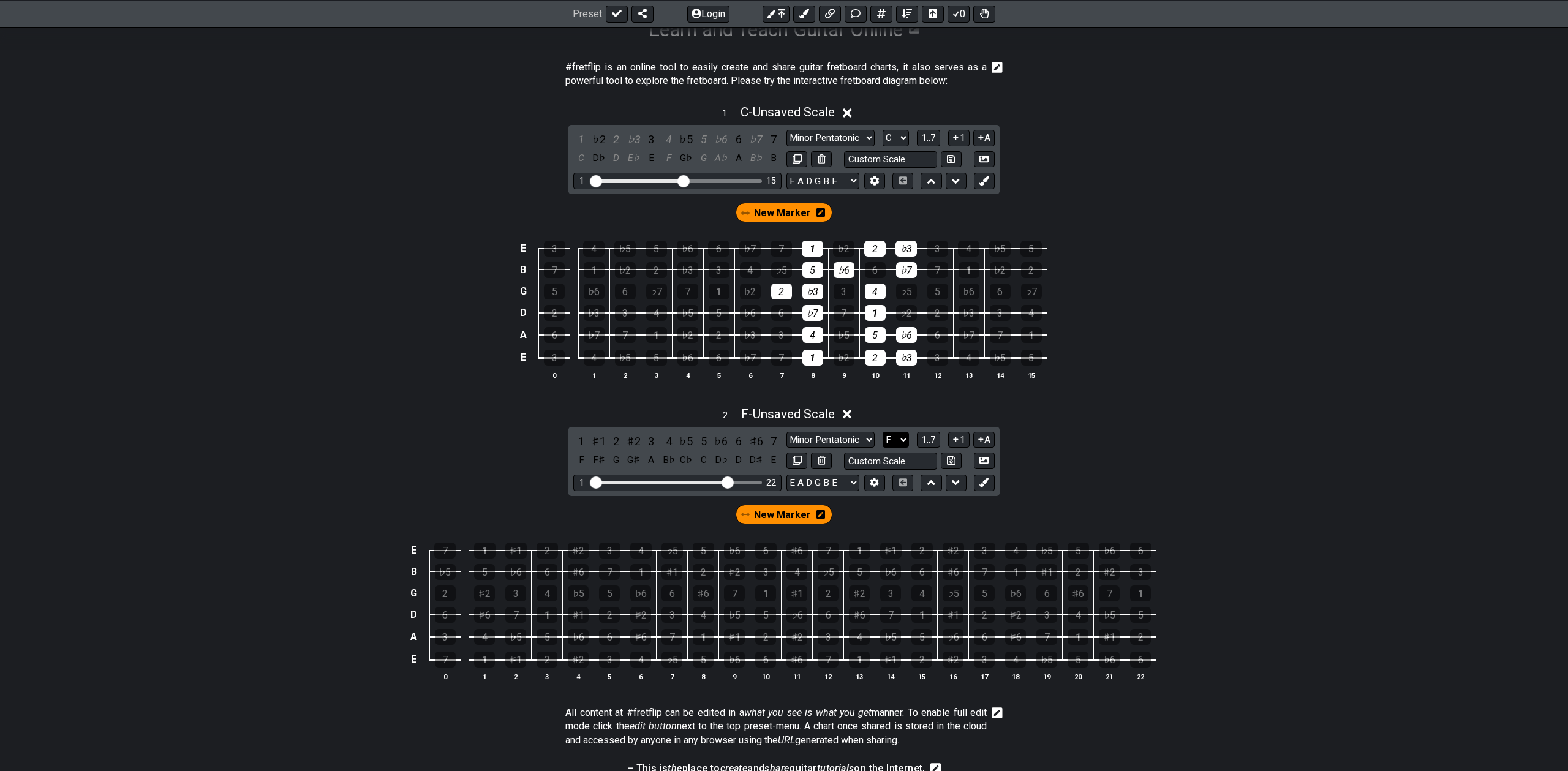
click at [891, 444] on select "A♭ A A♯ B♭ B C C♯ D♭ D D♯ E♭ E F F♯ G♭ G G♯" at bounding box center [895, 440] width 27 height 17
select select "G"
click at [883, 432] on select "A♭ A A♯ B♭ B C C♯ D♭ D D♯ E♭ E F F♯ G♭ G G♯" at bounding box center [895, 440] width 27 height 17
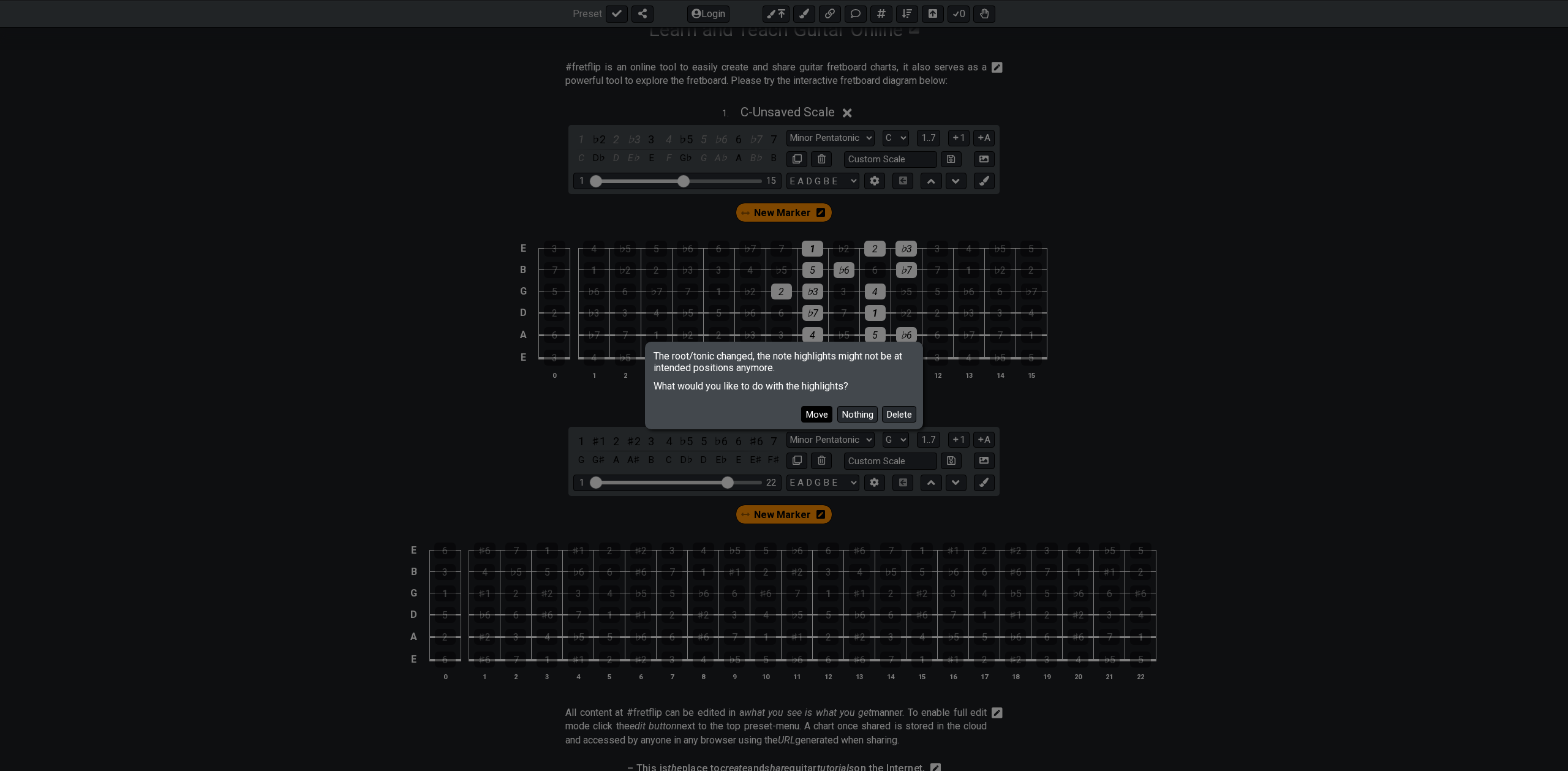
click at [813, 408] on button "Move" at bounding box center [817, 414] width 32 height 17
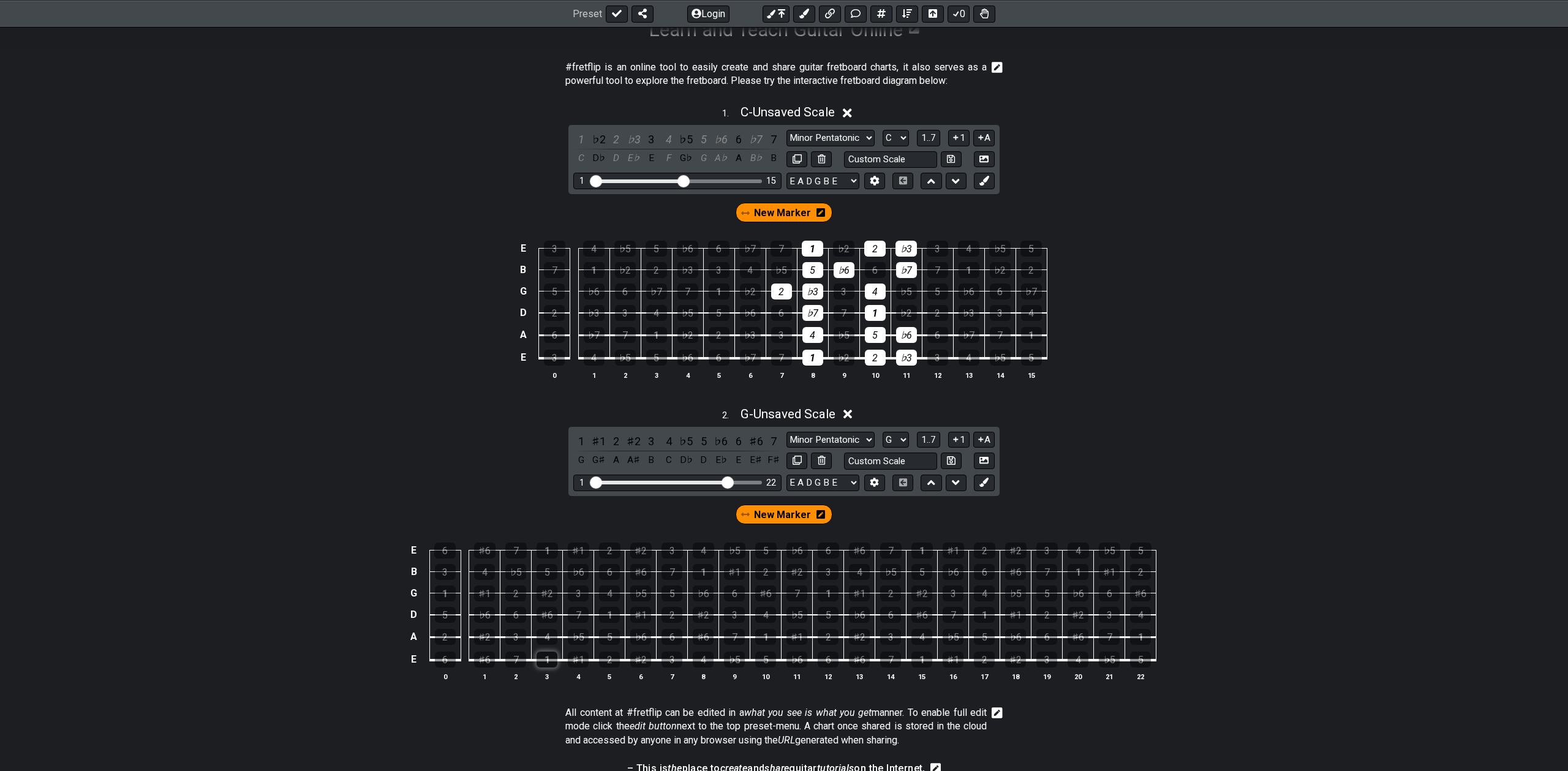
click at [552, 658] on div "1" at bounding box center [546, 660] width 21 height 16
click at [552, 657] on div "1" at bounding box center [546, 660] width 21 height 16
click at [552, 658] on div "1" at bounding box center [546, 660] width 21 height 16
click at [607, 653] on div "2" at bounding box center [608, 660] width 21 height 16
click at [517, 635] on div "3" at bounding box center [515, 637] width 21 height 16
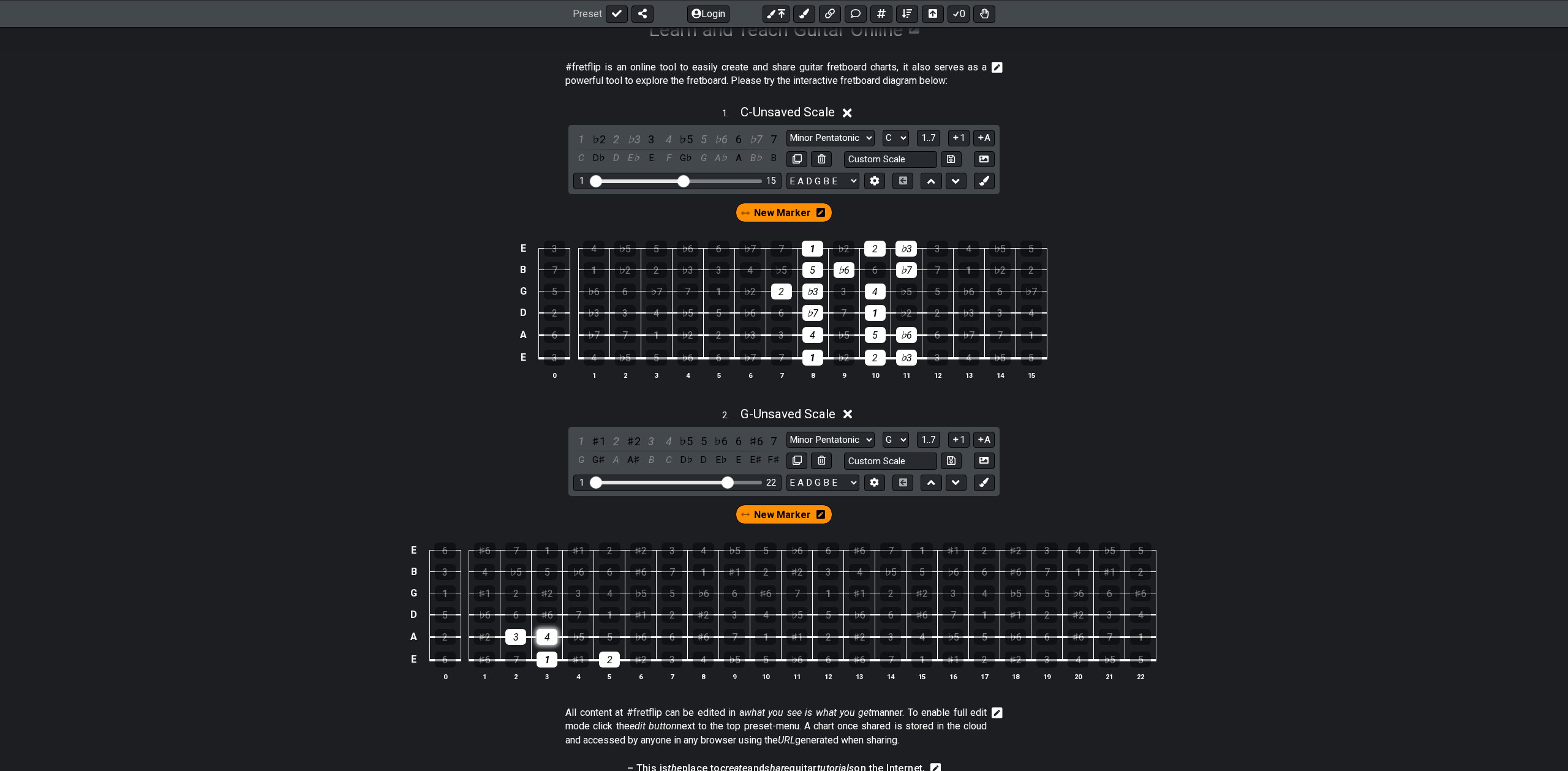
click at [545, 636] on div "4" at bounding box center [546, 637] width 21 height 16
click at [606, 633] on div "5" at bounding box center [608, 637] width 21 height 16
click at [512, 614] on div "6" at bounding box center [515, 615] width 21 height 16
click at [575, 614] on div "7" at bounding box center [578, 615] width 21 height 16
click at [607, 615] on div "1" at bounding box center [608, 615] width 21 height 16
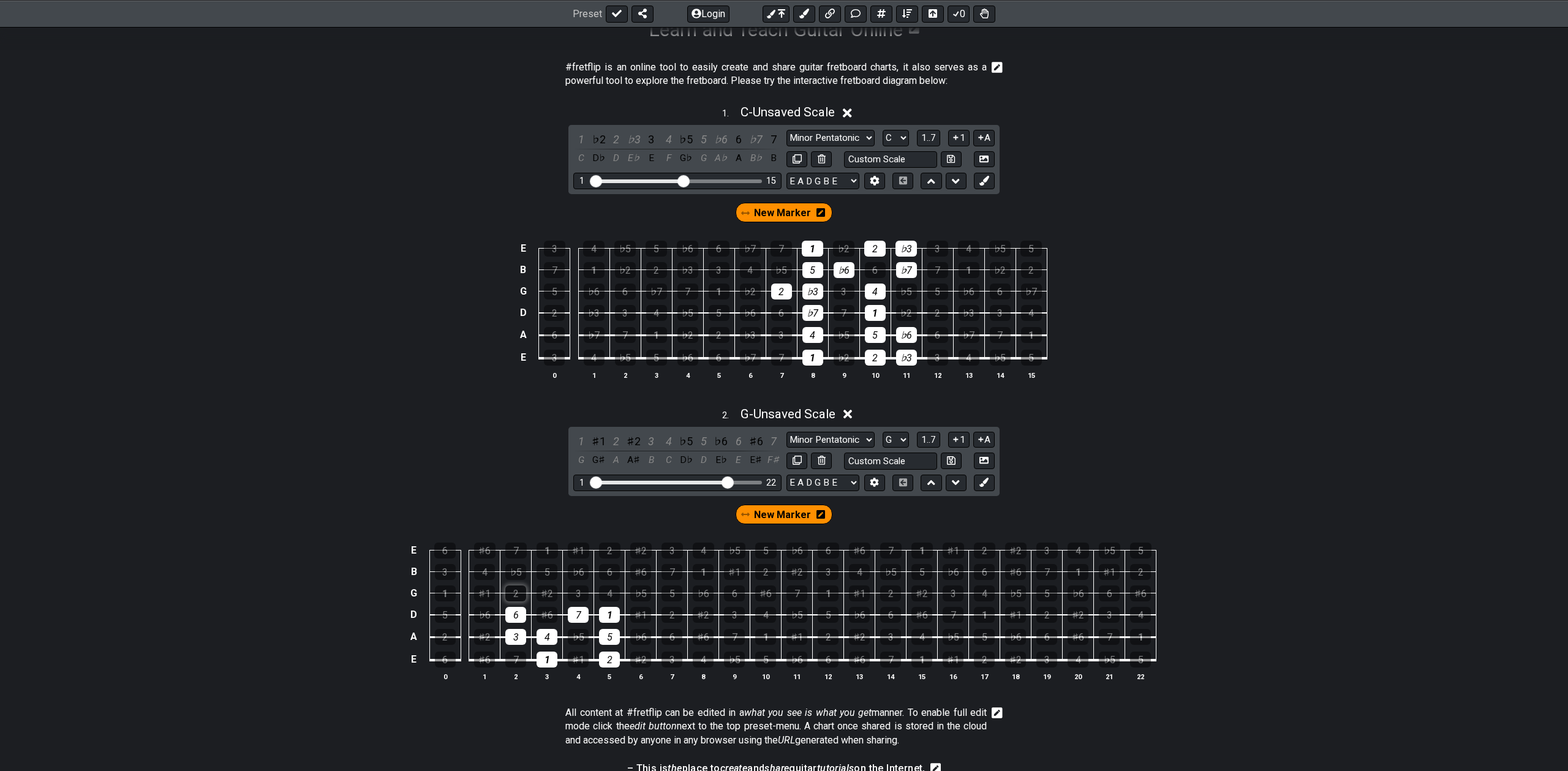
click at [513, 594] on div "2" at bounding box center [515, 594] width 21 height 16
click at [575, 594] on div "3" at bounding box center [578, 594] width 21 height 16
click at [606, 591] on div "4" at bounding box center [608, 594] width 21 height 16
click at [540, 568] on div "5" at bounding box center [546, 572] width 21 height 16
click at [606, 573] on div "6" at bounding box center [608, 572] width 21 height 16
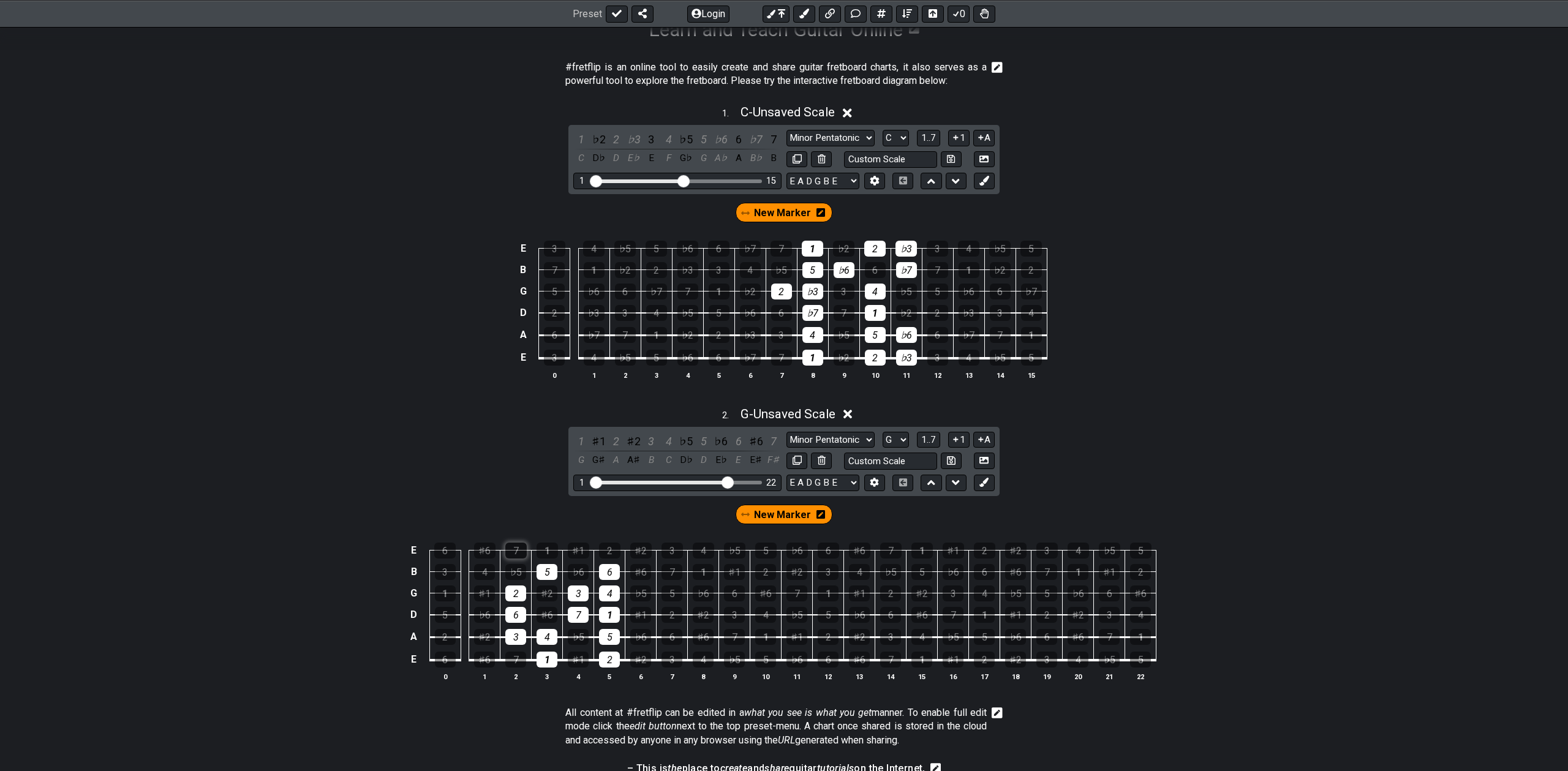
click at [509, 548] on div "7" at bounding box center [516, 550] width 22 height 16
click at [540, 548] on div "1" at bounding box center [547, 550] width 22 height 16
click at [618, 546] on div "2" at bounding box center [609, 550] width 22 height 16
click at [770, 512] on span "New Marker" at bounding box center [783, 515] width 57 height 18
click at [613, 654] on div "2" at bounding box center [608, 660] width 21 height 16
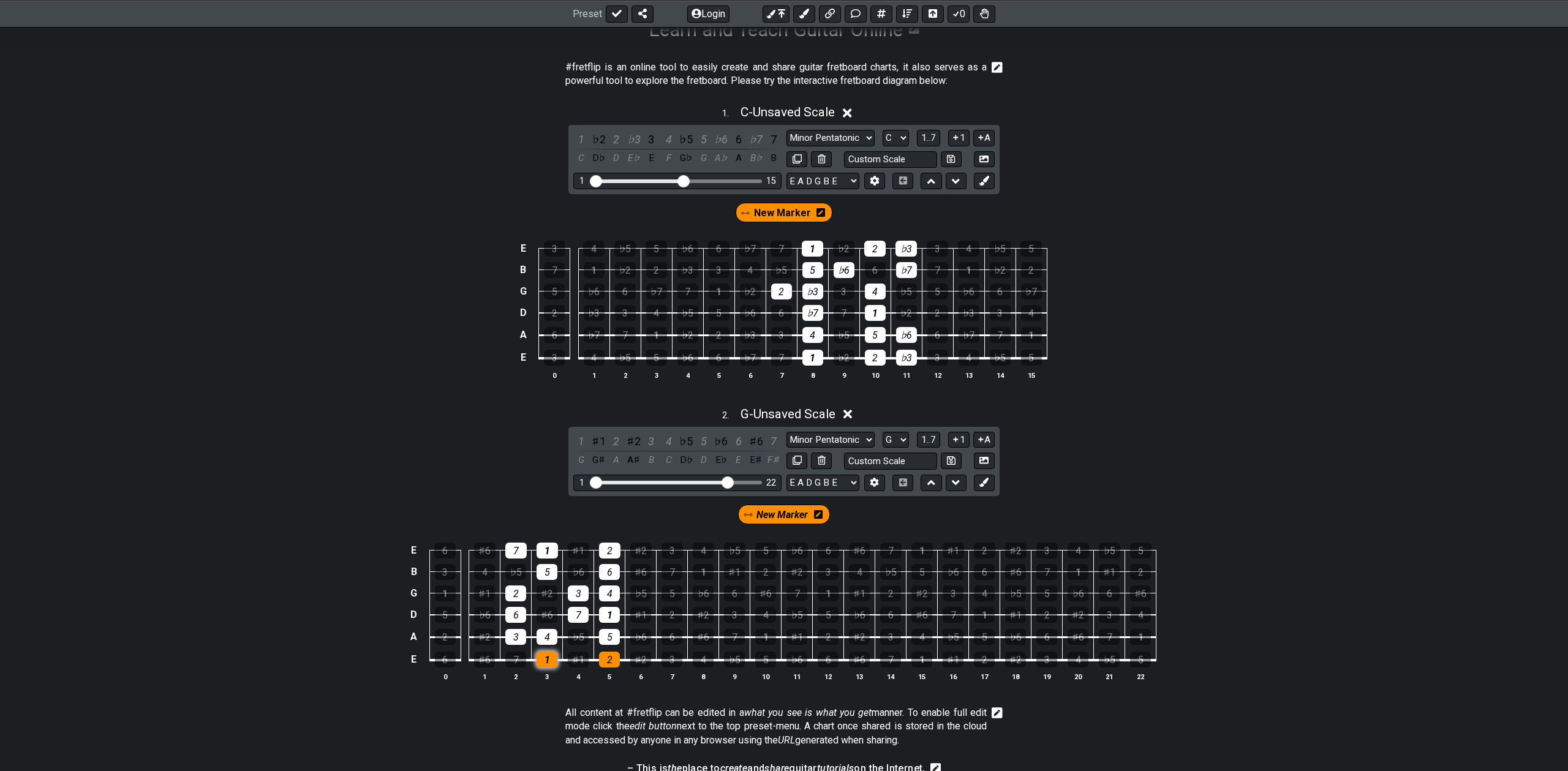
click at [544, 659] on div "1" at bounding box center [546, 660] width 21 height 16
click at [514, 637] on div "3" at bounding box center [515, 637] width 21 height 16
click at [538, 638] on div "4" at bounding box center [546, 637] width 21 height 16
click at [607, 636] on div "5" at bounding box center [608, 637] width 21 height 16
click at [512, 608] on div "6" at bounding box center [515, 615] width 21 height 16
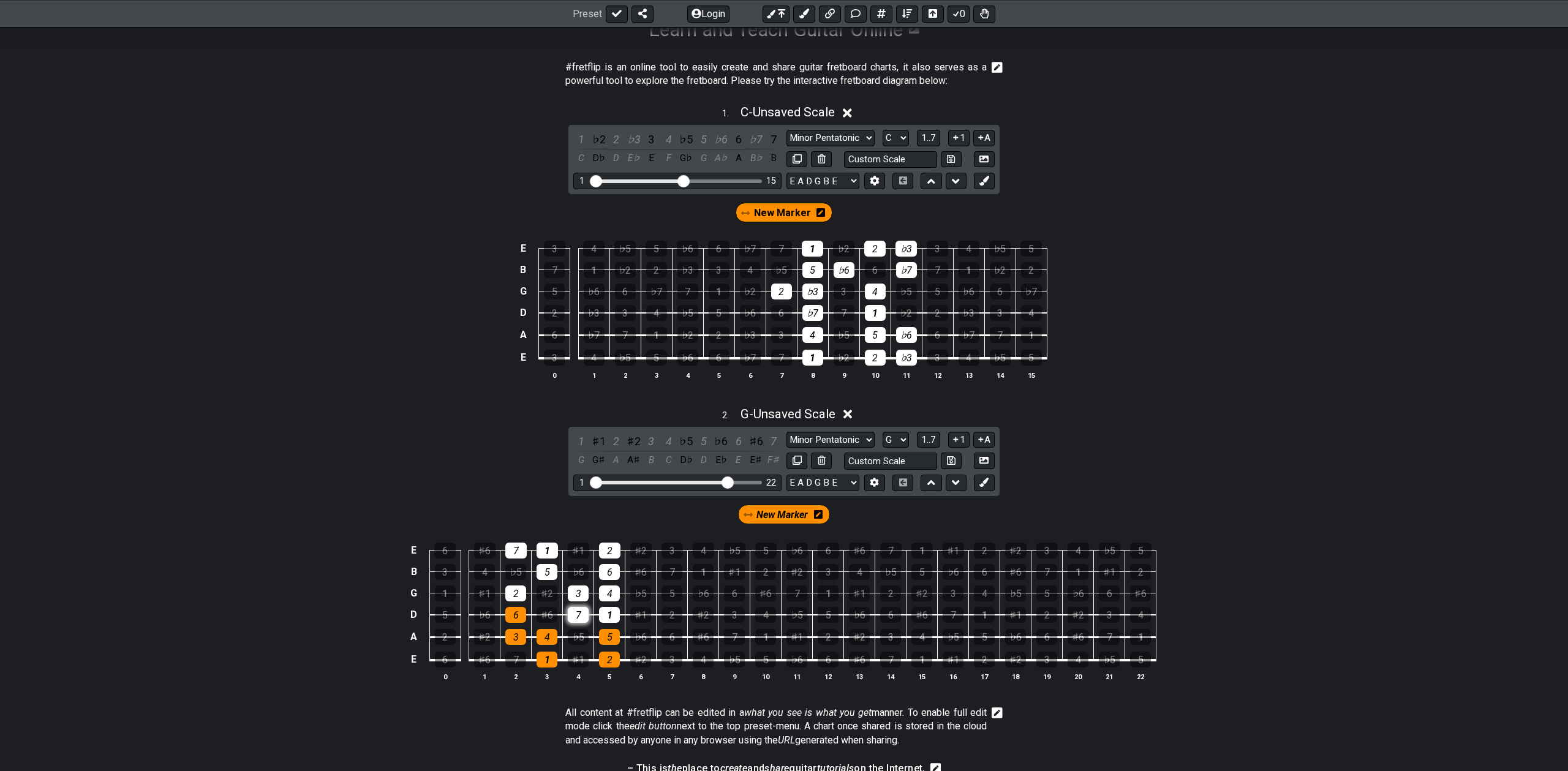
click at [570, 615] on div "7" at bounding box center [578, 615] width 21 height 16
click at [601, 615] on div "1" at bounding box center [608, 615] width 21 height 16
click at [514, 591] on div "2" at bounding box center [515, 594] width 21 height 16
click at [573, 594] on div "3" at bounding box center [578, 594] width 21 height 16
click at [604, 596] on div "4" at bounding box center [608, 594] width 21 height 16
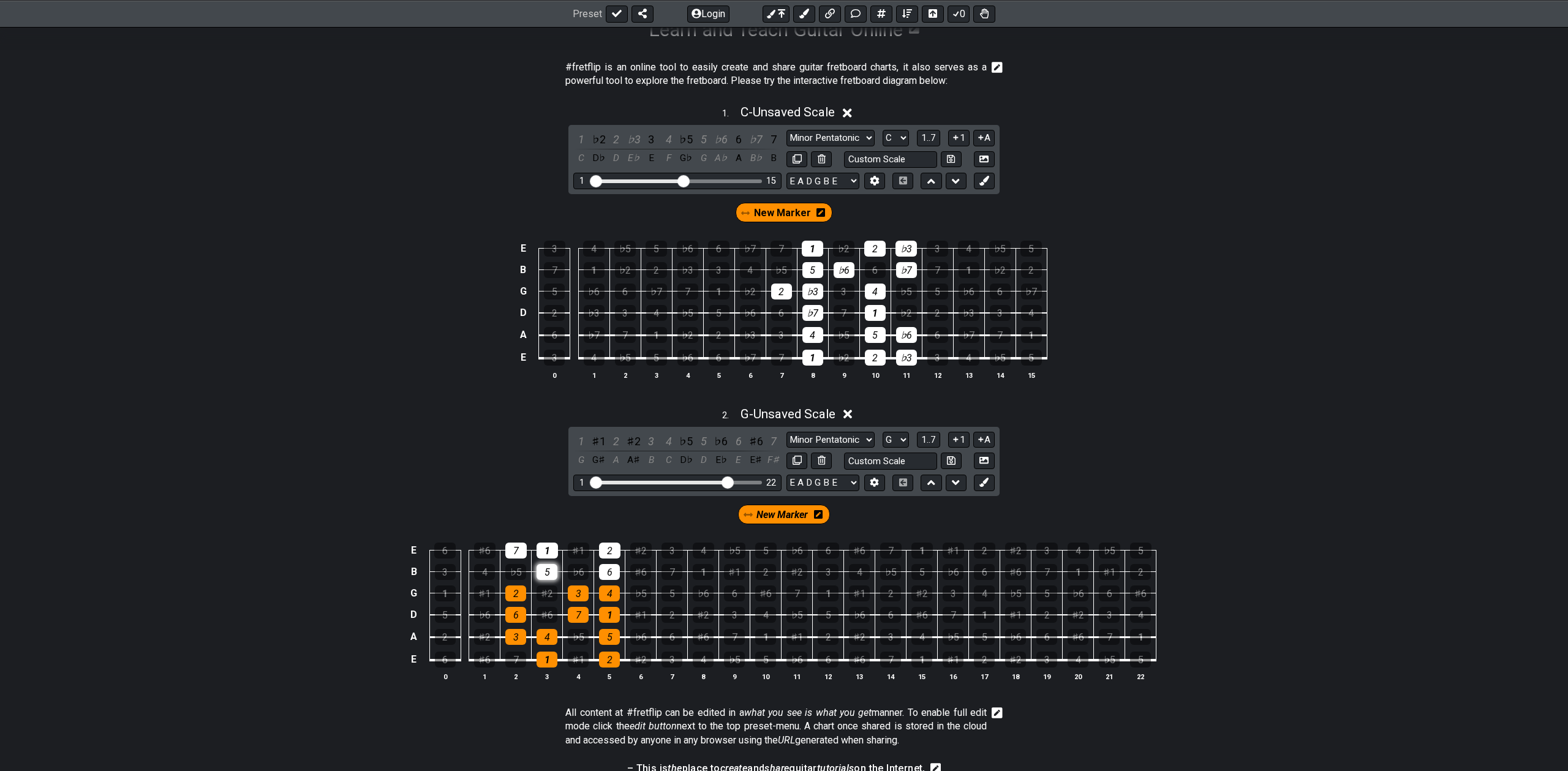
click at [544, 570] on div "5" at bounding box center [546, 572] width 21 height 16
click at [604, 574] on div "6" at bounding box center [608, 572] width 21 height 16
click at [523, 548] on div "7" at bounding box center [516, 550] width 22 height 16
click at [544, 548] on div "1" at bounding box center [547, 550] width 22 height 16
click at [606, 545] on div "2" at bounding box center [609, 550] width 22 height 16
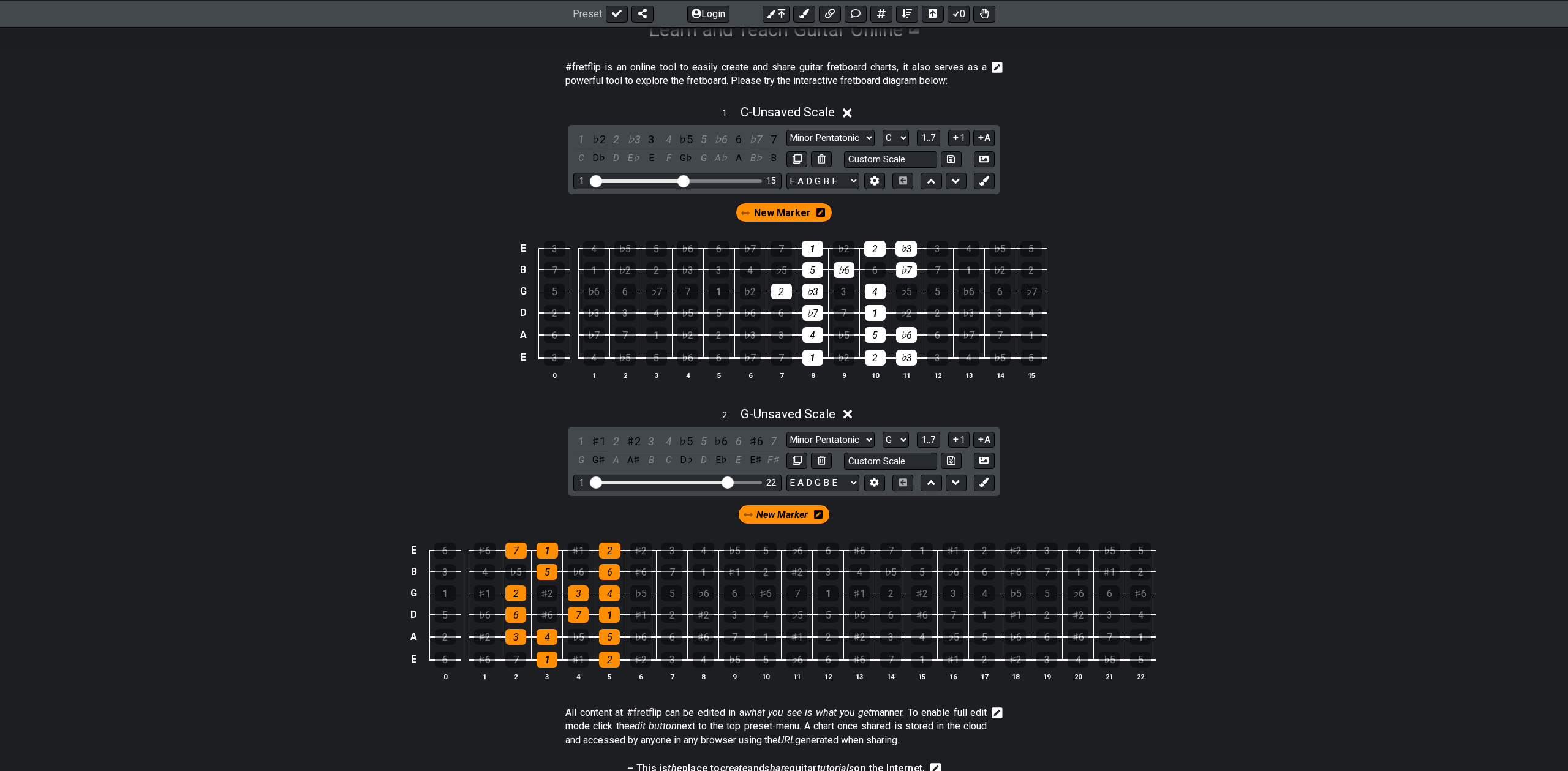
click at [789, 514] on span "New Marker" at bounding box center [782, 515] width 51 height 18
click at [822, 467] on button at bounding box center [820, 460] width 21 height 17
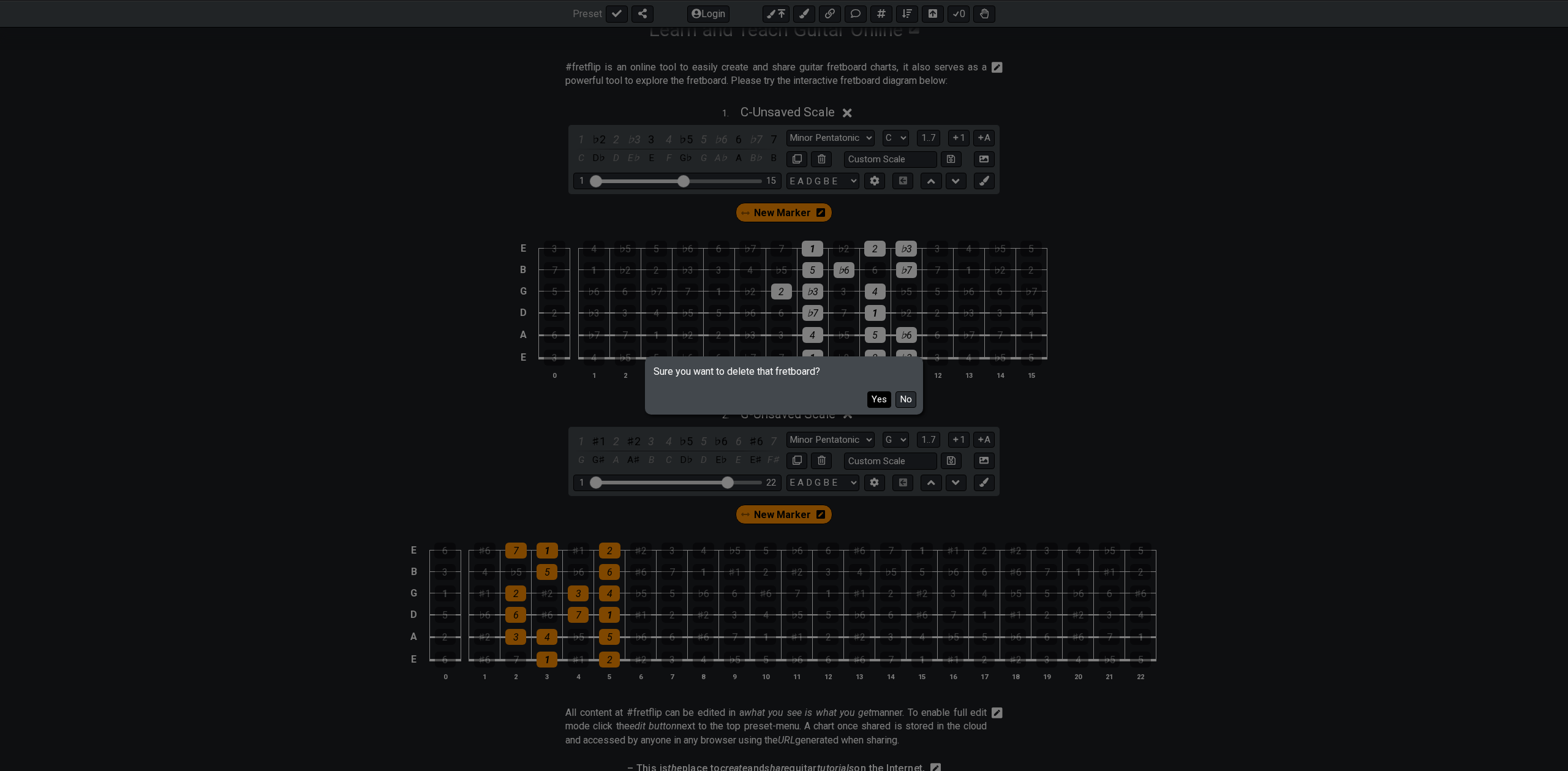
click at [886, 398] on button "Yes" at bounding box center [880, 399] width 24 height 17
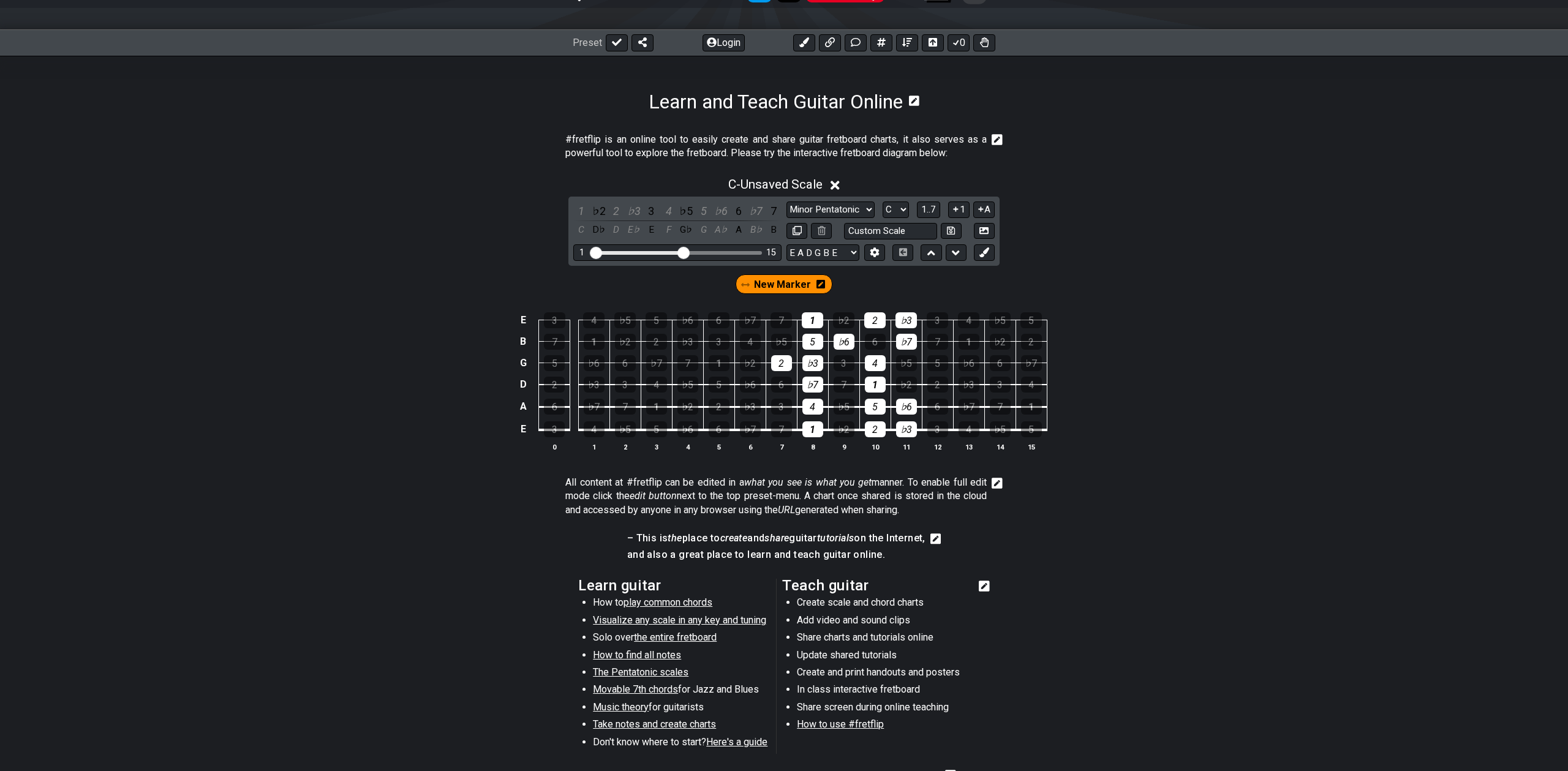
scroll to position [140, 0]
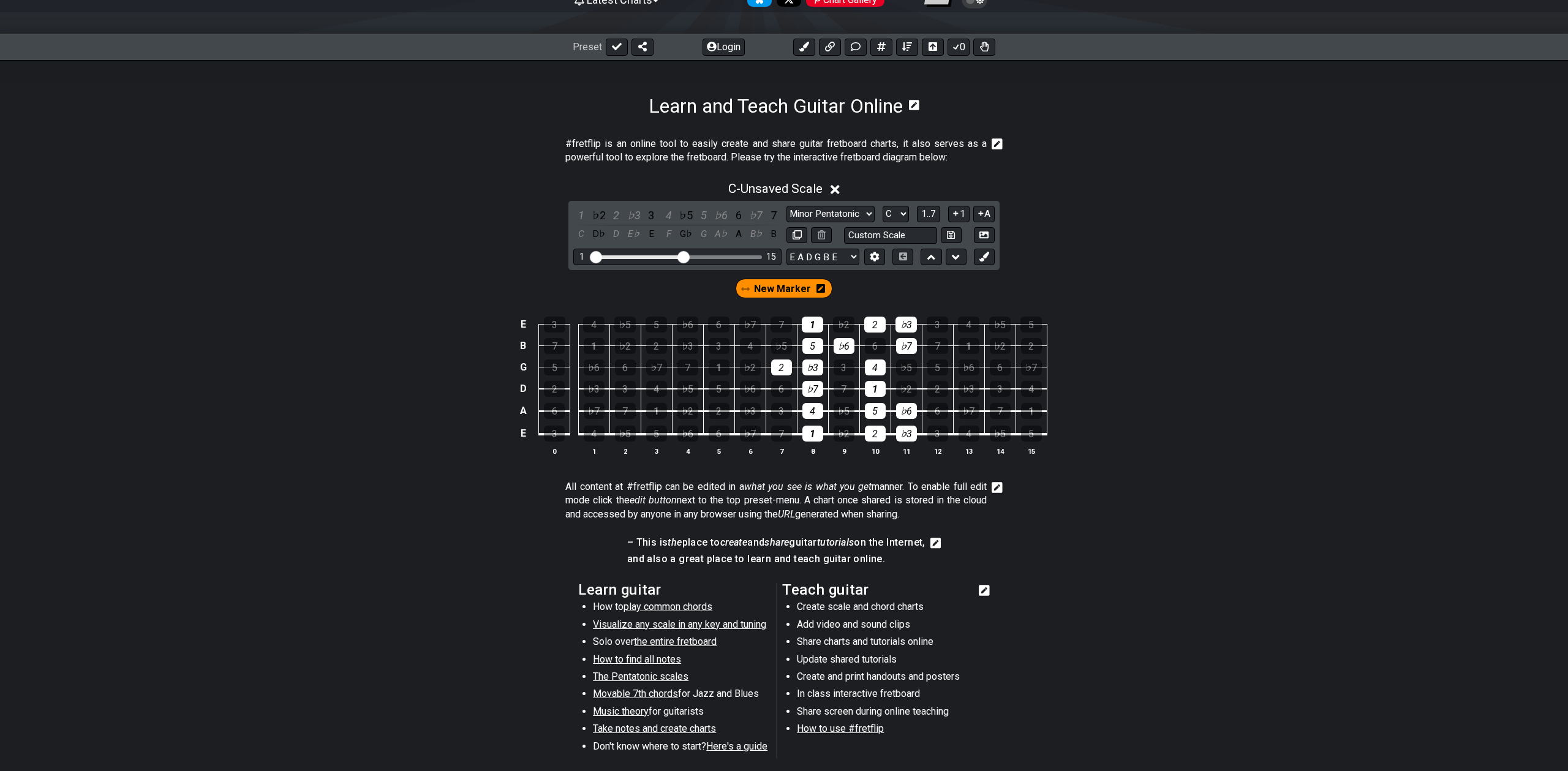
click at [836, 187] on icon at bounding box center [834, 189] width 9 height 9
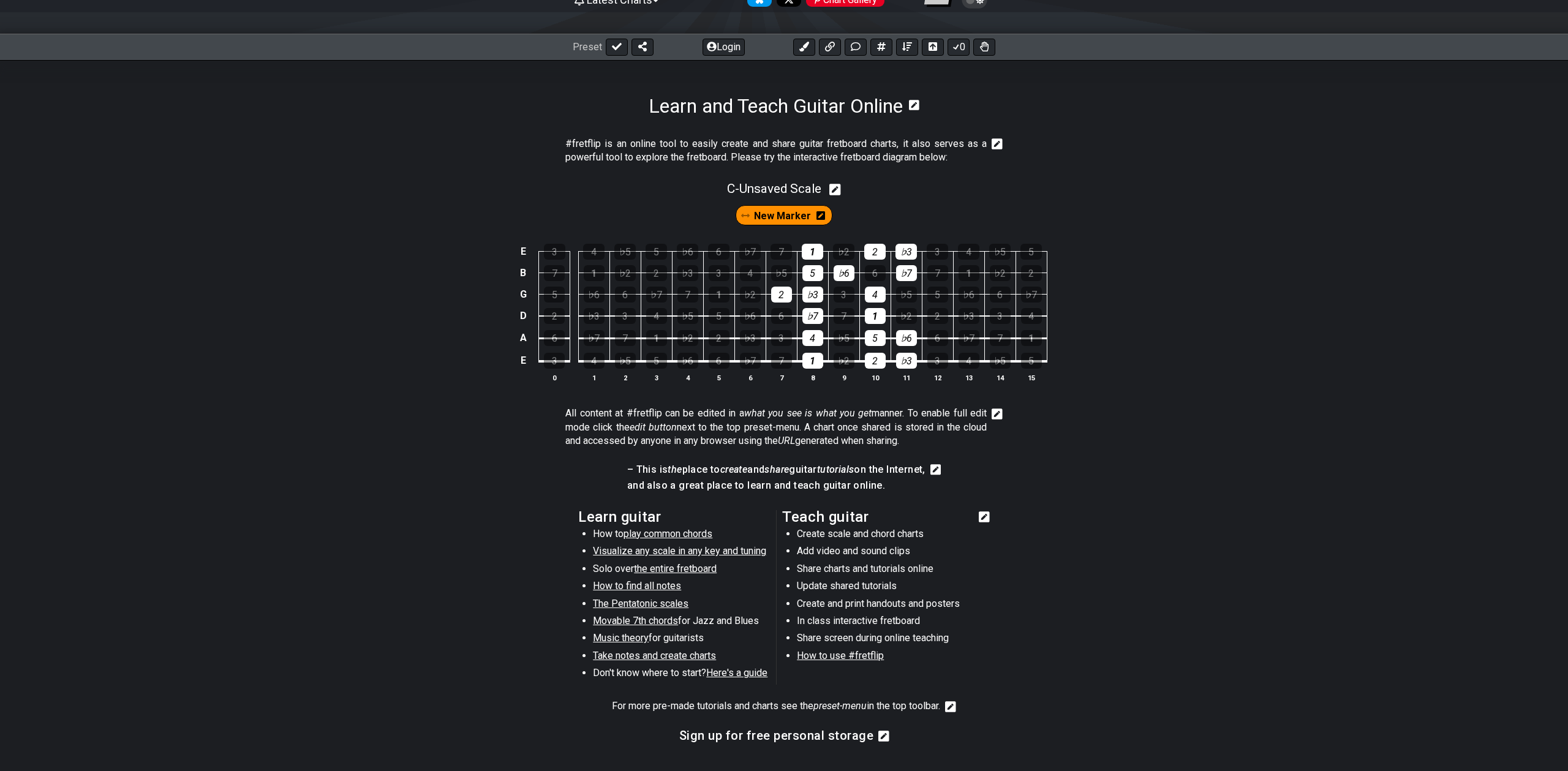
click at [840, 190] on icon at bounding box center [835, 189] width 12 height 12
select select "C"
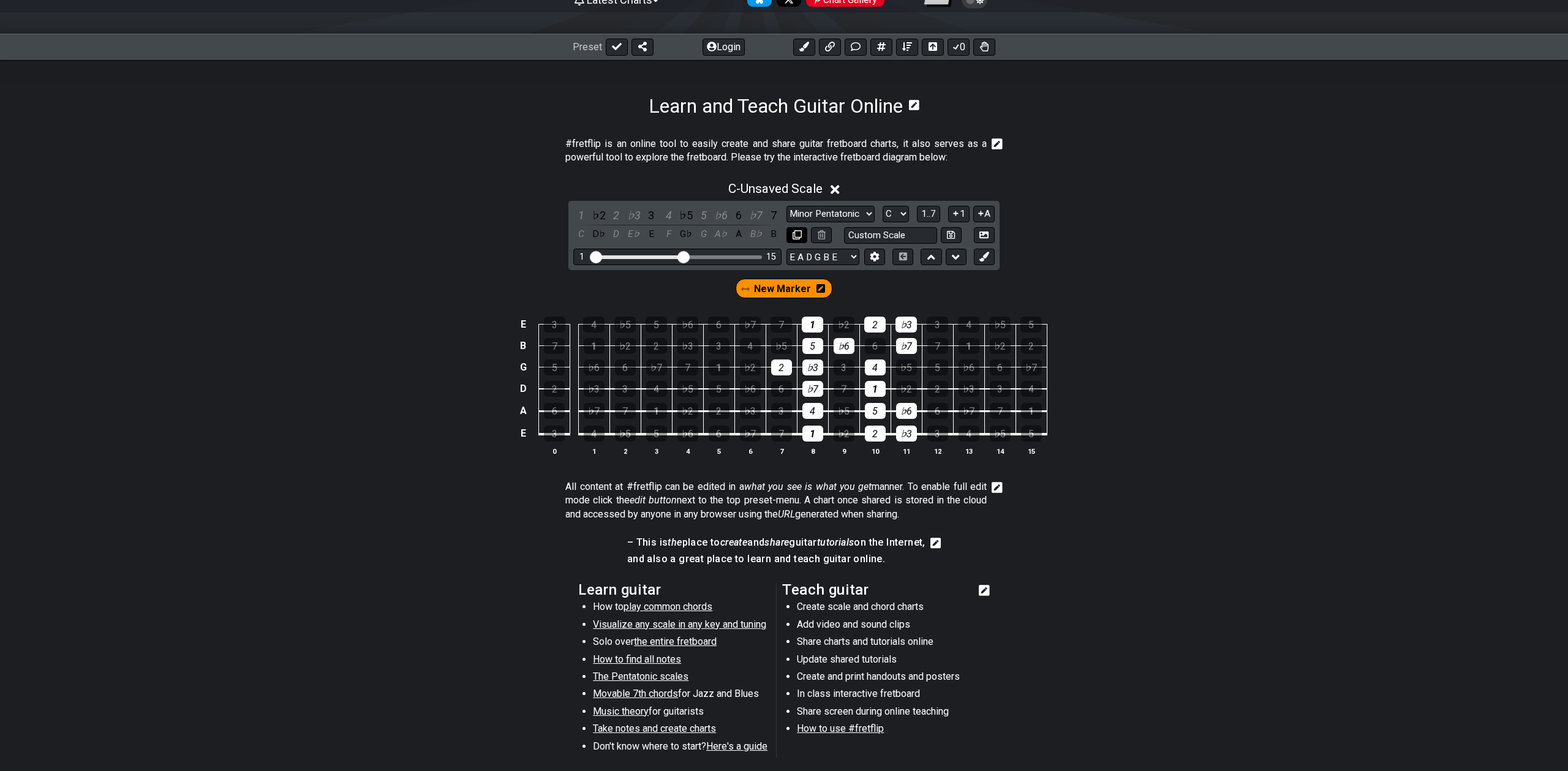
click at [798, 237] on icon at bounding box center [797, 235] width 9 height 9
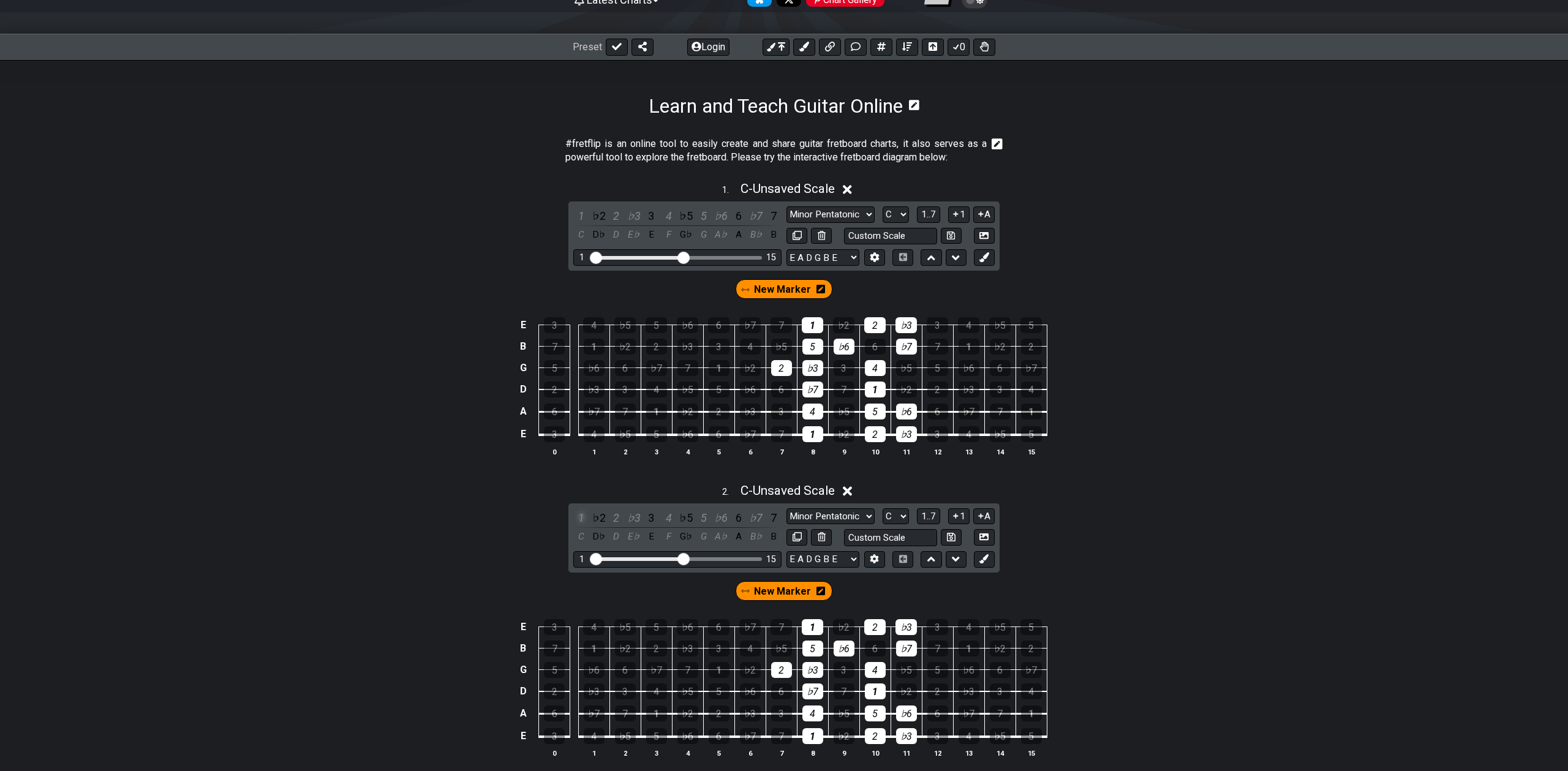
click at [584, 522] on div "1" at bounding box center [581, 518] width 16 height 17
click at [618, 520] on div "2" at bounding box center [616, 518] width 16 height 17
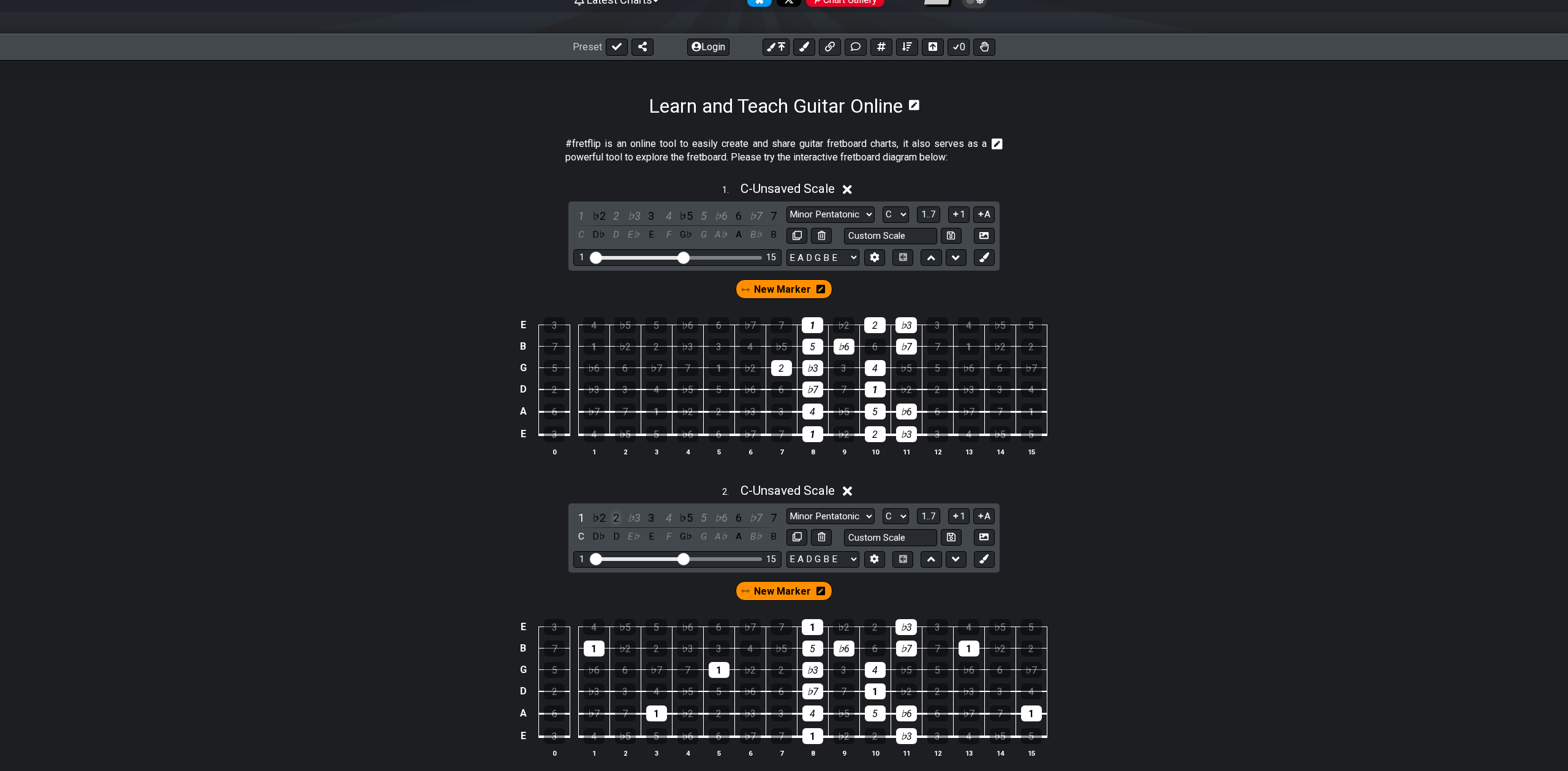
click at [618, 520] on div "2" at bounding box center [616, 518] width 16 height 17
click at [631, 518] on div "♭3" at bounding box center [634, 518] width 16 height 17
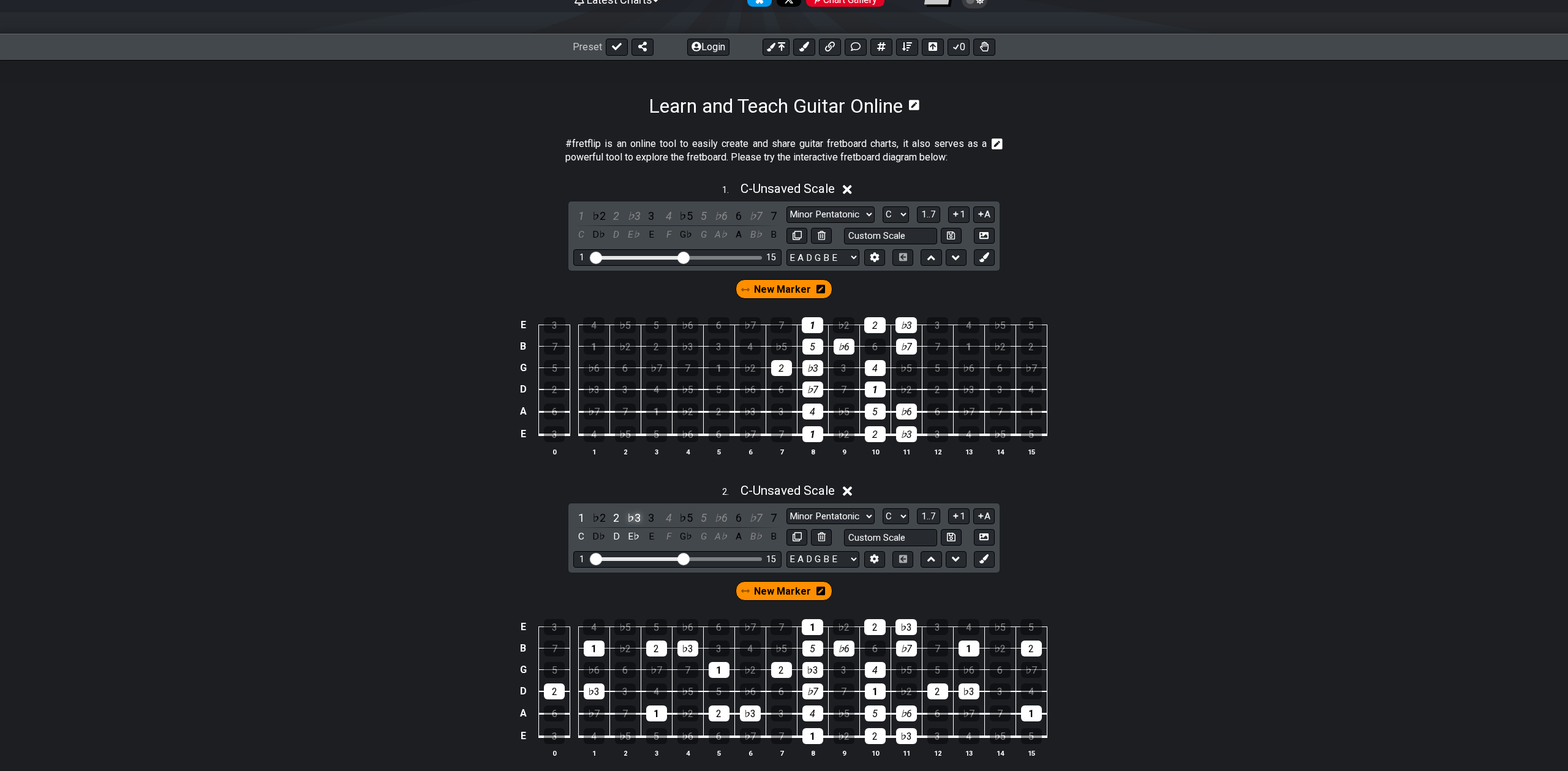
click at [636, 518] on div "♭3" at bounding box center [634, 518] width 16 height 17
click at [649, 518] on div "3" at bounding box center [651, 518] width 16 height 17
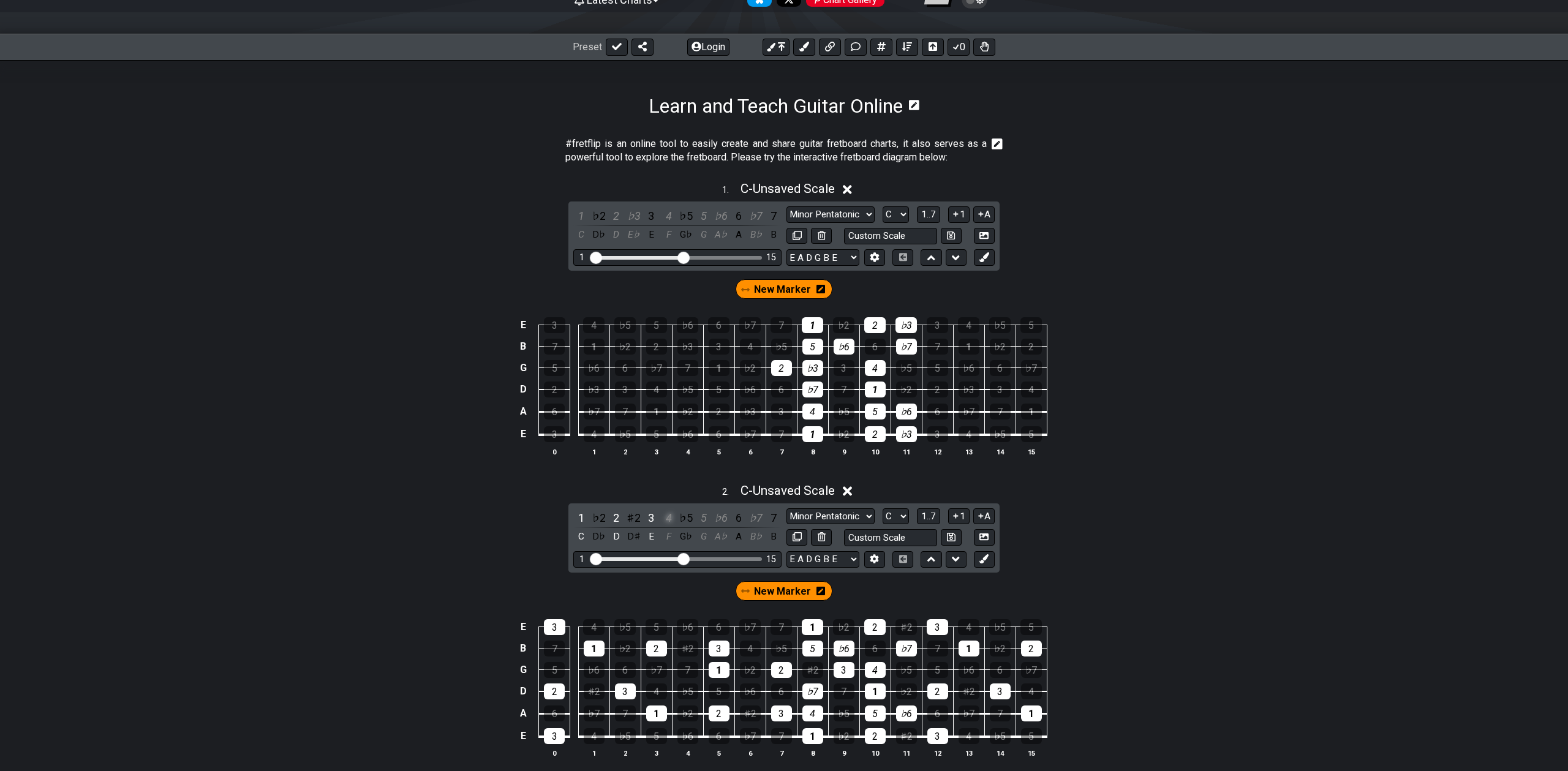
click at [672, 518] on div "4" at bounding box center [669, 518] width 16 height 17
click at [671, 518] on div "4" at bounding box center [669, 518] width 16 height 17
click at [703, 517] on div "5" at bounding box center [704, 518] width 16 height 17
click at [704, 517] on div "5" at bounding box center [704, 518] width 16 height 17
click at [721, 518] on div "♭6" at bounding box center [721, 518] width 16 height 17
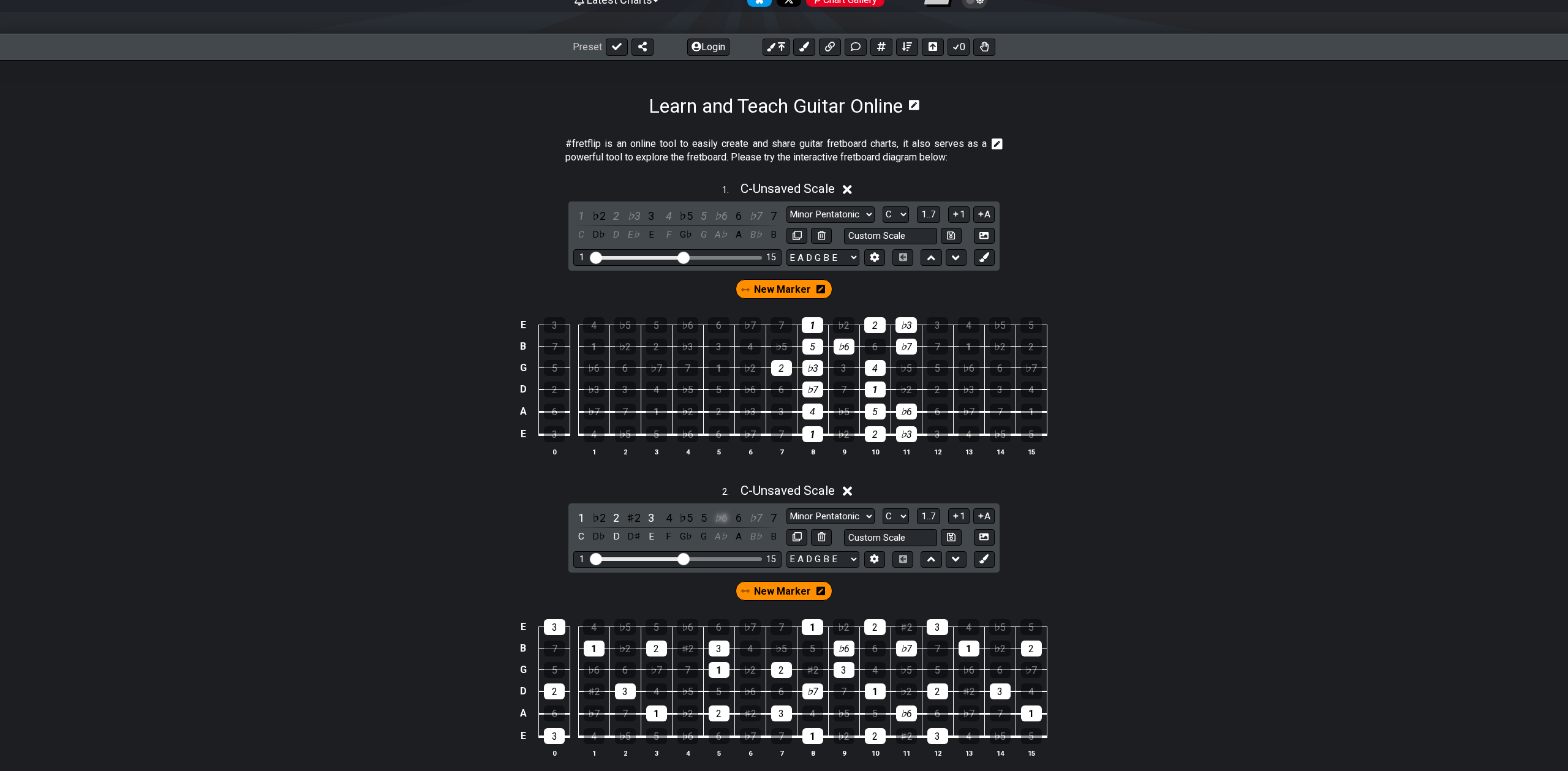
click at [721, 518] on div "♭6" at bounding box center [721, 518] width 16 height 17
click at [755, 516] on div "♭7" at bounding box center [755, 518] width 16 height 17
click at [756, 516] on div "♭7" at bounding box center [755, 518] width 16 height 17
click at [619, 518] on div "2" at bounding box center [616, 518] width 16 height 17
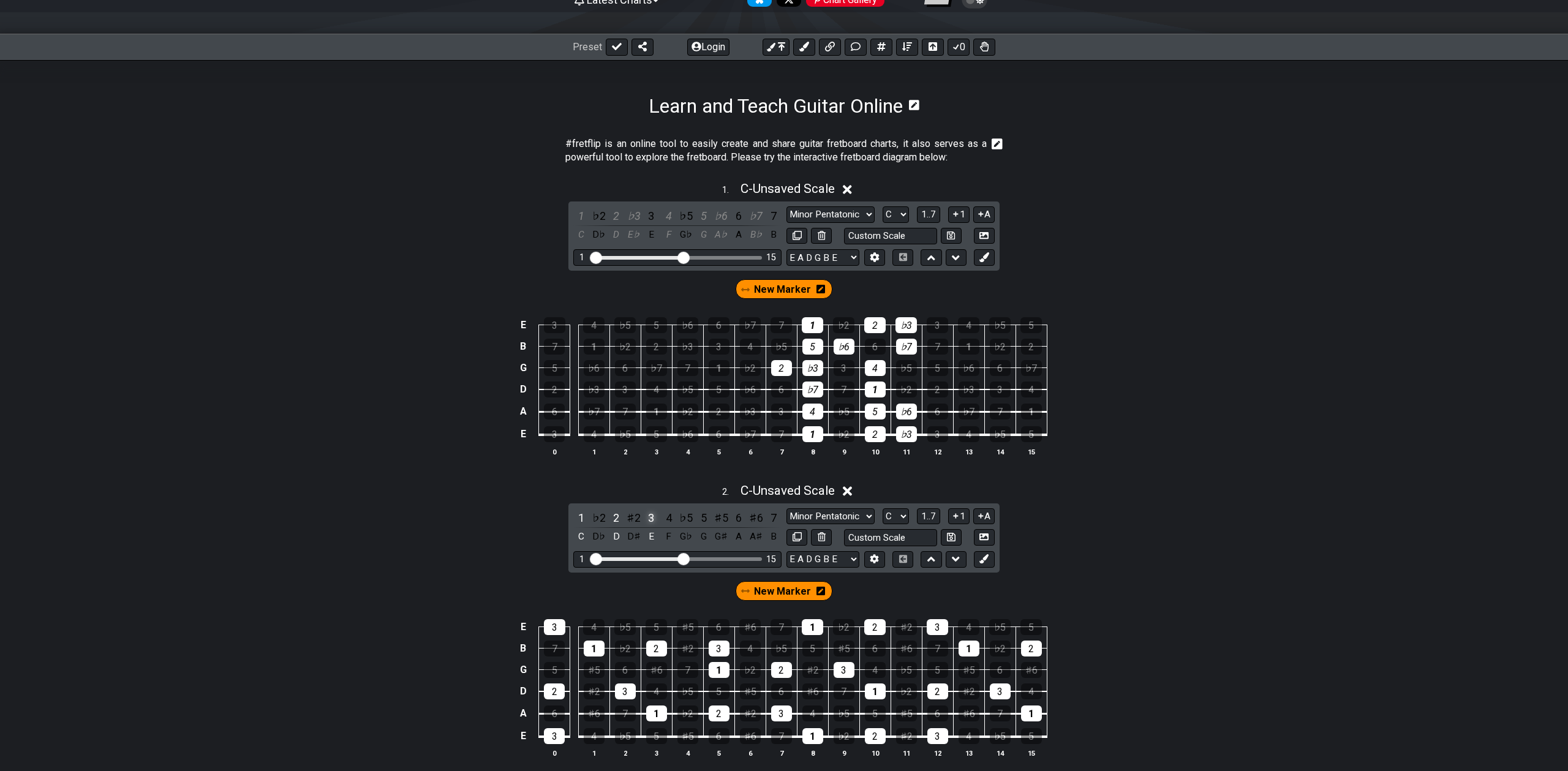
click at [657, 518] on div "3" at bounding box center [651, 518] width 16 height 17
click at [618, 517] on div "2" at bounding box center [616, 518] width 16 height 17
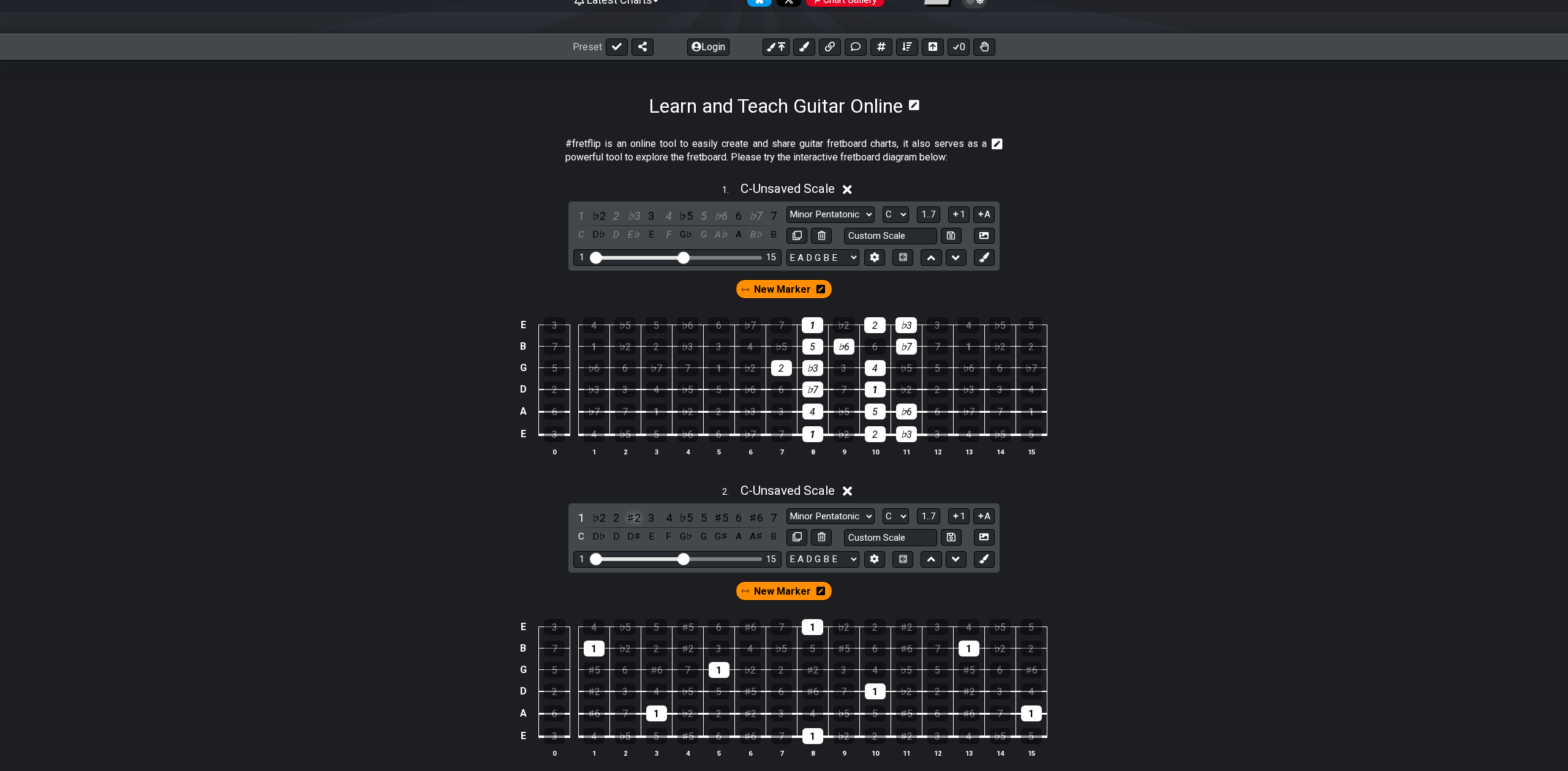
click at [633, 517] on div "♯2" at bounding box center [634, 518] width 16 height 17
click at [653, 519] on div "3" at bounding box center [651, 518] width 16 height 17
click at [720, 520] on div "♯5" at bounding box center [721, 518] width 16 height 17
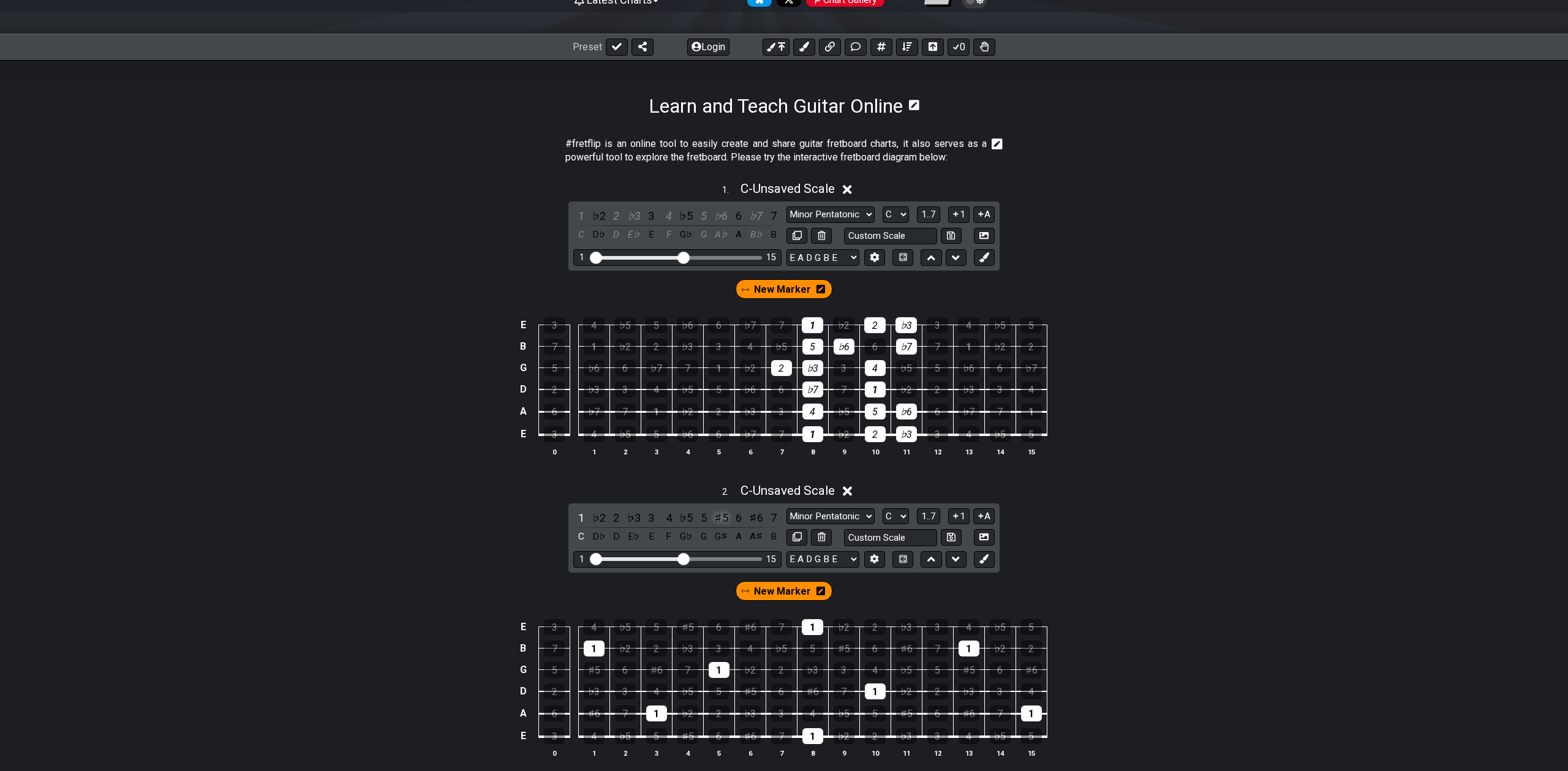
click at [720, 520] on div "♯5" at bounding box center [721, 518] width 16 height 17
click at [752, 520] on div "♯6" at bounding box center [755, 518] width 16 height 17
click at [616, 520] on div "2" at bounding box center [616, 518] width 16 height 17
click at [656, 517] on div "3" at bounding box center [651, 518] width 16 height 17
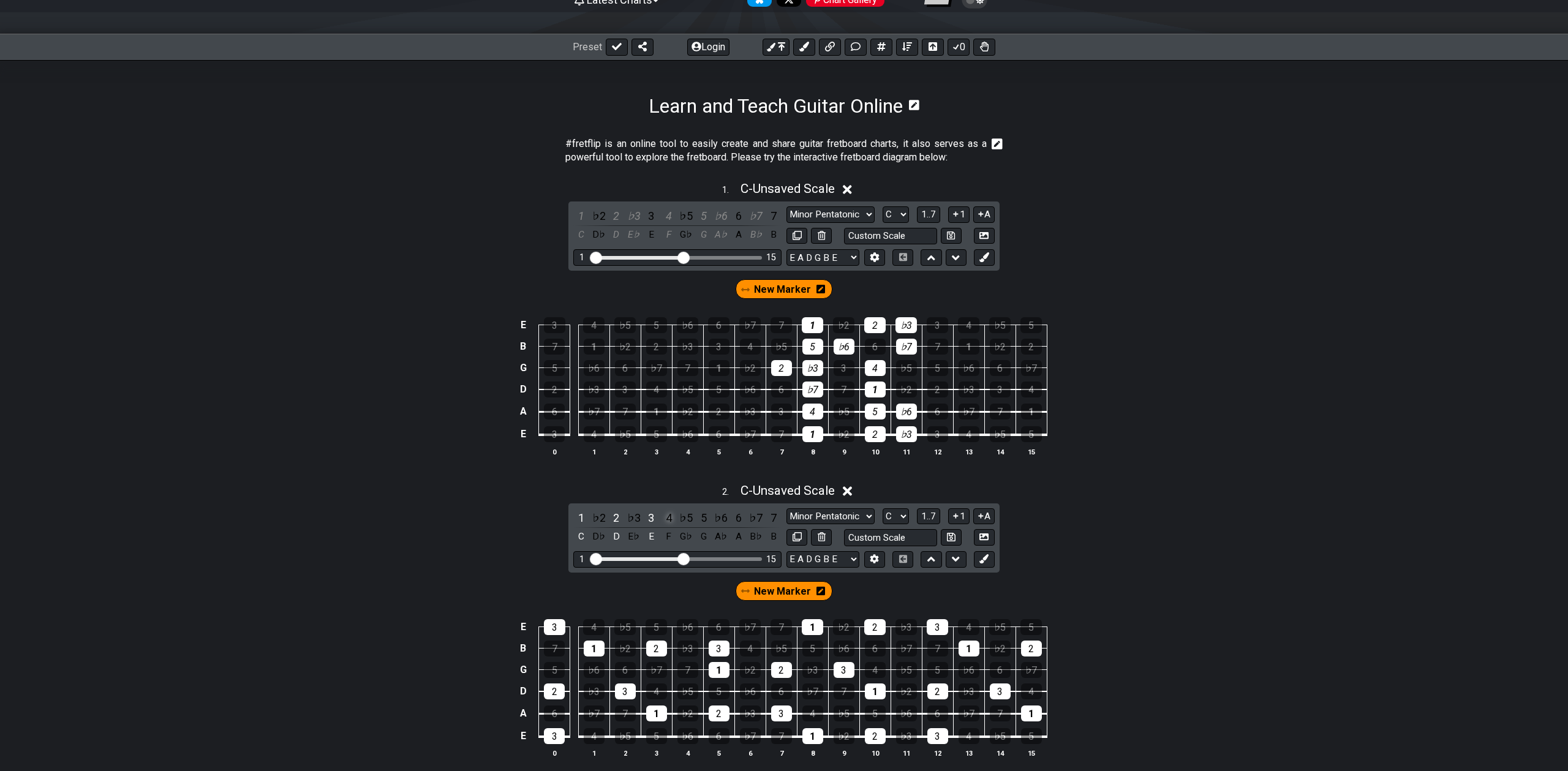
click at [671, 518] on div "4" at bounding box center [669, 518] width 16 height 17
click at [702, 517] on div "5" at bounding box center [704, 518] width 16 height 17
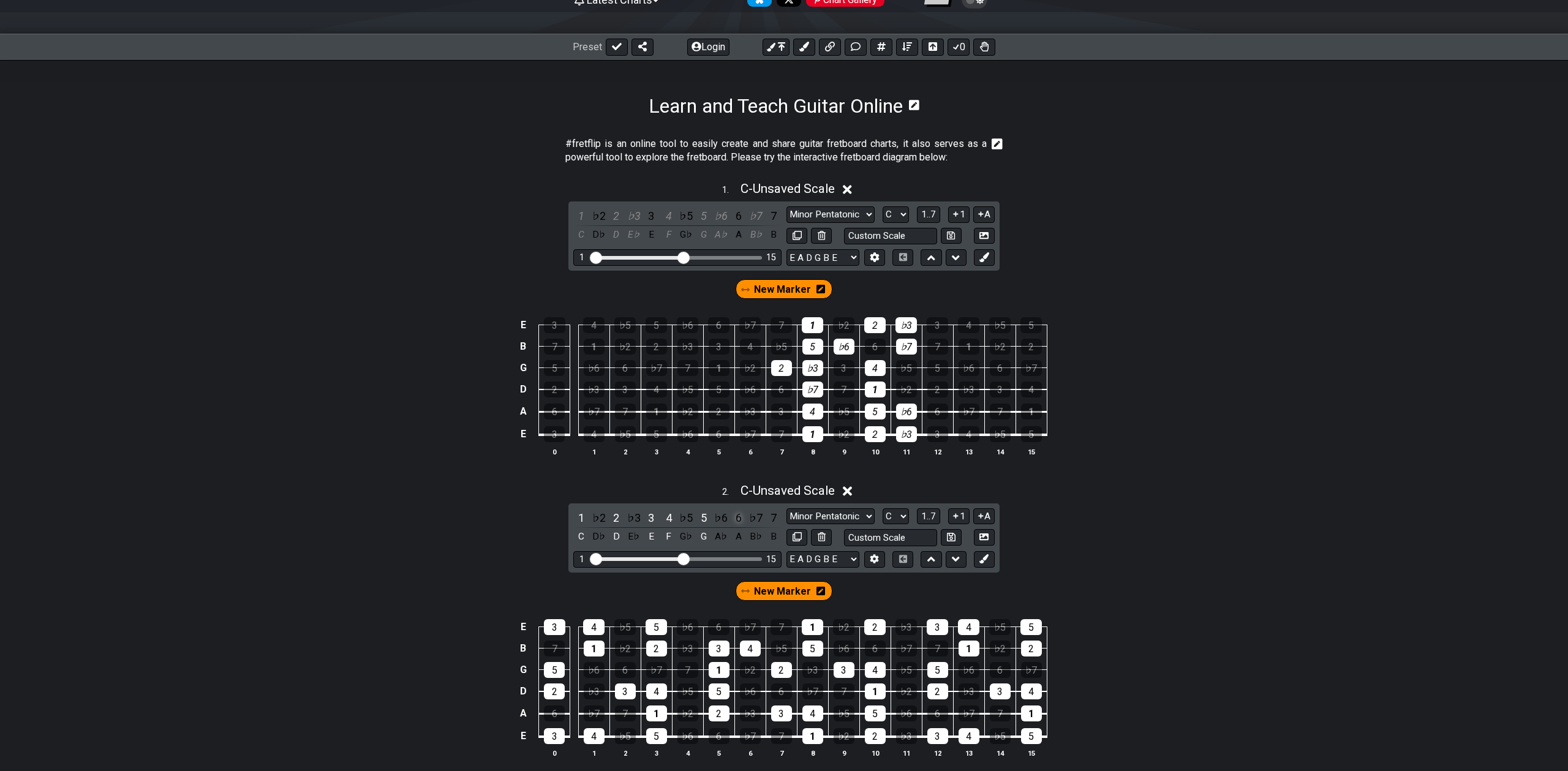
click at [738, 518] on div "6" at bounding box center [739, 518] width 16 height 17
click at [775, 517] on div "7" at bounding box center [773, 518] width 16 height 17
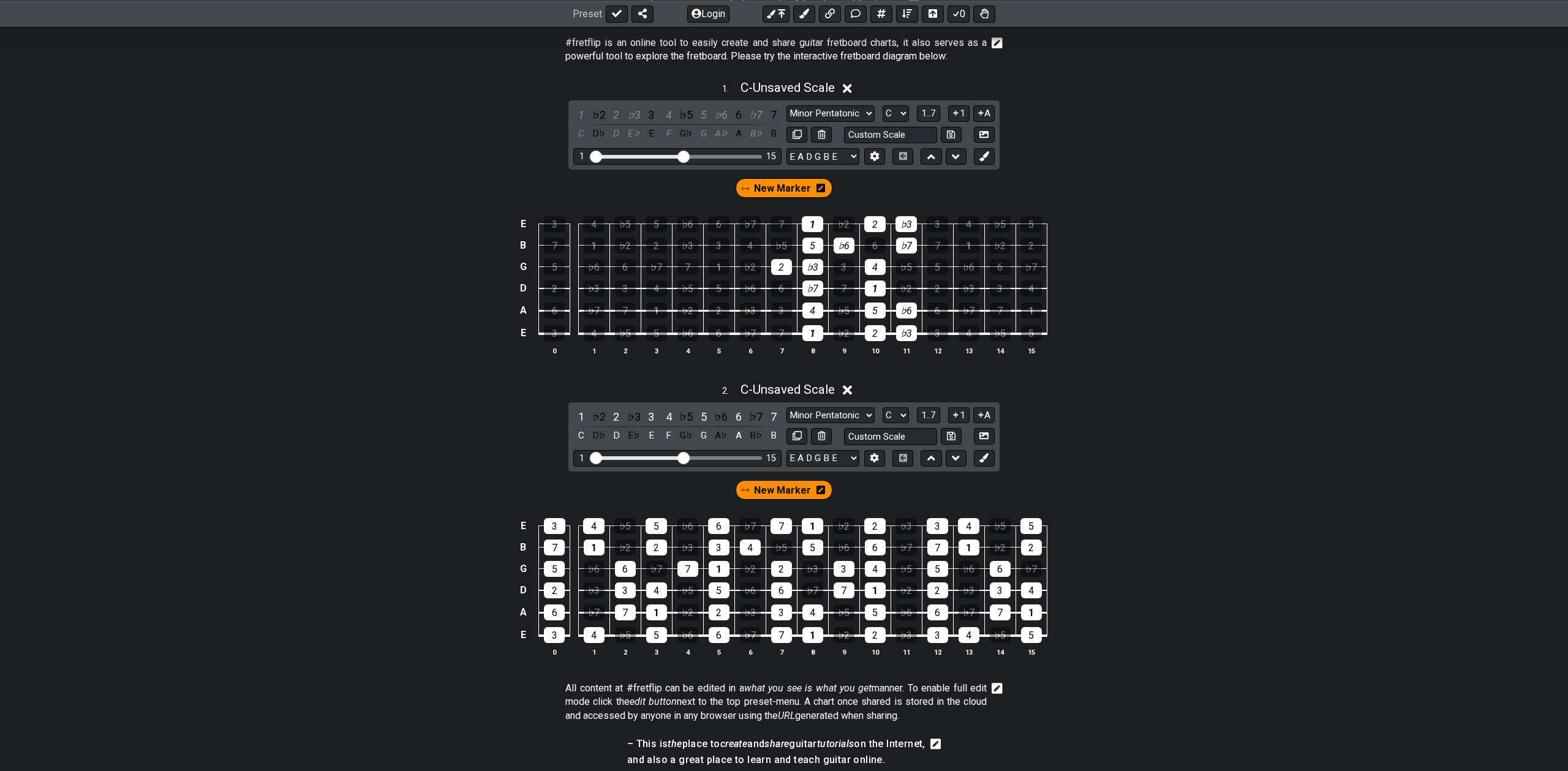
scroll to position [243, 0]
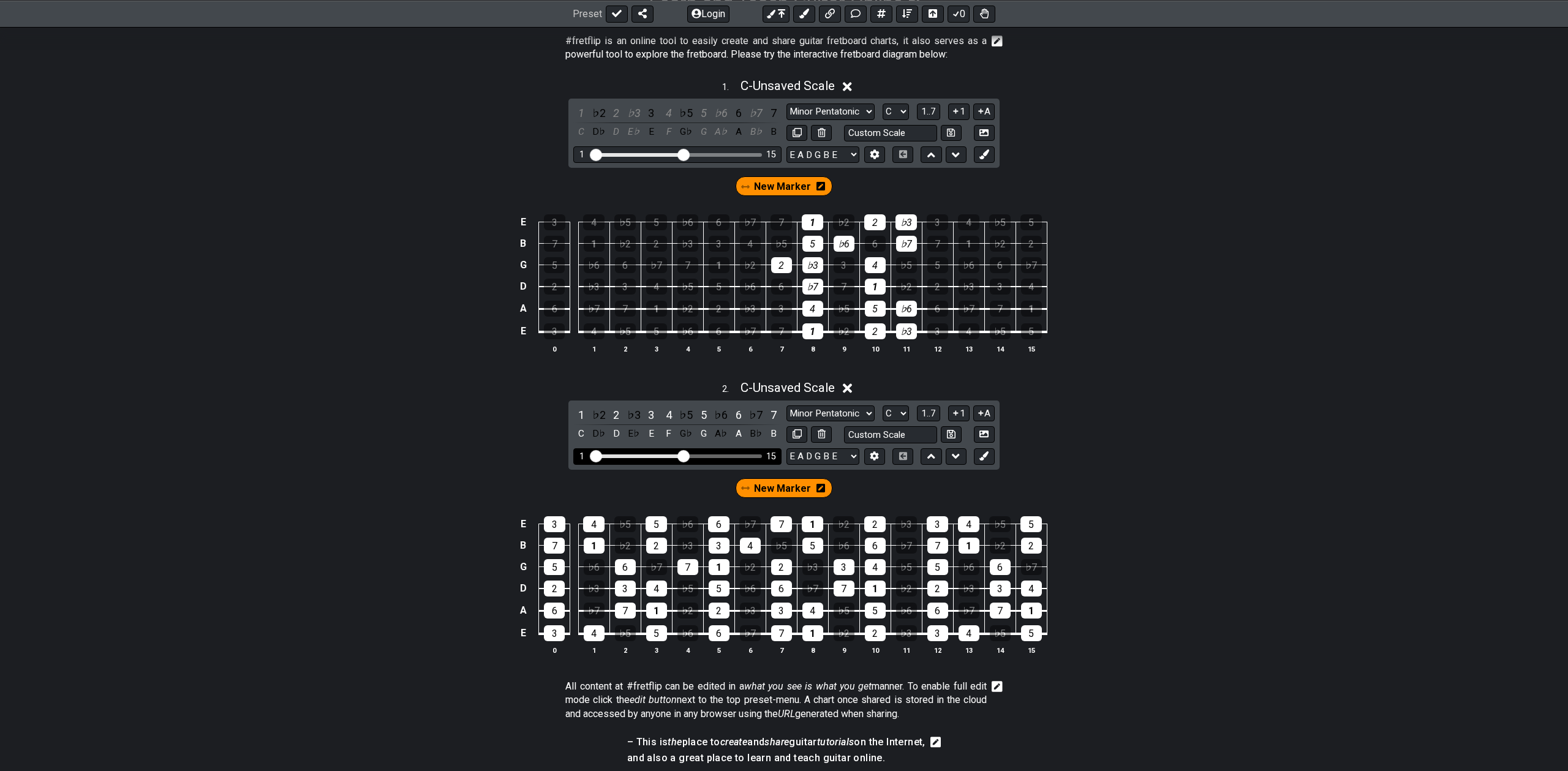
drag, startPoint x: 676, startPoint y: 456, endPoint x: 718, endPoint y: 456, distance: 42.0
click at [718, 456] on div "1 15" at bounding box center [677, 456] width 170 height 0
drag, startPoint x: 689, startPoint y: 455, endPoint x: 728, endPoint y: 454, distance: 39.0
click at [728, 454] on div "1 15" at bounding box center [677, 456] width 208 height 17
drag, startPoint x: 720, startPoint y: 454, endPoint x: 730, endPoint y: 453, distance: 10.0
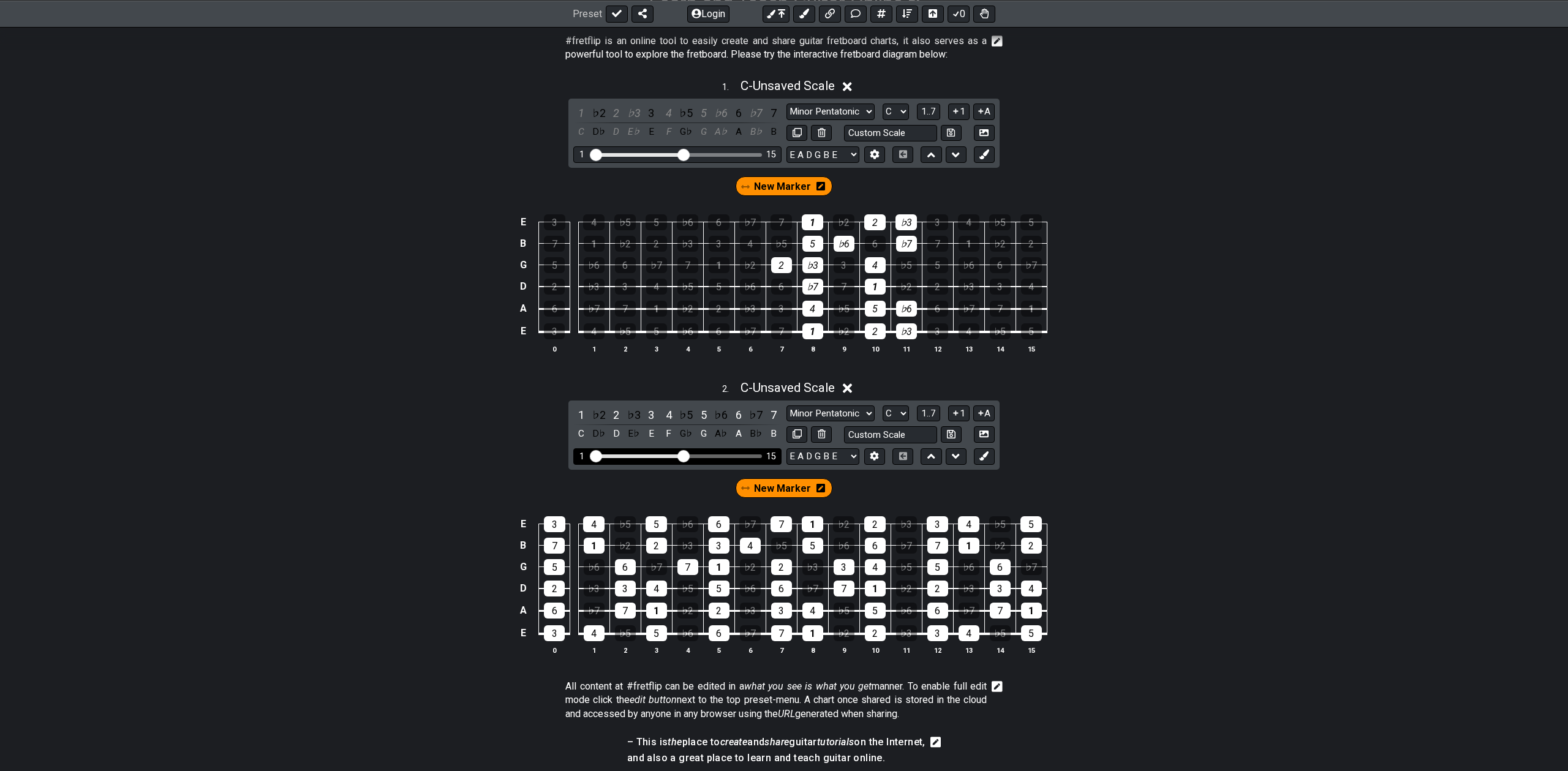
click at [730, 453] on div "1 15" at bounding box center [677, 456] width 208 height 17
drag, startPoint x: 683, startPoint y: 456, endPoint x: 720, endPoint y: 454, distance: 37.1
click at [720, 455] on input "Visible fret range" at bounding box center [677, 455] width 174 height 0
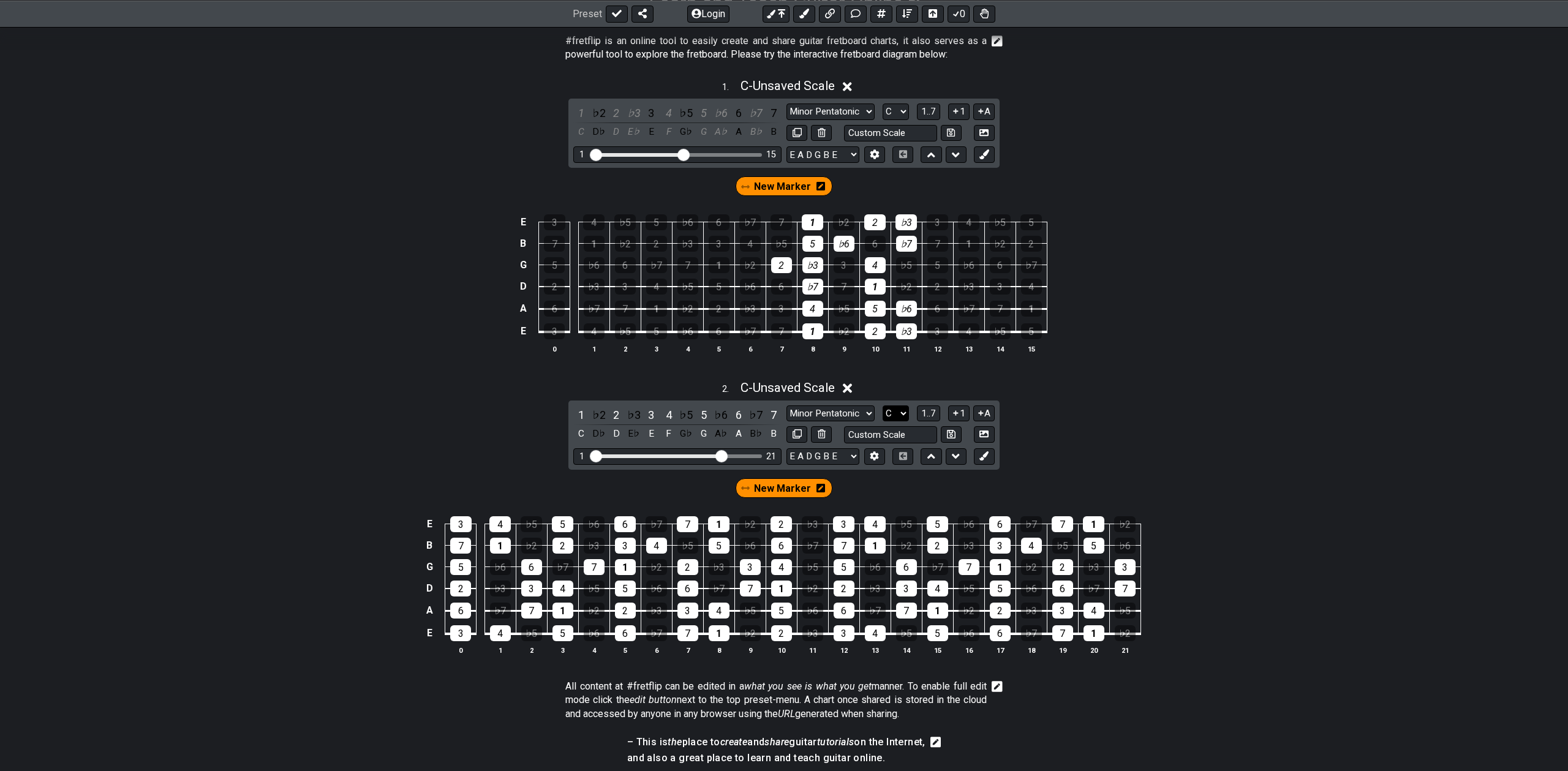
click at [895, 409] on select "A♭ A A♯ B♭ B C C♯ D♭ D D♯ E♭ E F F♯ G♭ G G♯" at bounding box center [895, 413] width 27 height 17
select select "G"
click at [883, 405] on select "A♭ A A♯ B♭ B C C♯ D♭ D D♯ E♭ E F F♯ G♭ G G♯" at bounding box center [895, 413] width 27 height 17
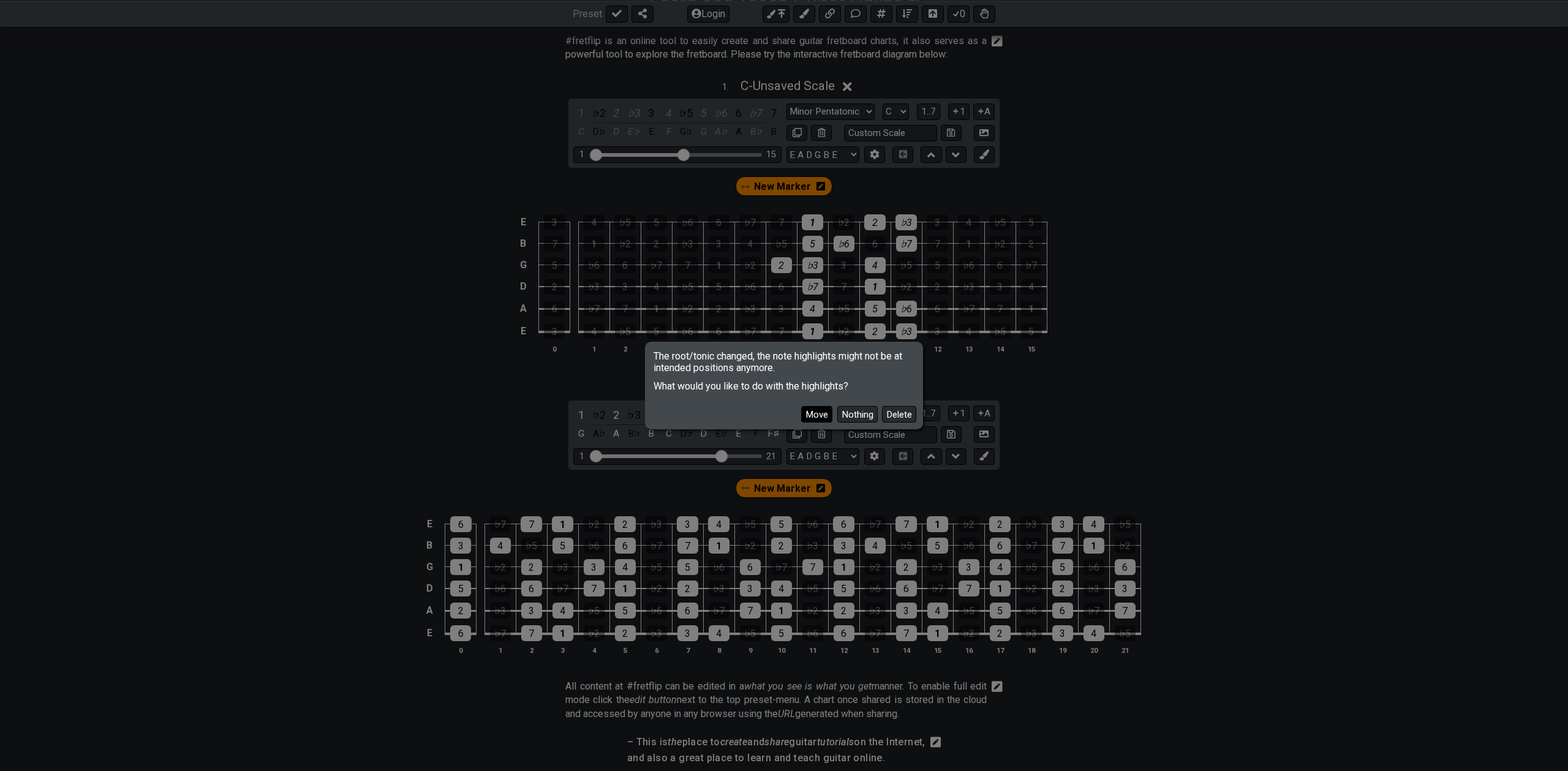
click at [817, 408] on button "Move" at bounding box center [817, 414] width 32 height 17
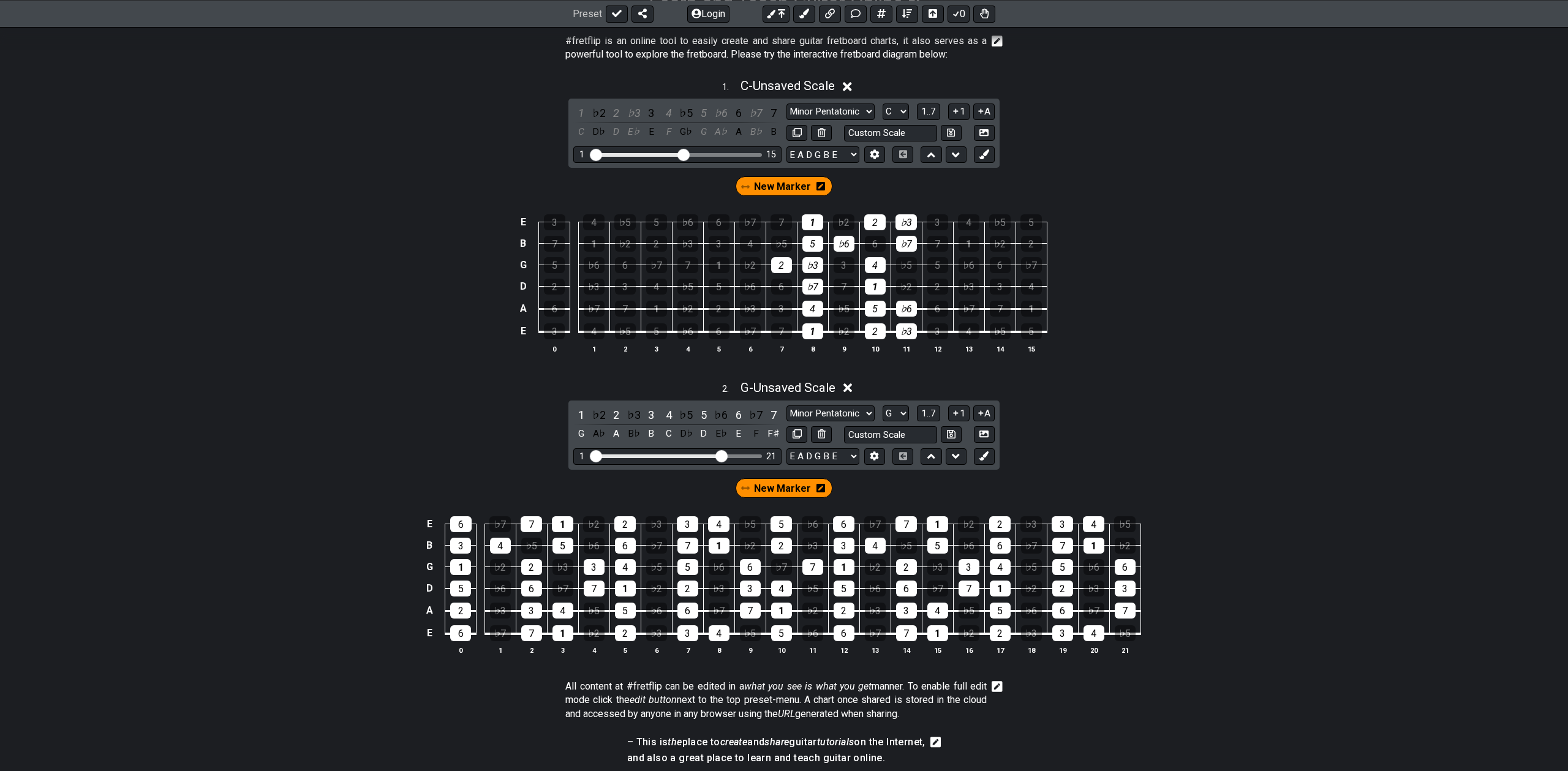
click at [768, 489] on span "New Marker" at bounding box center [783, 488] width 57 height 18
click at [565, 633] on div "1" at bounding box center [562, 633] width 21 height 16
click at [620, 630] on div "2" at bounding box center [625, 633] width 21 height 16
click at [527, 610] on div "3" at bounding box center [532, 610] width 21 height 16
click at [553, 610] on div "4" at bounding box center [562, 610] width 21 height 16
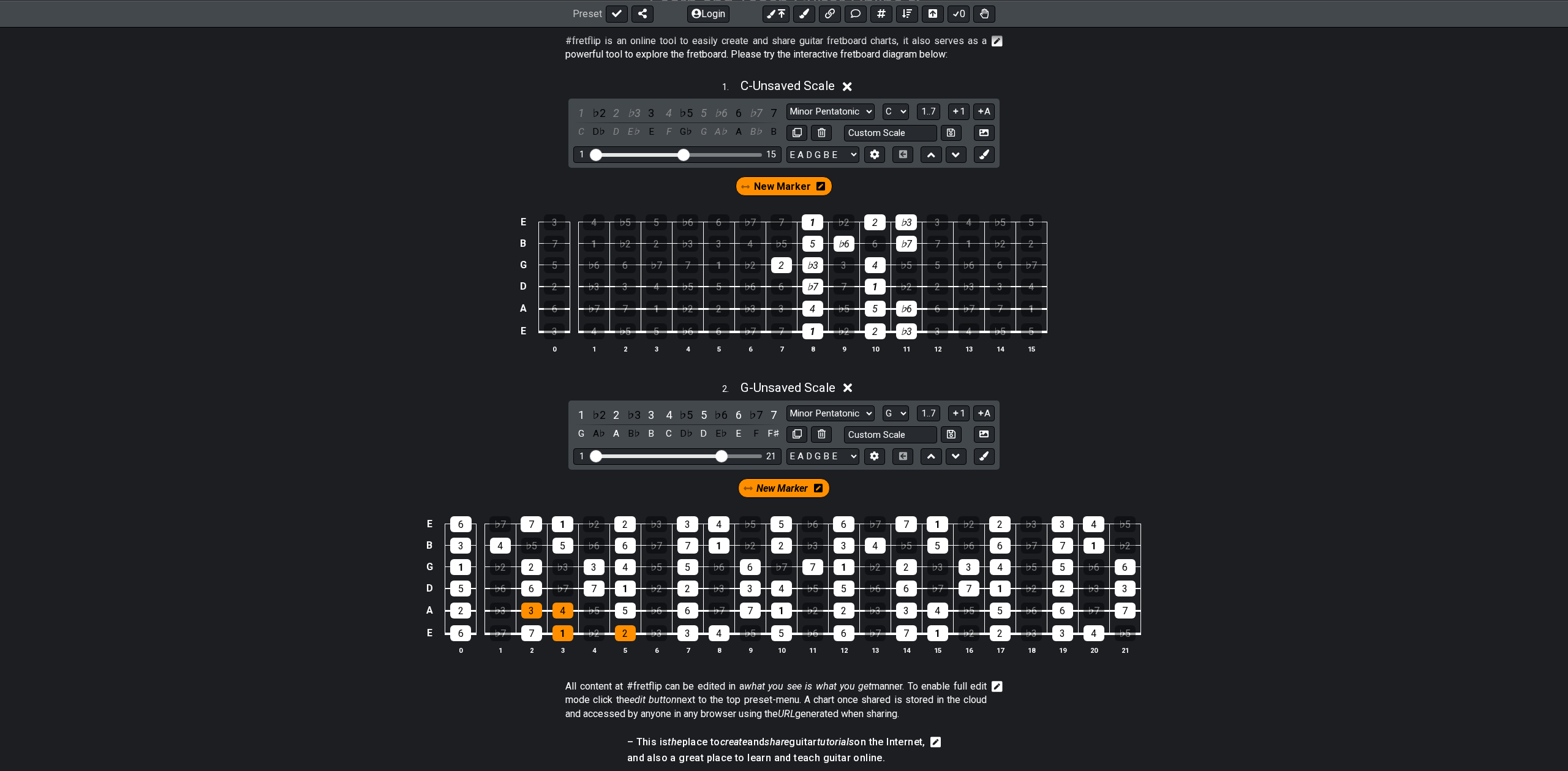
click at [623, 601] on td "5" at bounding box center [625, 599] width 32 height 23
click at [618, 607] on div "5" at bounding box center [625, 610] width 21 height 16
click at [618, 581] on div "1" at bounding box center [625, 589] width 21 height 16
click at [620, 567] on div "4" at bounding box center [625, 567] width 21 height 16
click at [619, 545] on div "6" at bounding box center [625, 545] width 21 height 16
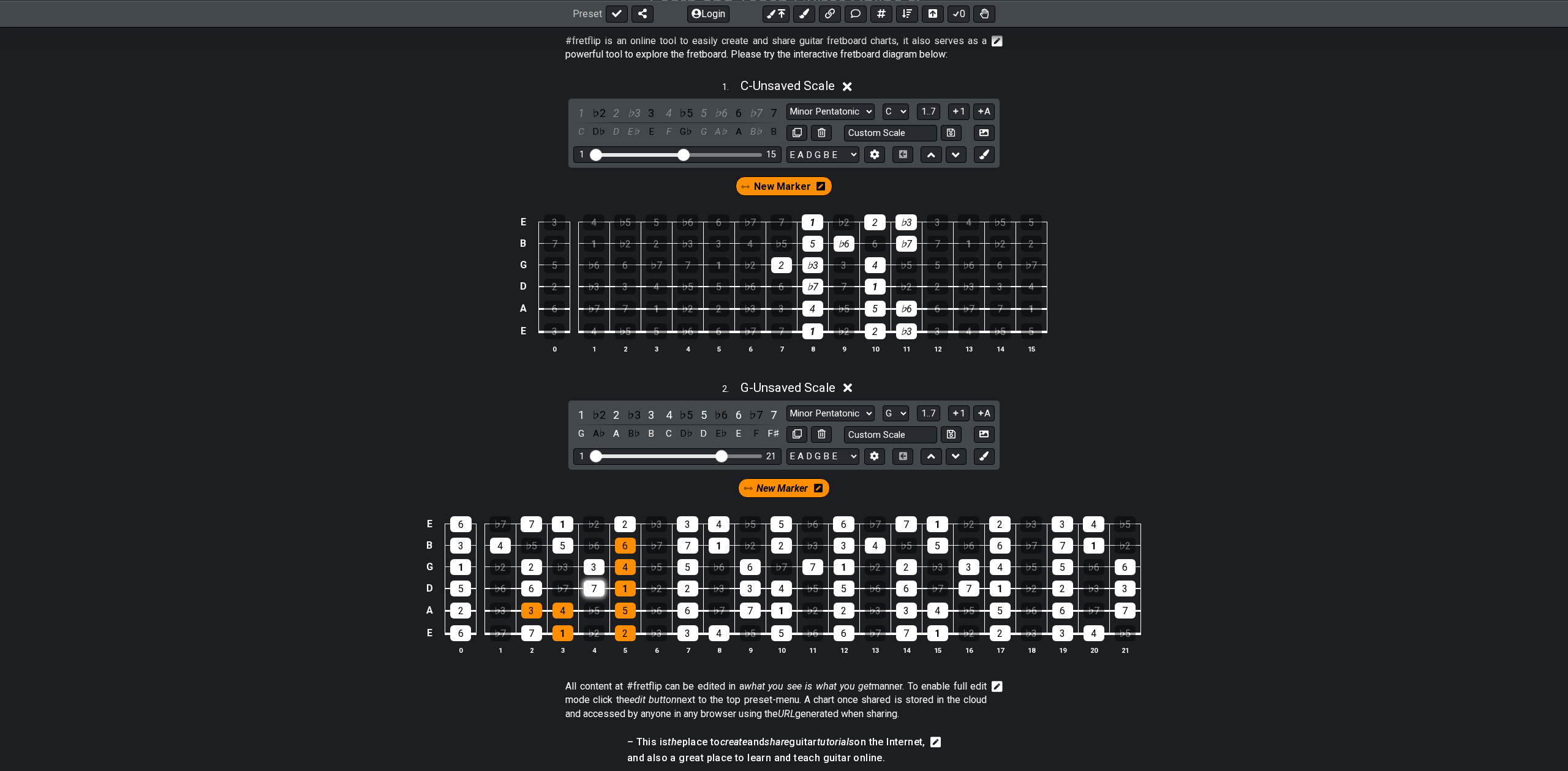
click at [588, 589] on div "7" at bounding box center [594, 589] width 21 height 16
click at [523, 591] on div "6" at bounding box center [532, 589] width 21 height 16
click at [532, 566] on div "2" at bounding box center [532, 567] width 21 height 16
click at [585, 567] on div "3" at bounding box center [594, 567] width 21 height 16
click at [560, 545] on div "5" at bounding box center [562, 545] width 21 height 16
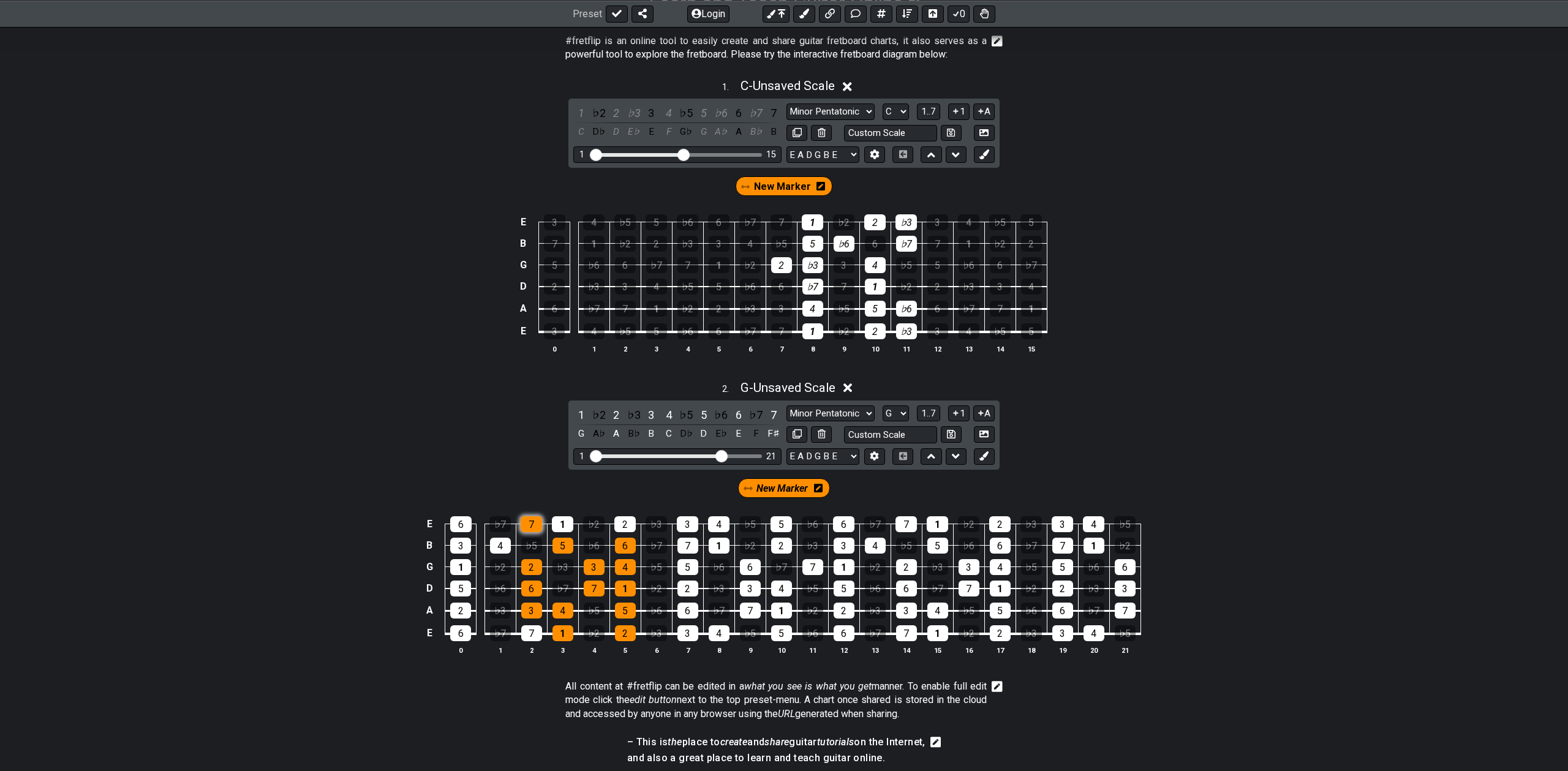
click at [535, 526] on div "7" at bounding box center [532, 525] width 22 height 16
click at [565, 523] on div "1" at bounding box center [563, 525] width 22 height 16
click at [625, 522] on div "2" at bounding box center [625, 525] width 22 height 16
click at [620, 527] on div "2" at bounding box center [625, 525] width 22 height 16
click at [767, 491] on span "New Marker" at bounding box center [782, 488] width 51 height 18
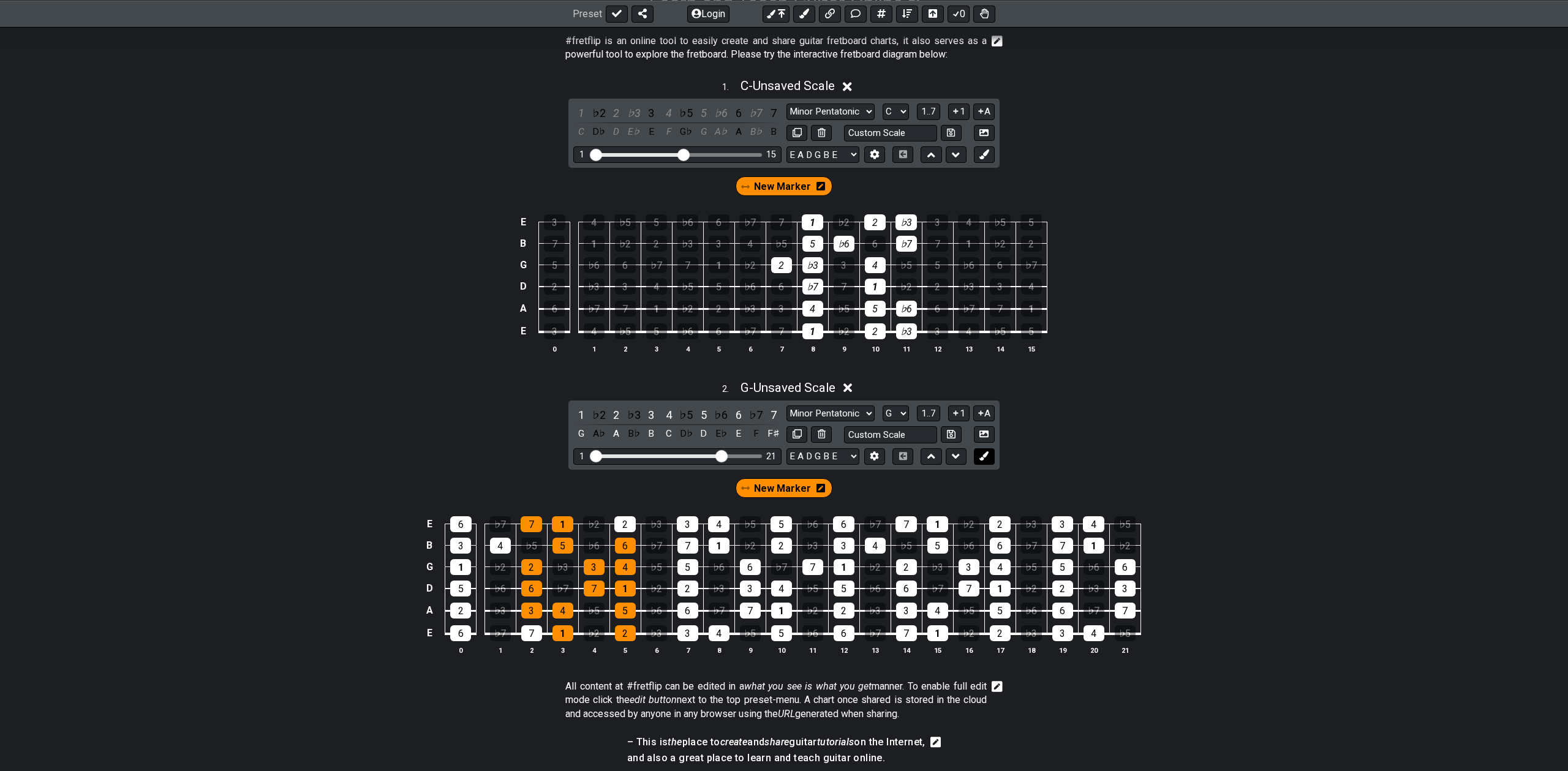
click at [980, 452] on icon at bounding box center [983, 456] width 9 height 9
click at [756, 491] on span "New Marker" at bounding box center [735, 488] width 57 height 18
click at [768, 488] on icon at bounding box center [766, 488] width 9 height 10
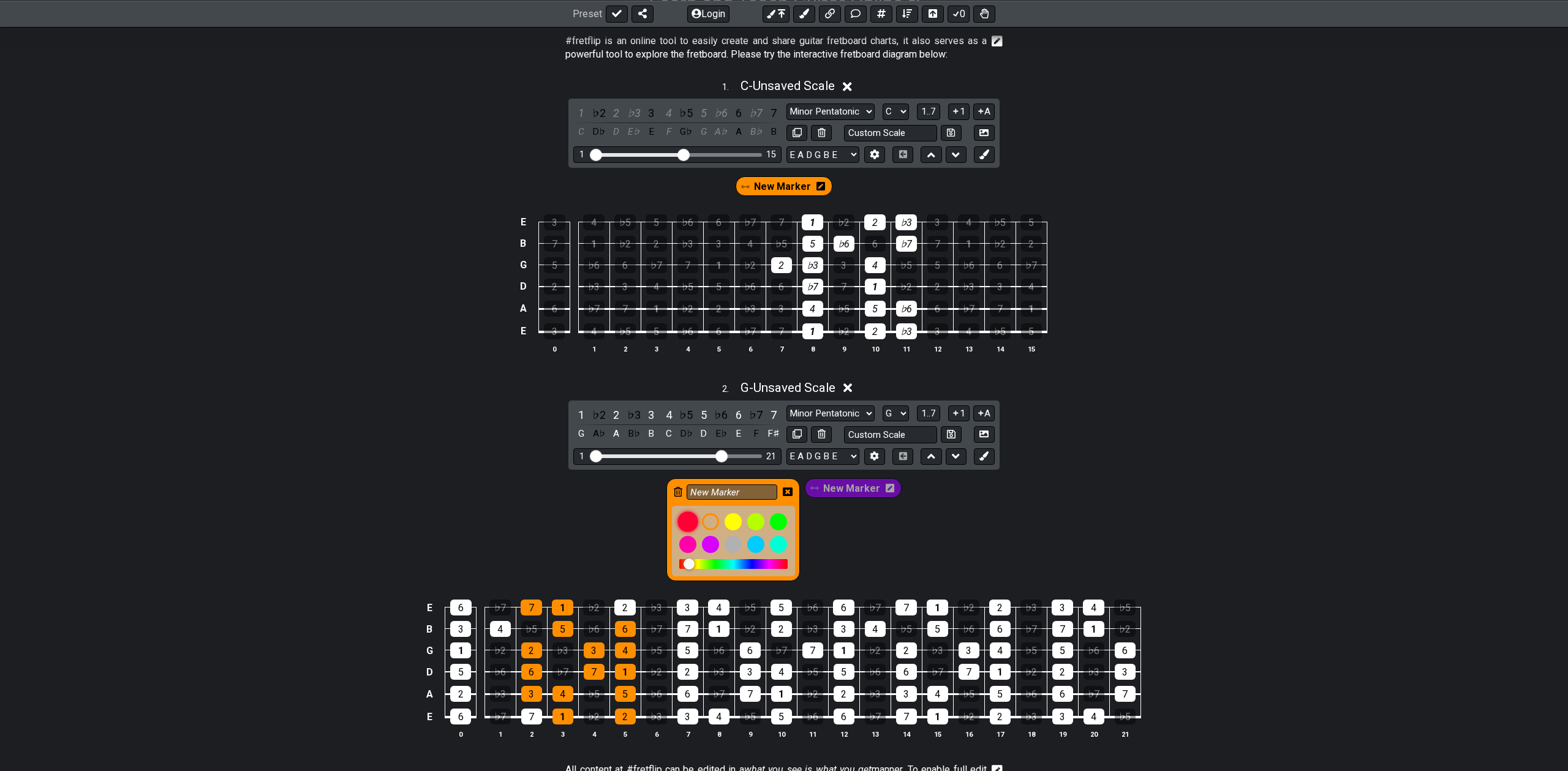
click at [687, 524] on div at bounding box center [687, 522] width 21 height 21
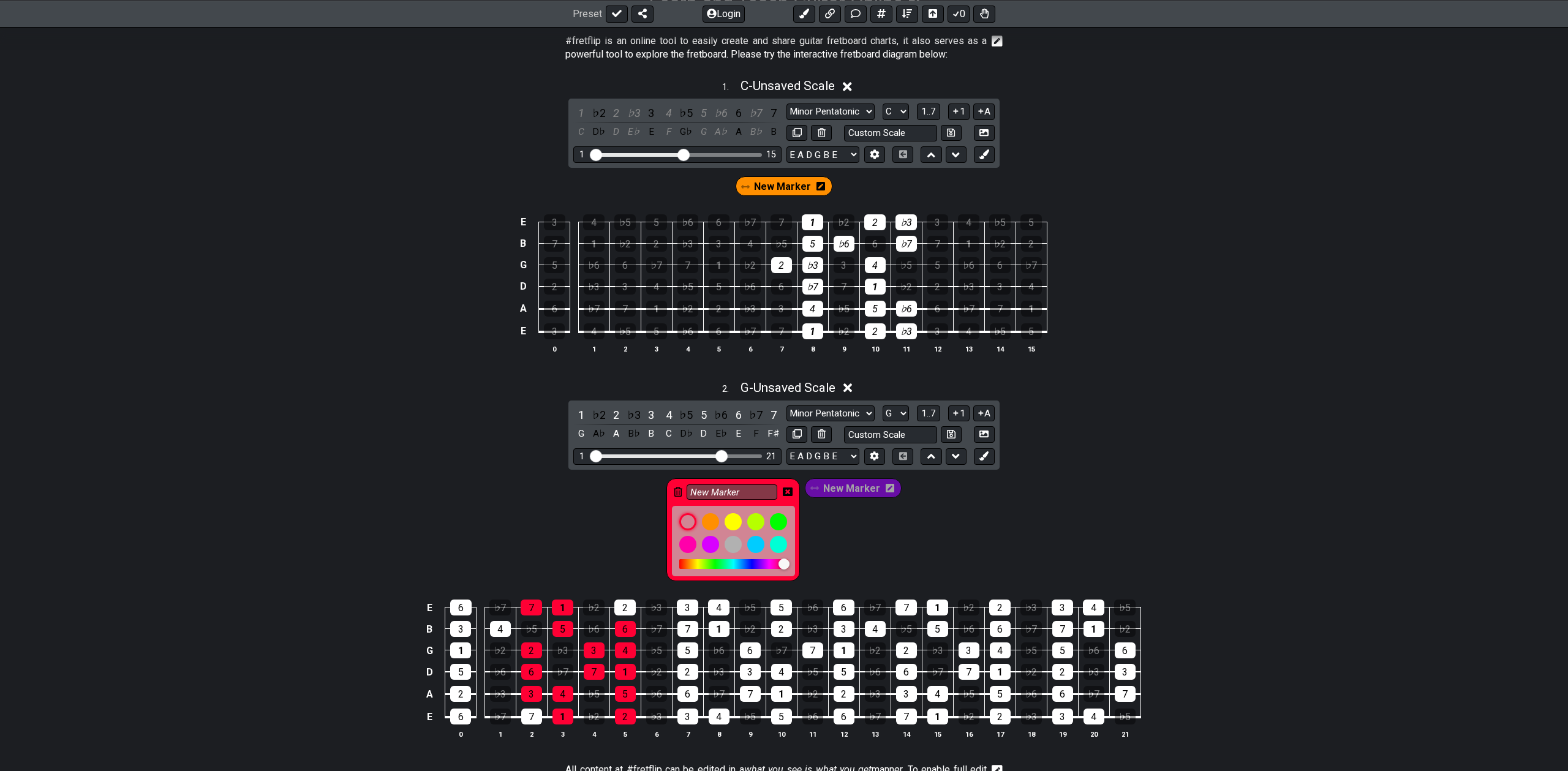
click at [793, 491] on icon at bounding box center [788, 491] width 10 height 9
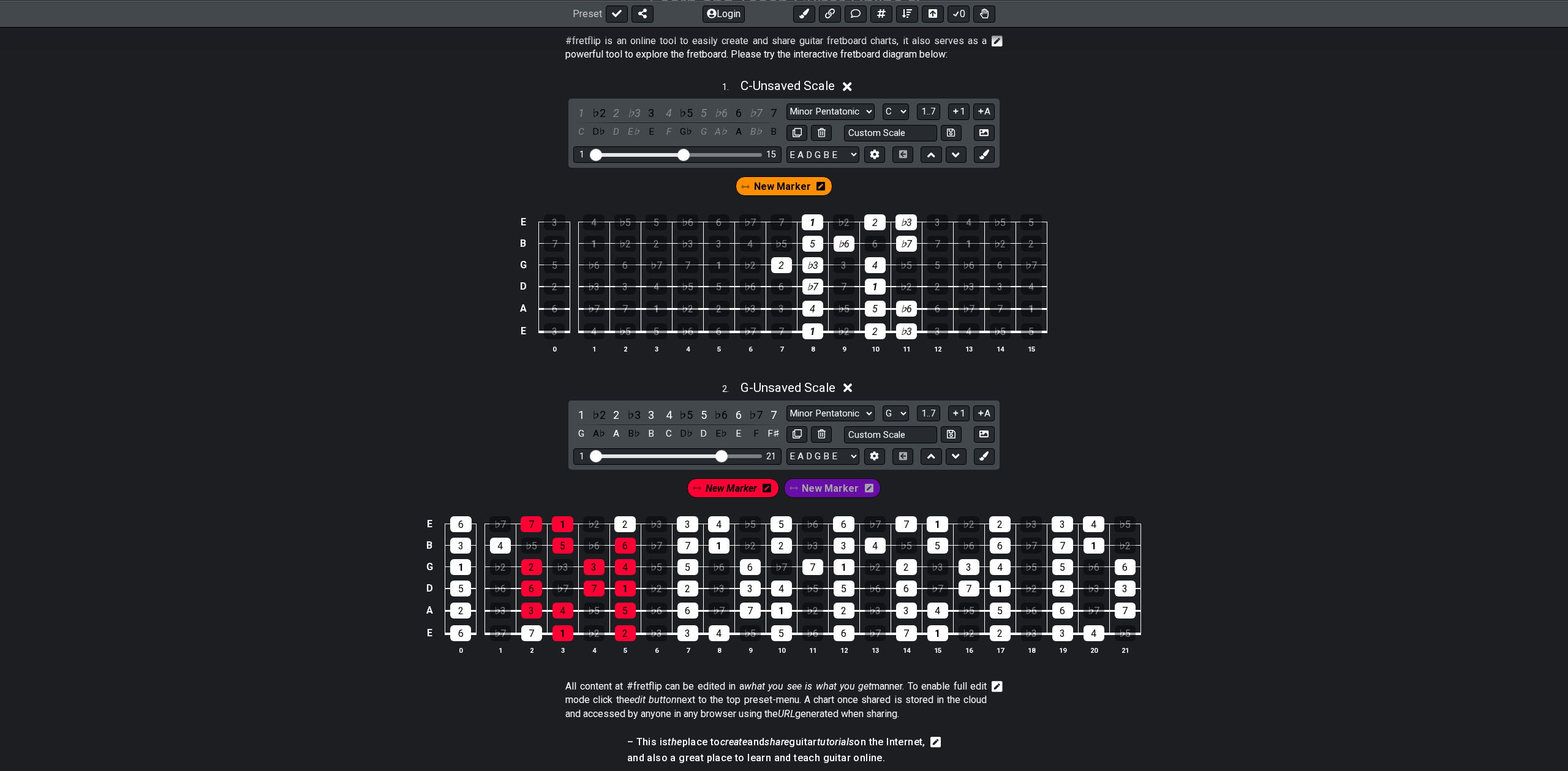
click at [819, 487] on span "New Marker" at bounding box center [830, 488] width 57 height 18
click at [838, 491] on span "New Marker" at bounding box center [833, 488] width 51 height 18
